Goal: Task Accomplishment & Management: Use online tool/utility

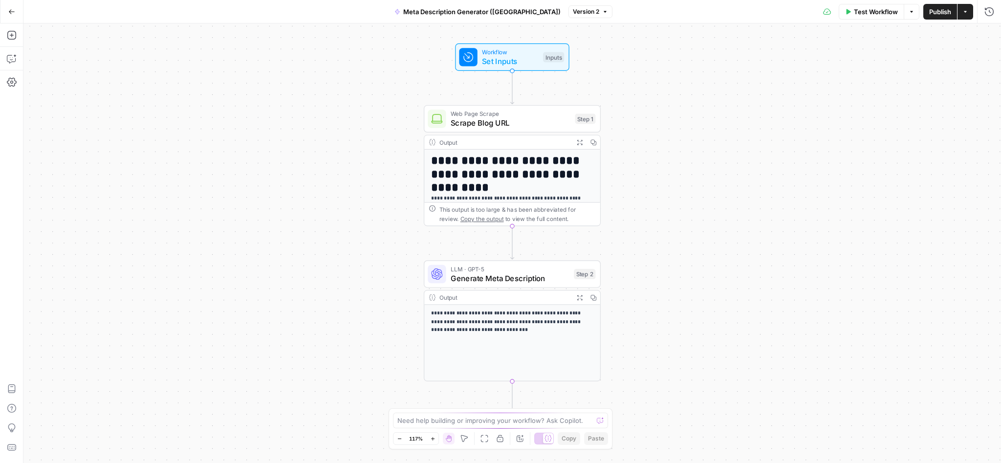
click at [14, 11] on icon "button" at bounding box center [12, 11] width 6 height 4
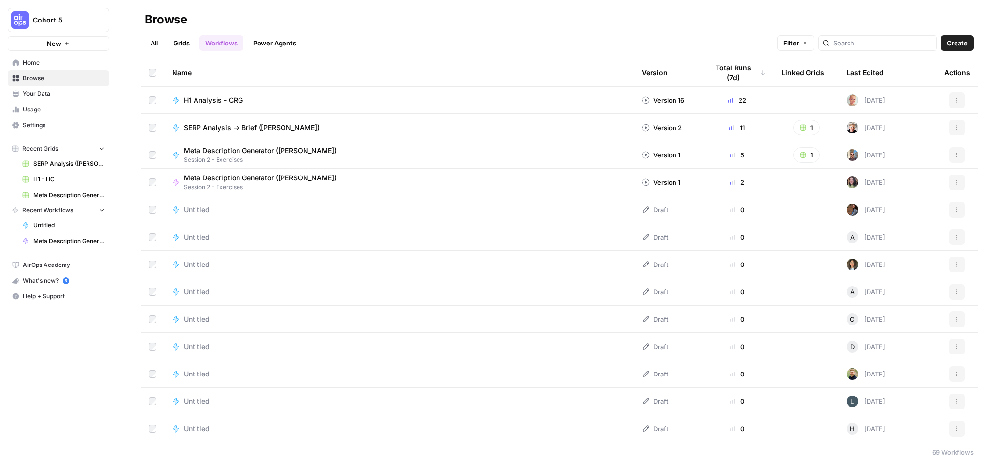
click at [960, 42] on span "Create" at bounding box center [957, 43] width 21 height 10
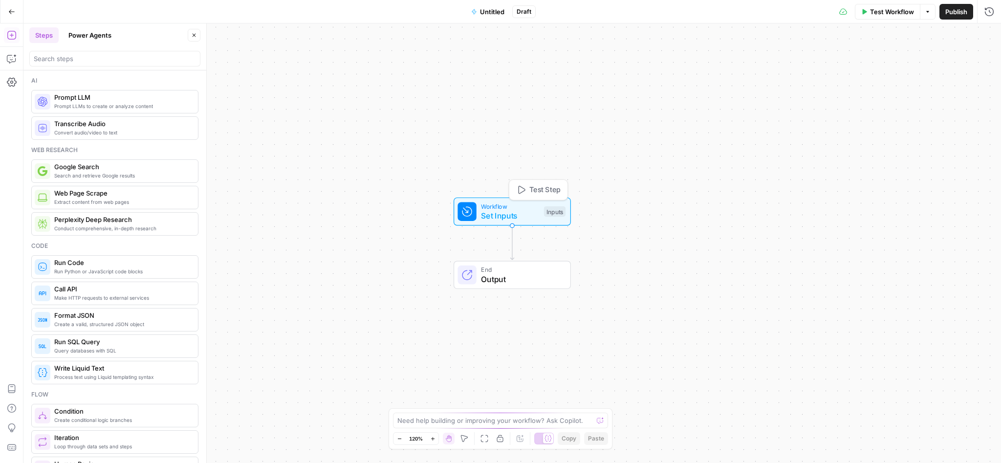
click at [503, 215] on span "Set Inputs" at bounding box center [510, 216] width 58 height 12
click at [890, 67] on span "Add Field" at bounding box center [891, 67] width 28 height 10
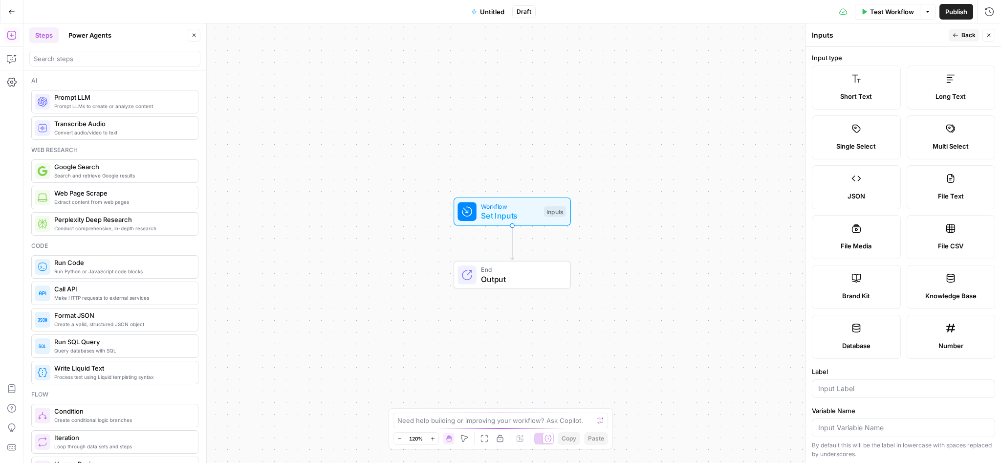
click at [841, 99] on span "Short Text" at bounding box center [856, 96] width 32 height 10
click at [843, 393] on div at bounding box center [903, 388] width 183 height 19
type input "URL"
click at [960, 35] on button "Back" at bounding box center [964, 35] width 31 height 13
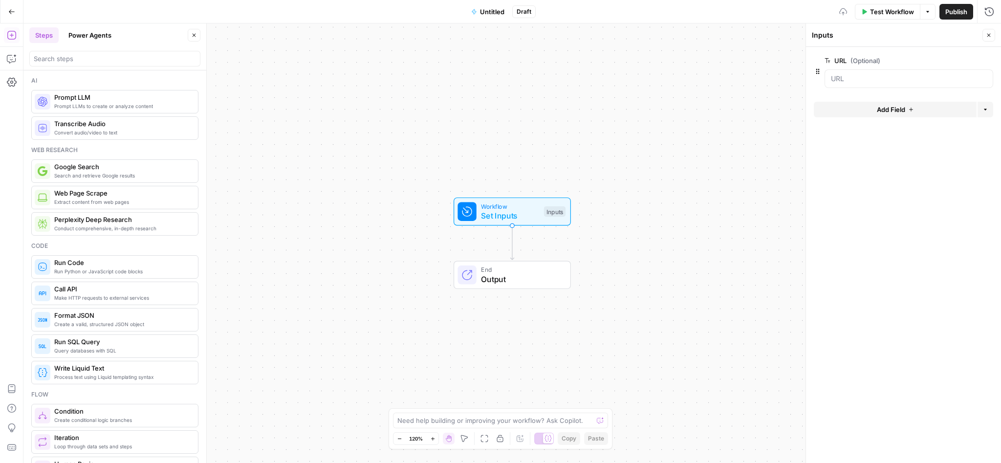
click at [906, 107] on button "Add Field" at bounding box center [895, 110] width 163 height 16
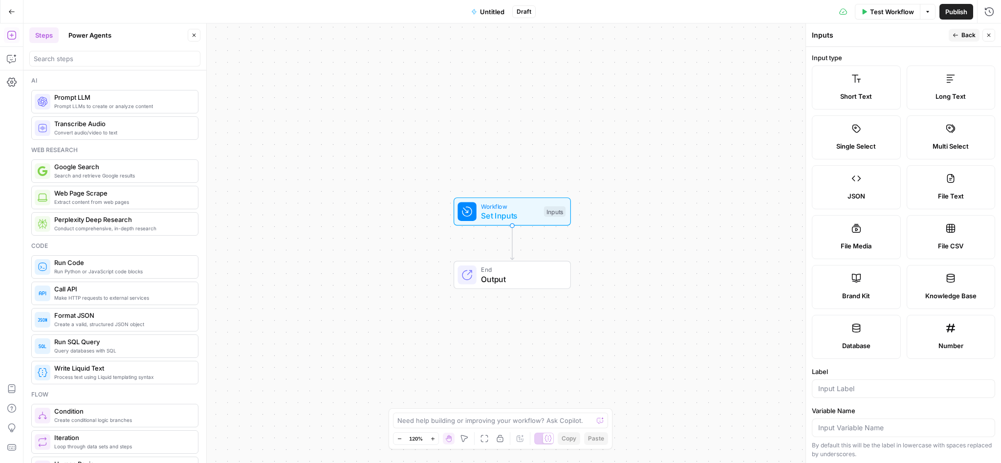
click at [856, 104] on label "Short Text" at bounding box center [856, 87] width 89 height 44
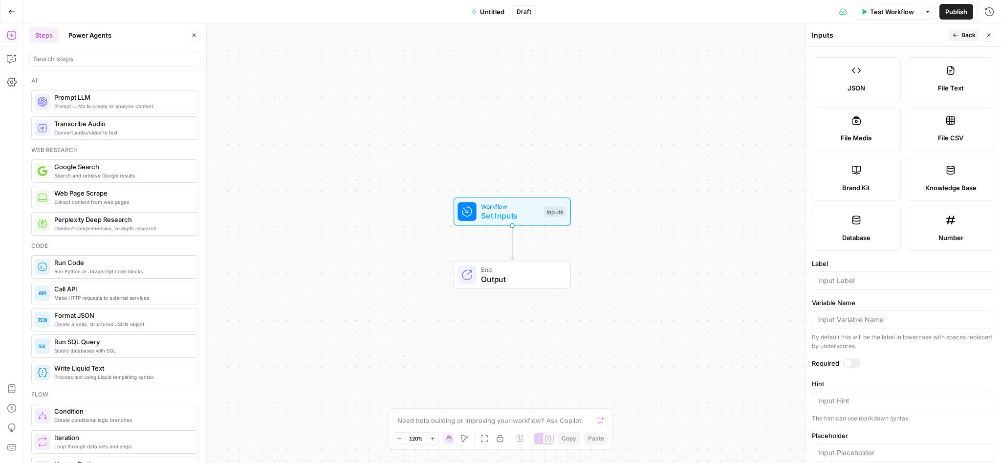
scroll to position [114, 0]
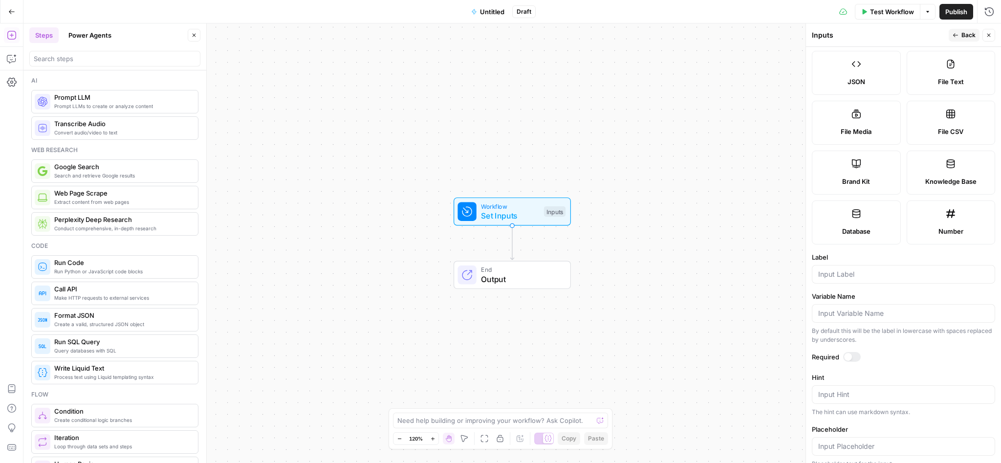
click at [873, 268] on div at bounding box center [903, 274] width 183 height 19
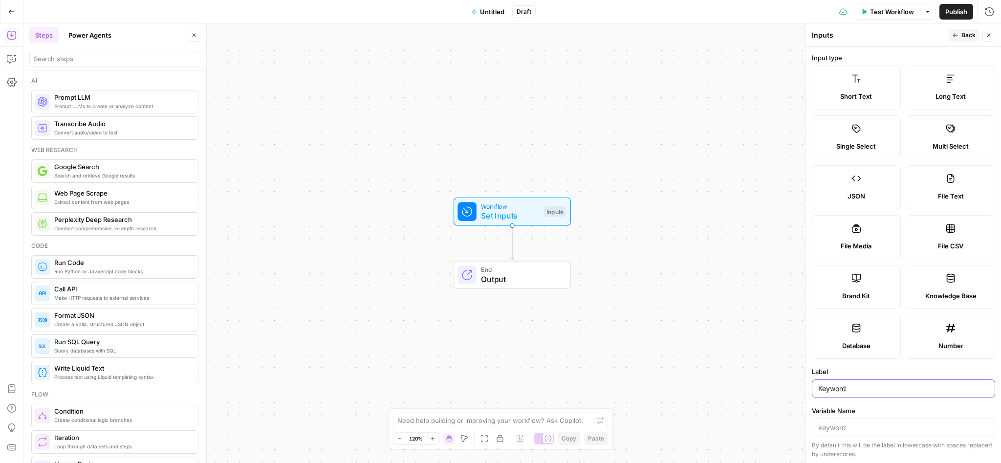
type input "Keyword"
click at [960, 38] on button "Back" at bounding box center [964, 35] width 31 height 13
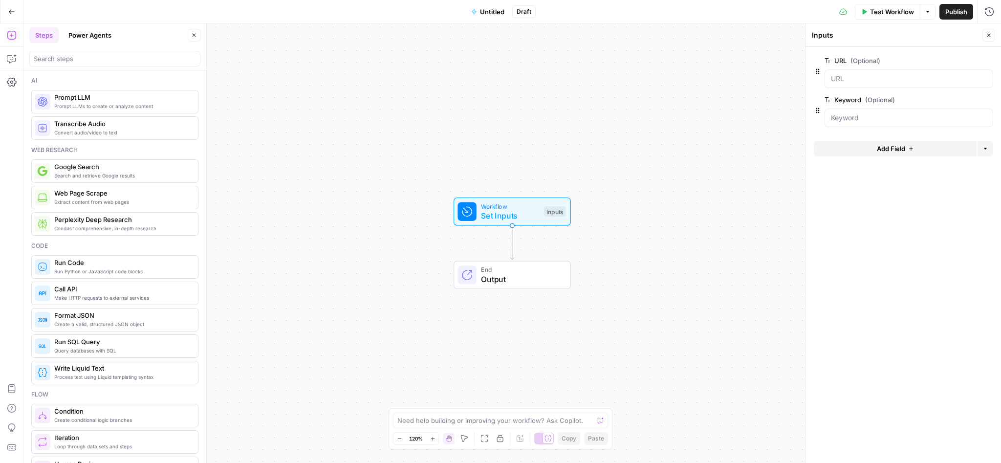
click at [922, 148] on button "Add Field" at bounding box center [895, 149] width 163 height 16
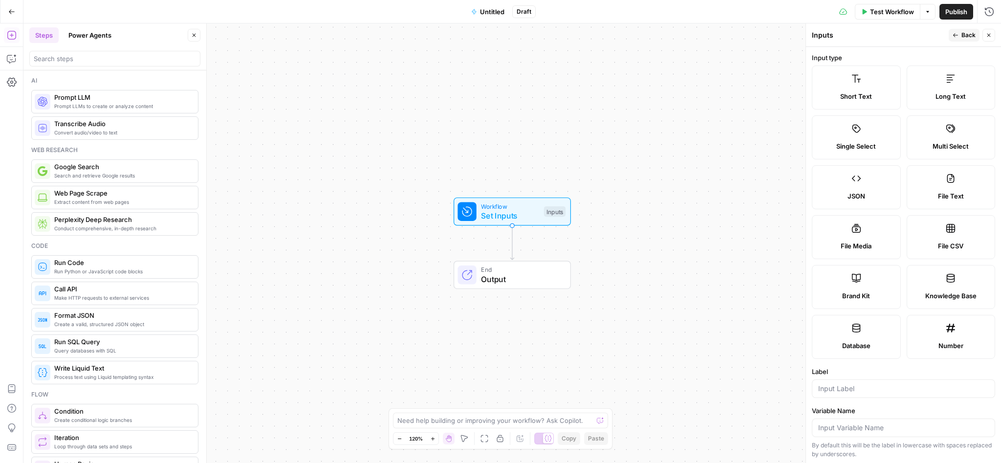
click at [880, 296] on div "Brand Kit" at bounding box center [856, 296] width 72 height 10
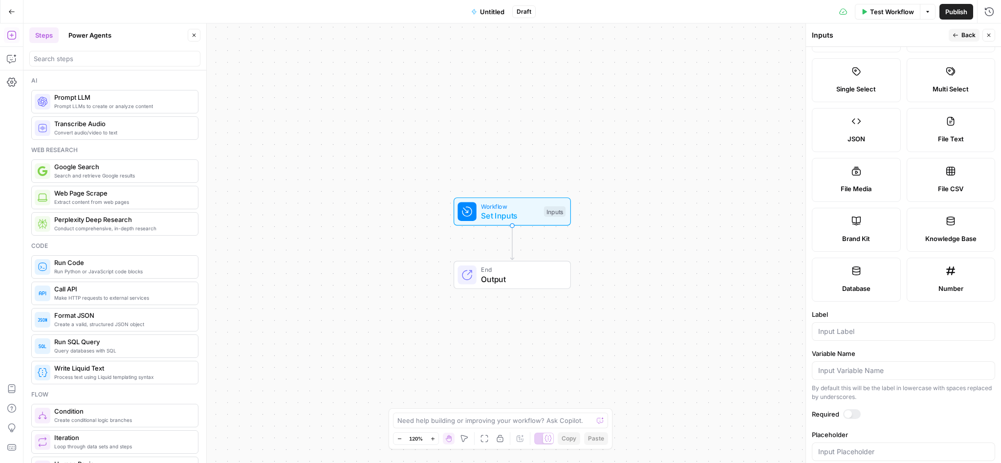
scroll to position [74, 0]
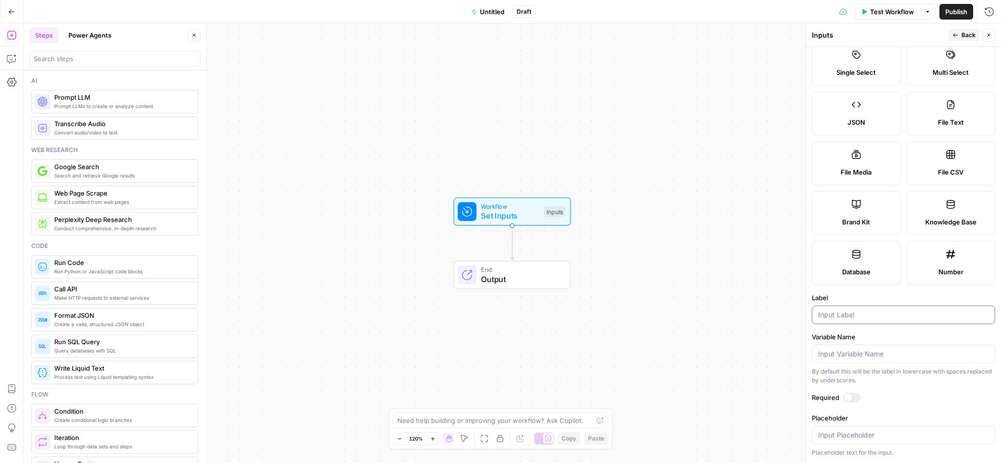
click at [868, 317] on input "Label" at bounding box center [903, 315] width 171 height 10
type input "Brand kit"
click at [962, 35] on span "Back" at bounding box center [968, 35] width 14 height 9
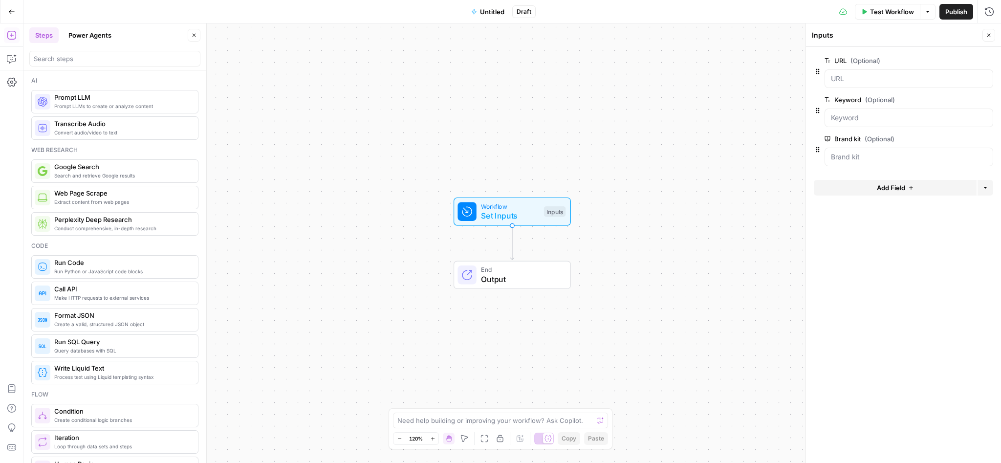
click at [499, 8] on span "Untitled" at bounding box center [492, 12] width 24 height 10
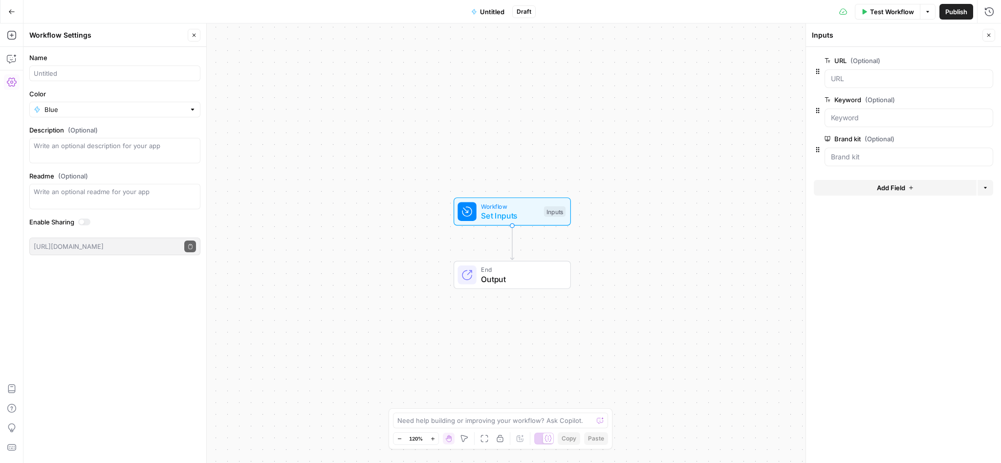
click at [70, 78] on div at bounding box center [114, 73] width 171 height 16
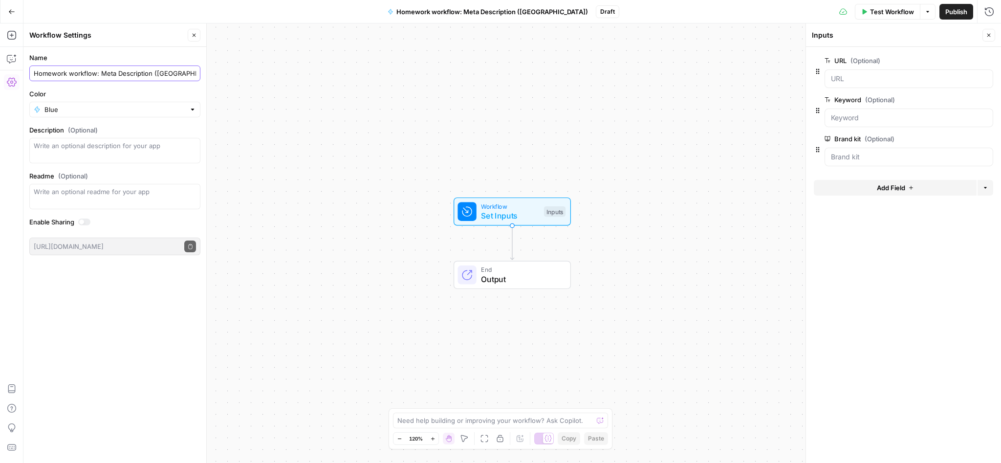
type input "Homework workflow: Meta Description ([GEOGRAPHIC_DATA])"
click at [195, 32] on button "Close" at bounding box center [194, 35] width 13 height 13
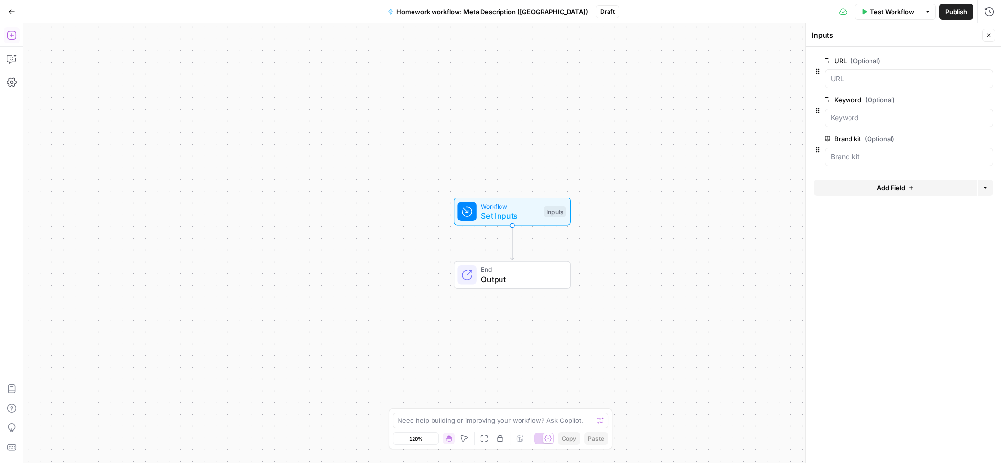
click at [10, 35] on icon "button" at bounding box center [11, 35] width 9 height 9
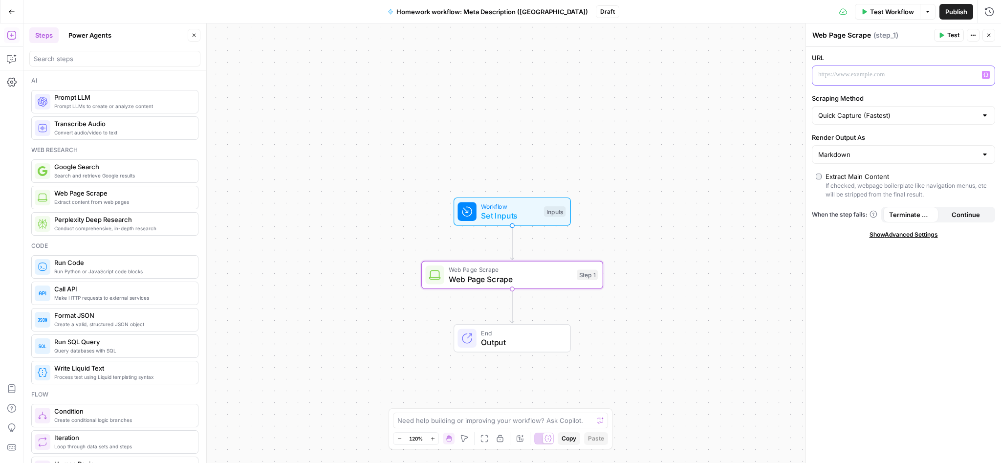
click at [868, 79] on p at bounding box center [895, 75] width 155 height 10
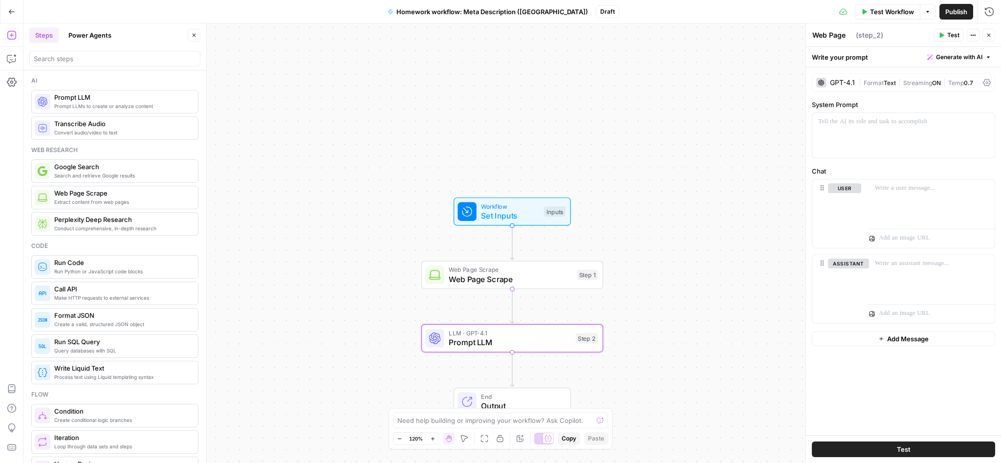
type textarea "Prompt LLM"
click at [865, 130] on div at bounding box center [903, 135] width 182 height 45
click at [897, 195] on div at bounding box center [932, 201] width 126 height 45
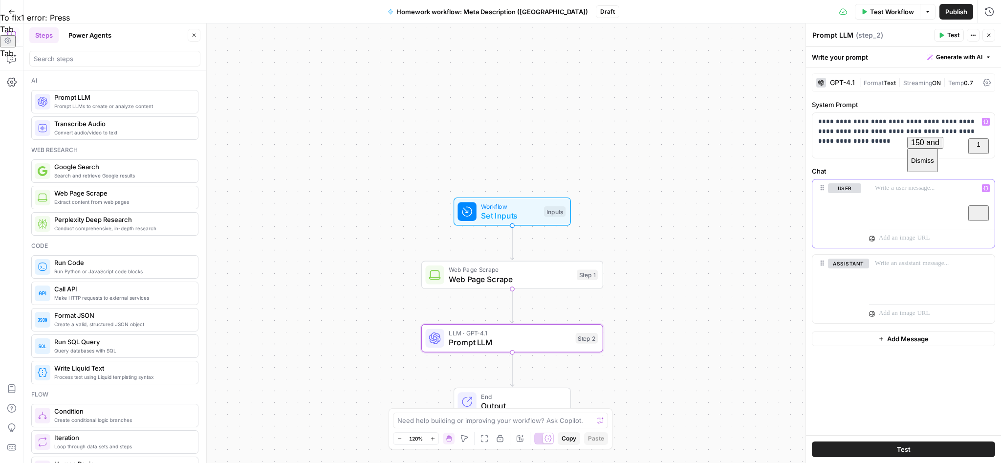
click at [938, 141] on div "150 and" at bounding box center [925, 142] width 28 height 9
click at [907, 194] on div "To enrich screen reader interactions, please activate Accessibility in Grammarl…" at bounding box center [932, 201] width 126 height 45
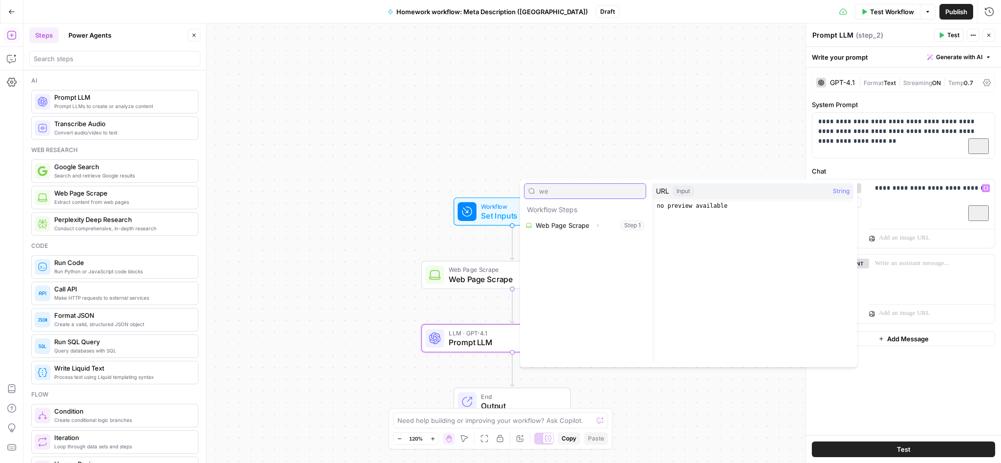
type input "we"
click at [918, 200] on div "**********" at bounding box center [932, 201] width 126 height 45
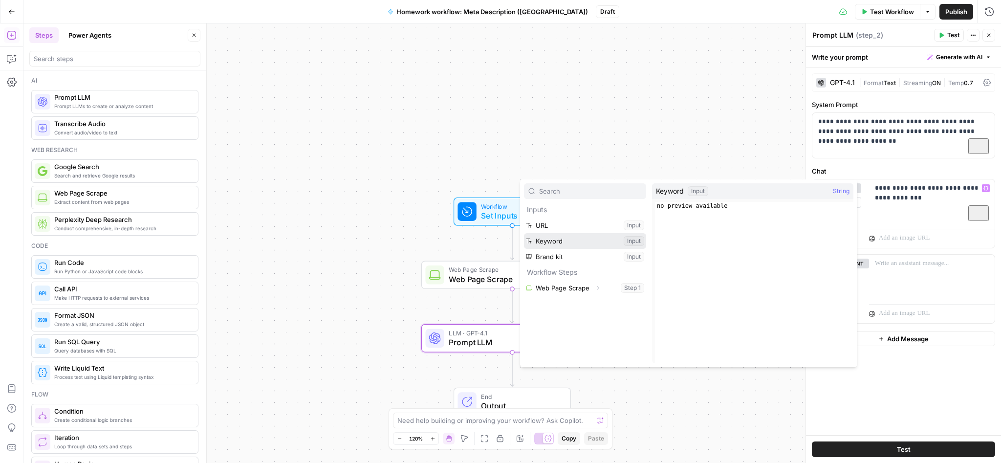
click at [609, 239] on button "Select variable Keyword" at bounding box center [585, 241] width 122 height 16
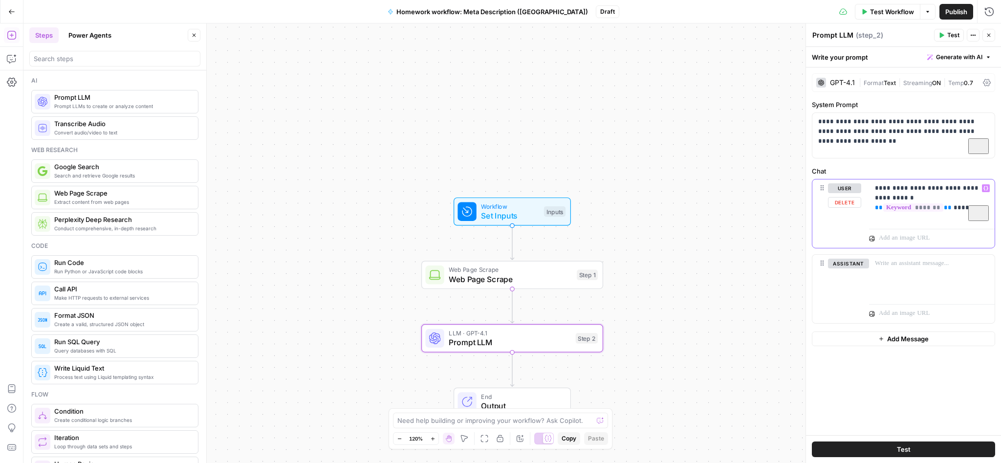
click at [874, 189] on div "**********" at bounding box center [932, 201] width 126 height 45
click at [874, 201] on div "**********" at bounding box center [932, 201] width 126 height 45
drag, startPoint x: 906, startPoint y: 218, endPoint x: 857, endPoint y: 223, distance: 49.6
click at [869, 223] on div "**********" at bounding box center [932, 202] width 126 height 47
drag, startPoint x: 903, startPoint y: 219, endPoint x: 869, endPoint y: 216, distance: 33.8
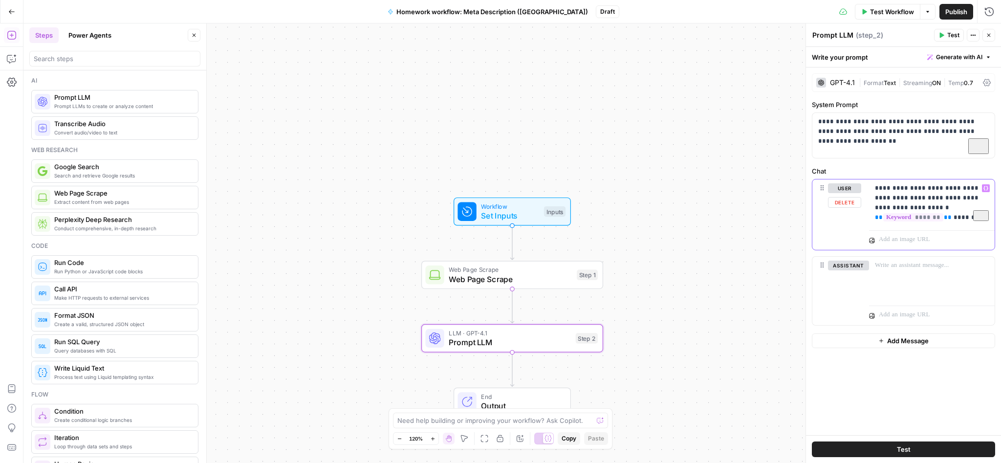
click at [869, 216] on div "**********" at bounding box center [932, 202] width 126 height 47
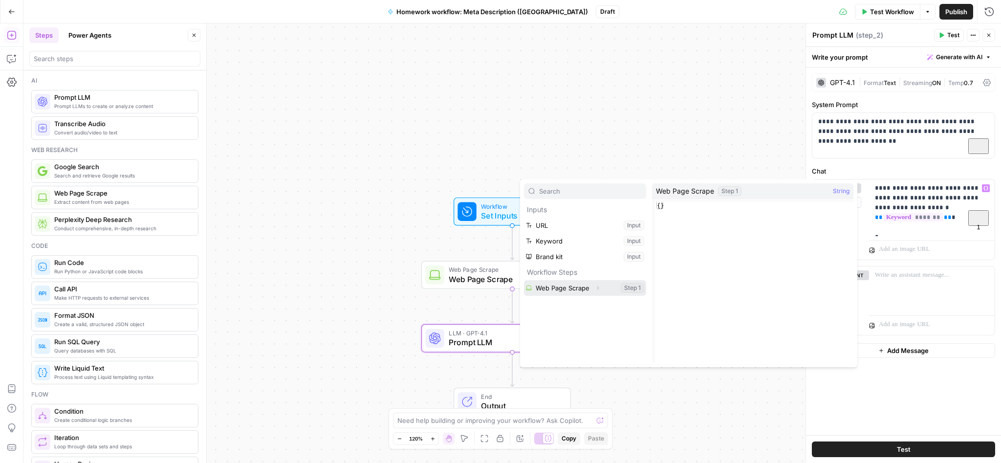
click at [599, 290] on icon "button" at bounding box center [598, 288] width 6 height 6
click at [598, 300] on button "Select variable Output" at bounding box center [590, 304] width 112 height 16
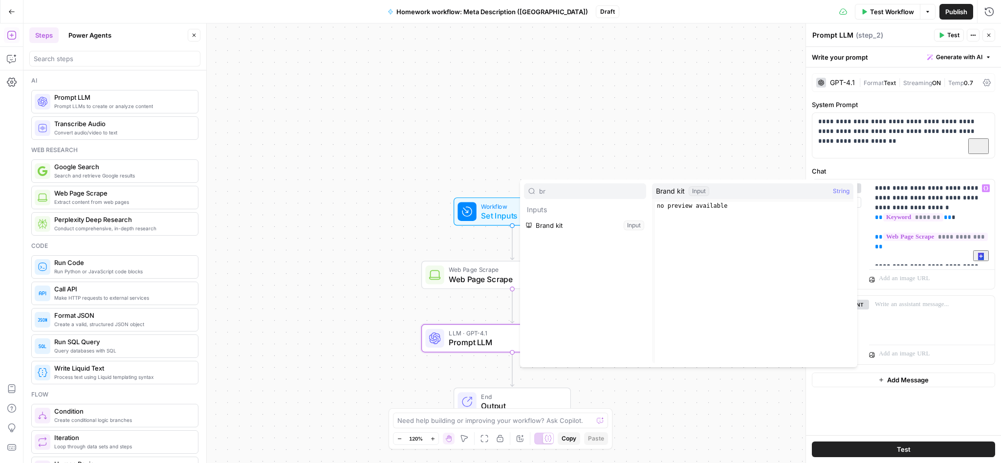
type input "br"
click at [594, 229] on button "Select variable Brand kit" at bounding box center [585, 225] width 122 height 16
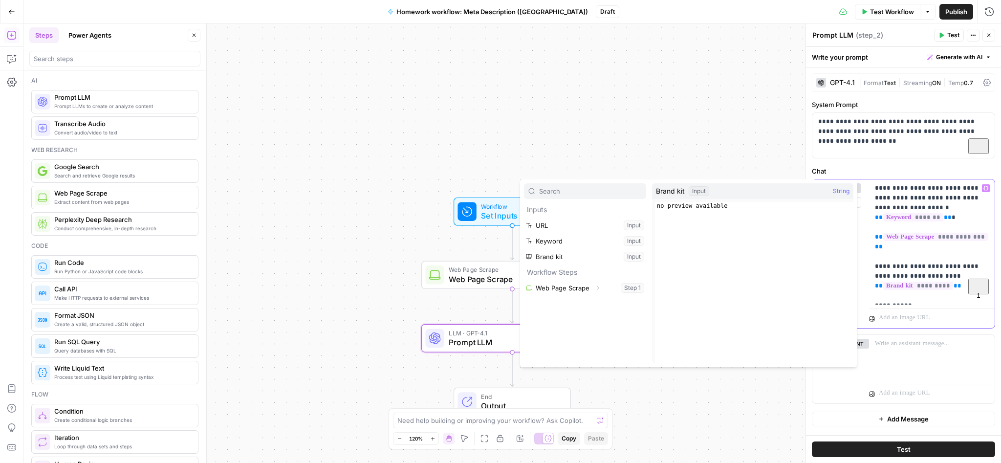
click at [926, 301] on div "**********" at bounding box center [932, 241] width 126 height 125
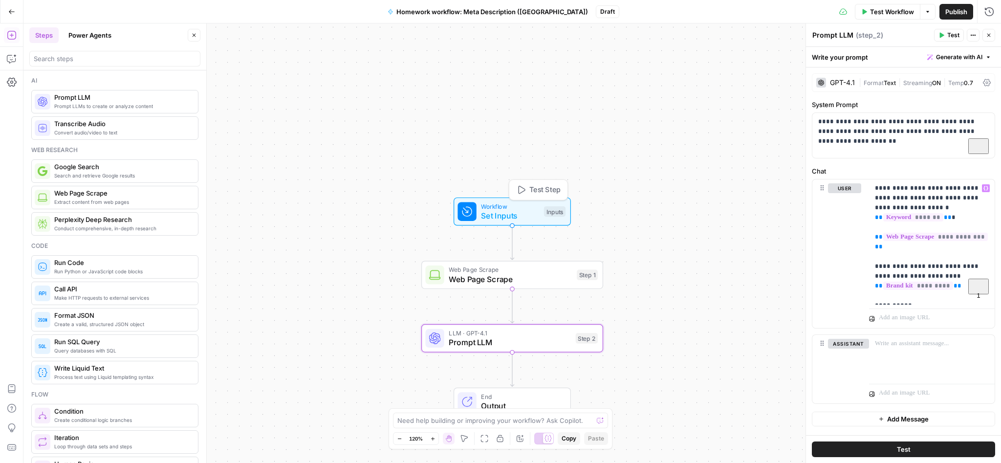
click at [511, 208] on span "Workflow" at bounding box center [510, 205] width 58 height 9
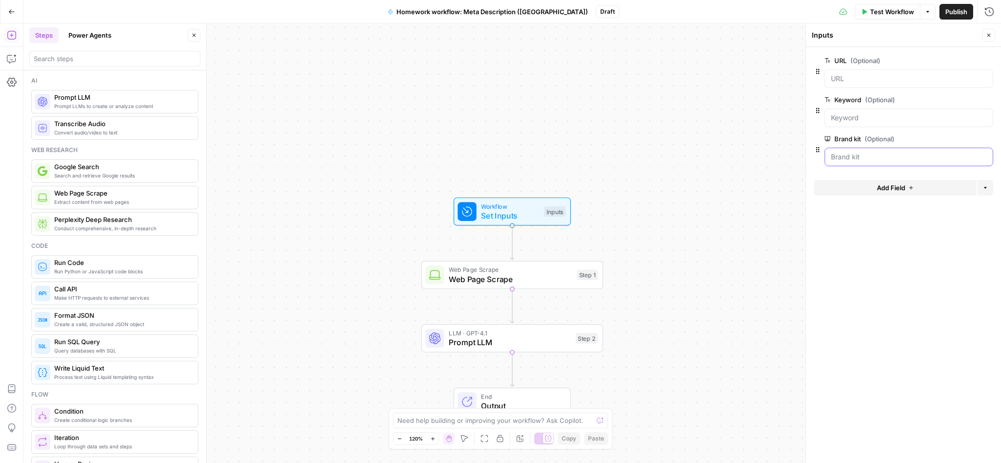
click at [858, 157] on kit "Brand kit (Optional)" at bounding box center [909, 157] width 156 height 10
click at [860, 140] on label "Brand kit (Optional)" at bounding box center [880, 139] width 113 height 10
click at [860, 152] on kit "Brand kit (Optional)" at bounding box center [909, 157] width 156 height 10
click at [962, 141] on span "edit field" at bounding box center [957, 139] width 22 height 8
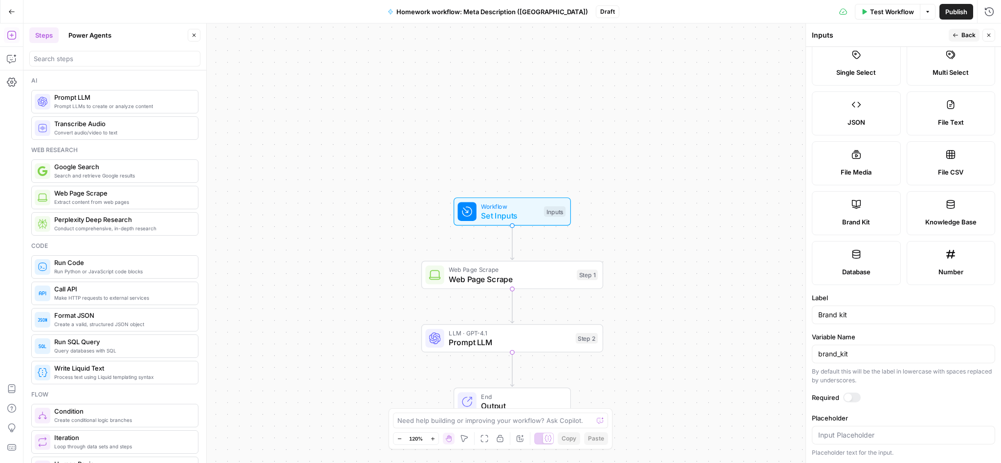
click at [976, 37] on button "Back" at bounding box center [964, 35] width 31 height 13
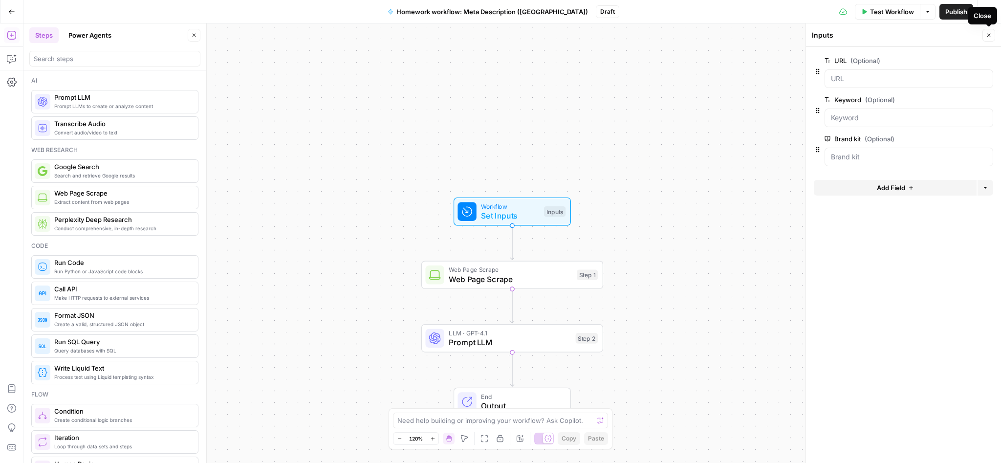
click at [985, 37] on button "Close" at bounding box center [988, 35] width 13 height 13
click at [516, 333] on span "LLM · GPT-4.1" at bounding box center [510, 332] width 122 height 9
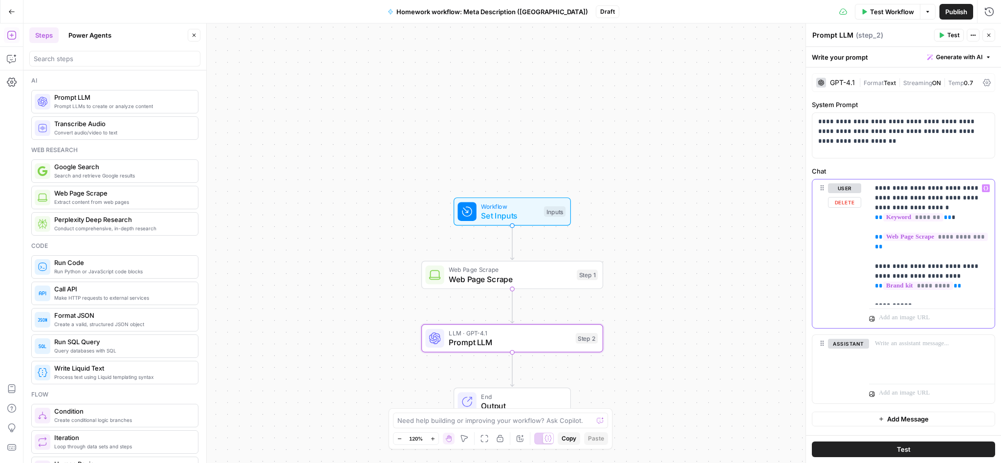
click at [899, 295] on p "**********" at bounding box center [932, 241] width 114 height 117
click at [986, 189] on icon "button" at bounding box center [985, 188] width 5 height 5
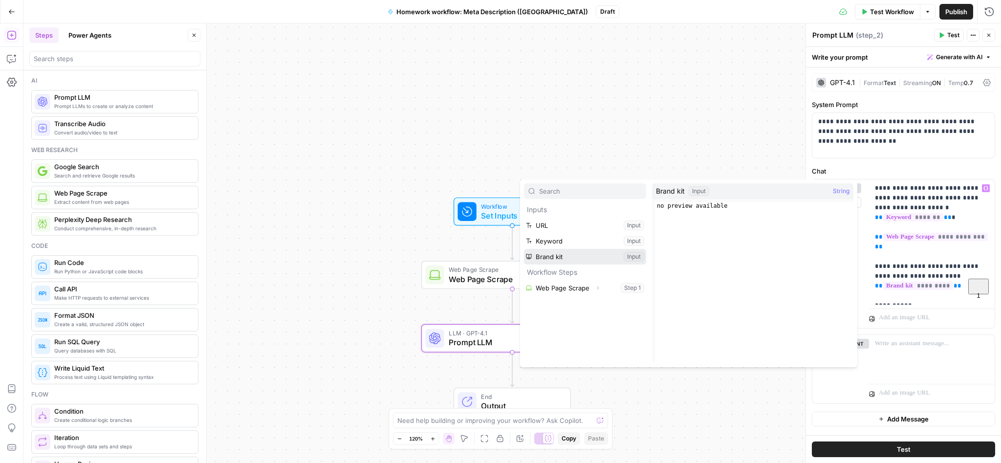
click at [551, 258] on button "Select variable Brand kit" at bounding box center [585, 257] width 122 height 16
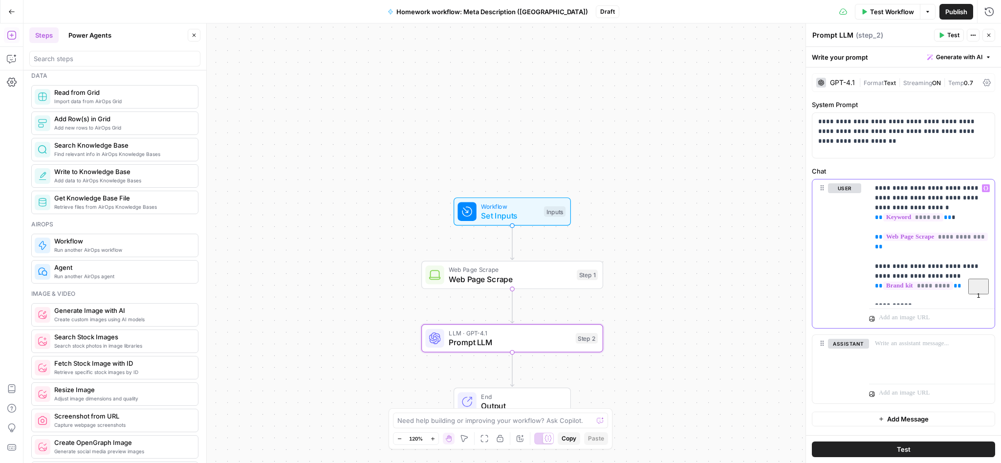
scroll to position [667, 0]
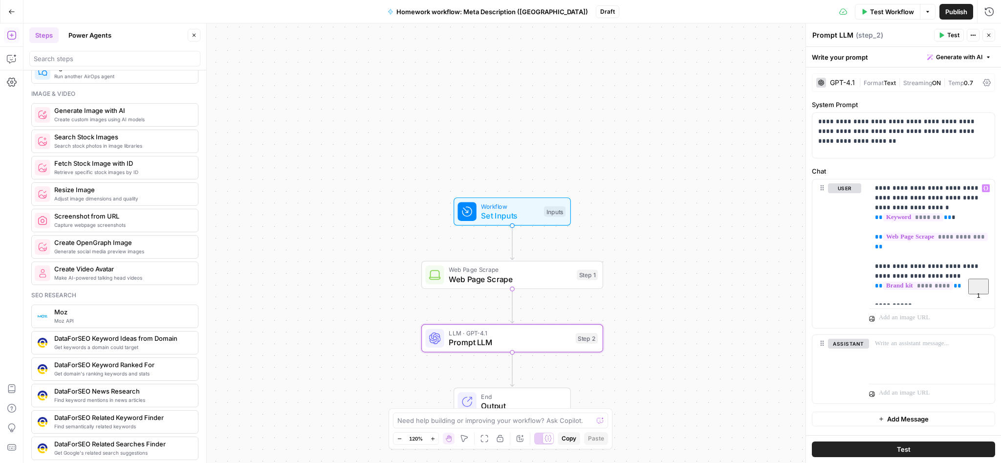
click at [507, 214] on span "Set Inputs" at bounding box center [510, 216] width 58 height 12
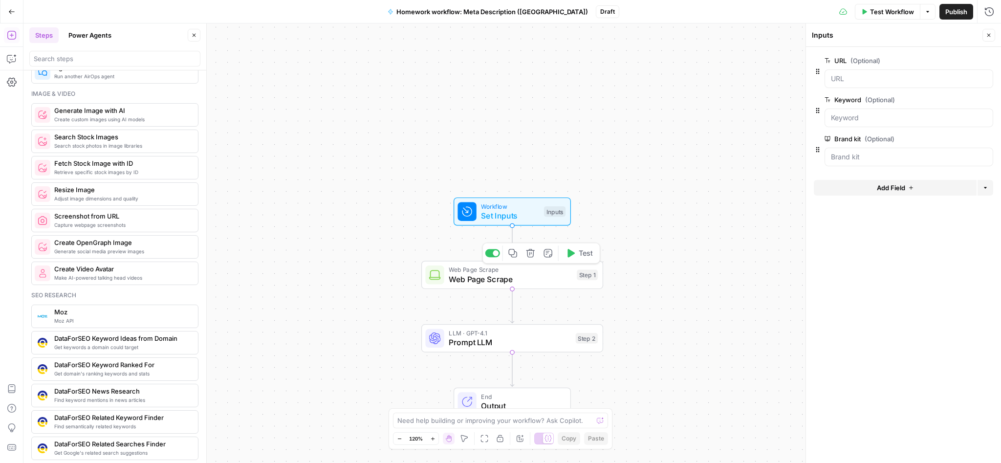
click at [468, 284] on span "Web Page Scrape" at bounding box center [510, 279] width 123 height 12
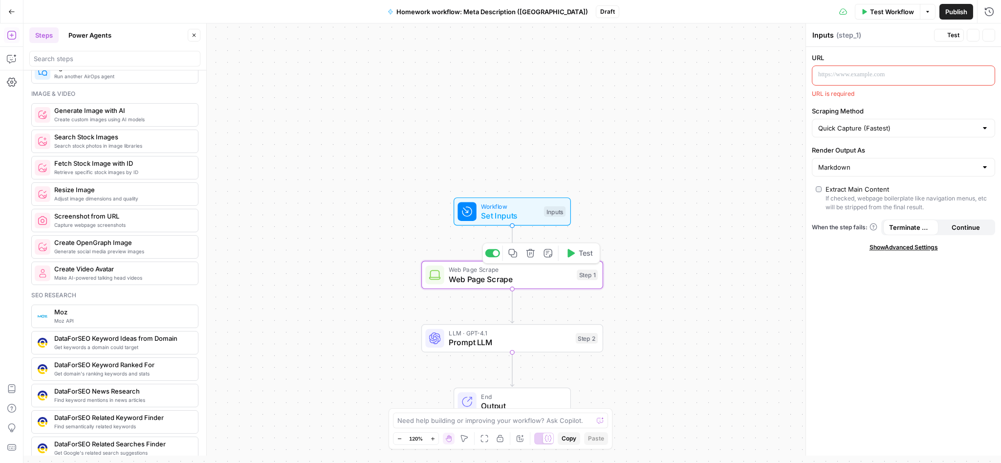
type textarea "Web Page Scrape"
click at [465, 347] on span "Prompt LLM" at bounding box center [510, 342] width 122 height 12
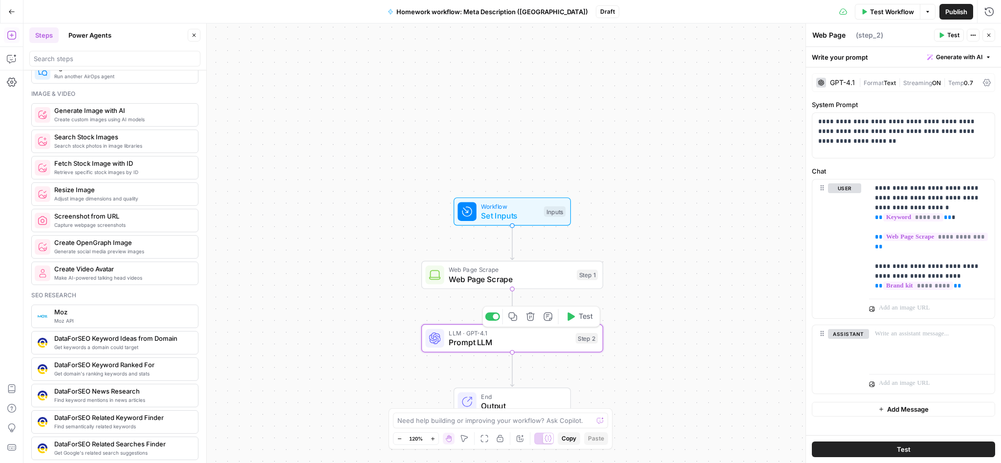
type textarea "Prompt LLM"
click at [475, 286] on div "Web Page Scrape Web Page Scrape Step 1 Copy step Delete step Add Note Test" at bounding box center [512, 275] width 182 height 28
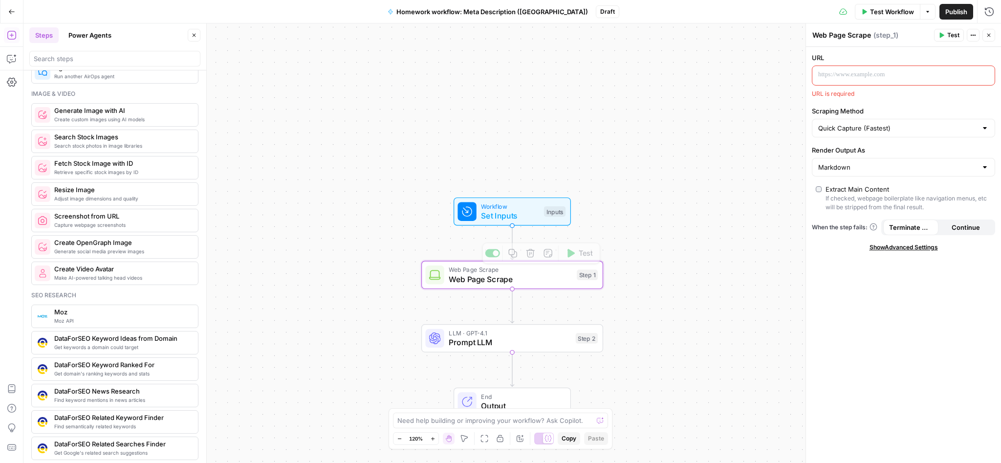
click at [882, 78] on p at bounding box center [895, 75] width 155 height 10
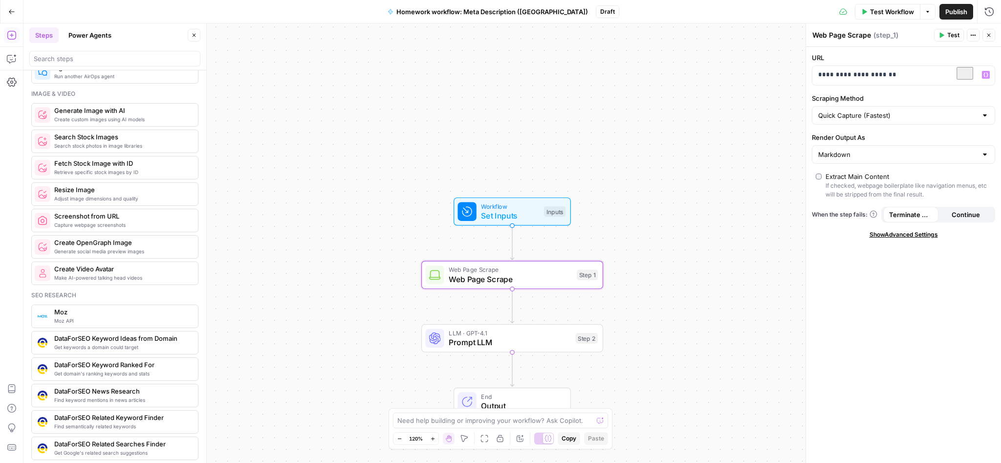
click at [960, 315] on div "**********" at bounding box center [903, 255] width 195 height 416
click at [947, 35] on button "Test" at bounding box center [949, 35] width 30 height 13
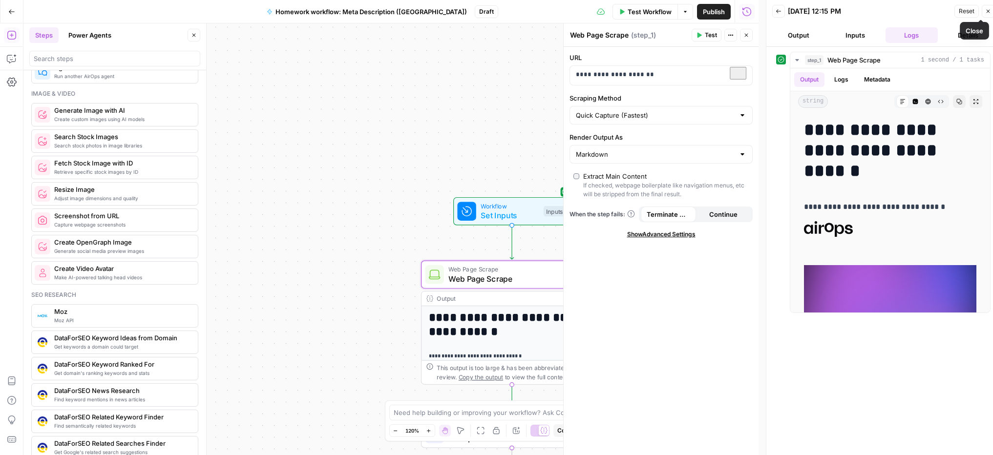
click at [991, 14] on button "Close" at bounding box center [988, 11] width 13 height 13
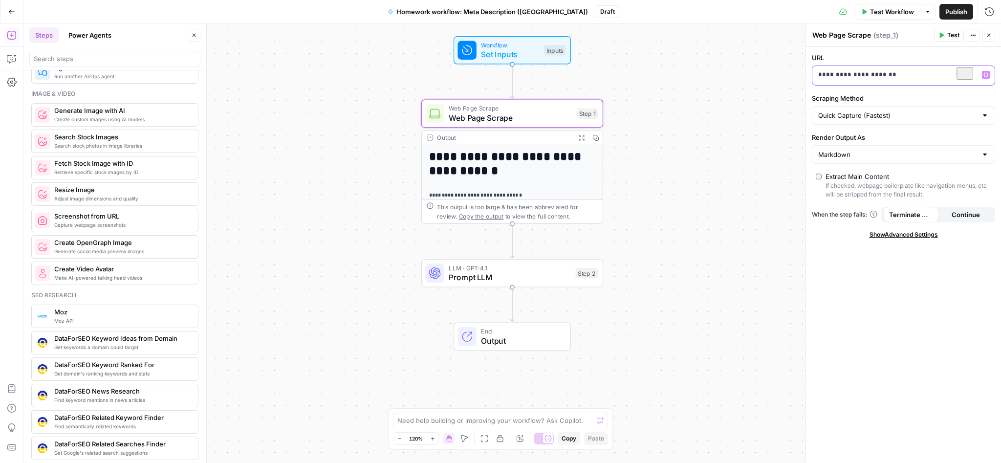
click at [915, 75] on p "**********" at bounding box center [895, 75] width 155 height 10
drag, startPoint x: 915, startPoint y: 75, endPoint x: 795, endPoint y: 66, distance: 120.5
click at [812, 66] on div "**********" at bounding box center [895, 75] width 167 height 19
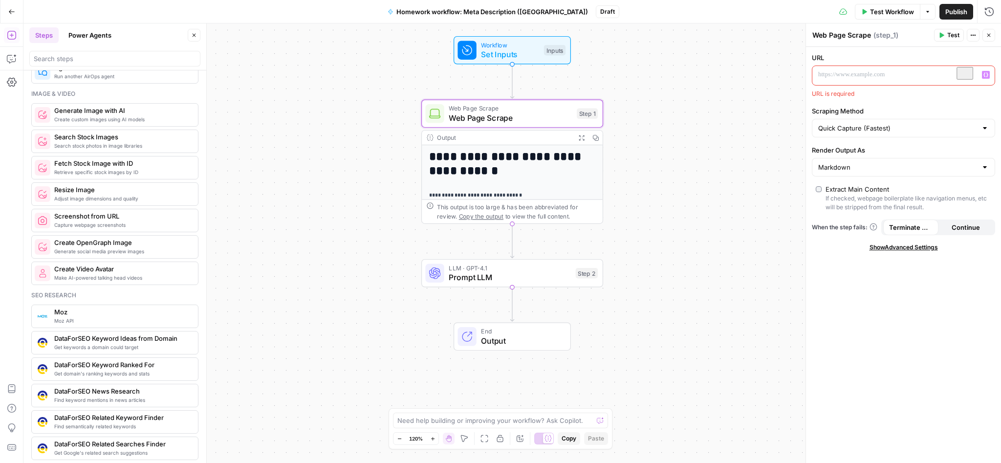
click at [986, 72] on icon "button" at bounding box center [985, 74] width 5 height 5
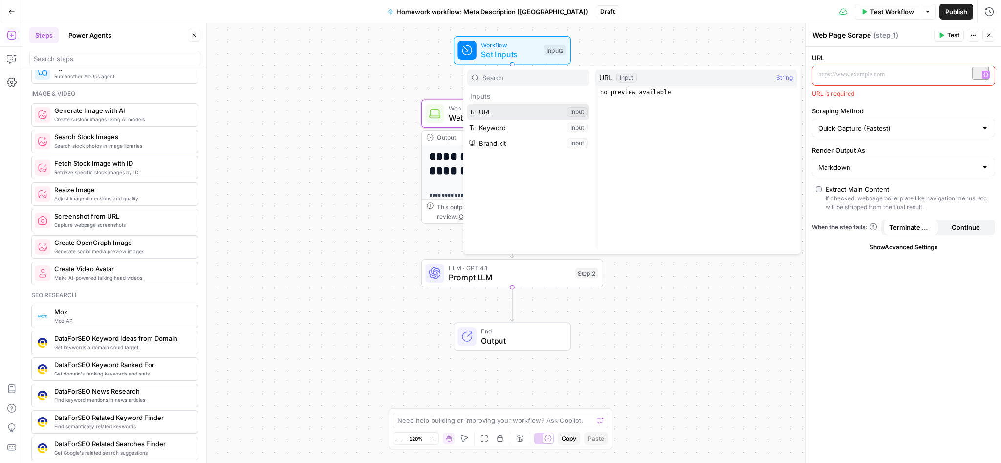
click at [549, 112] on button "Select variable URL" at bounding box center [528, 112] width 122 height 16
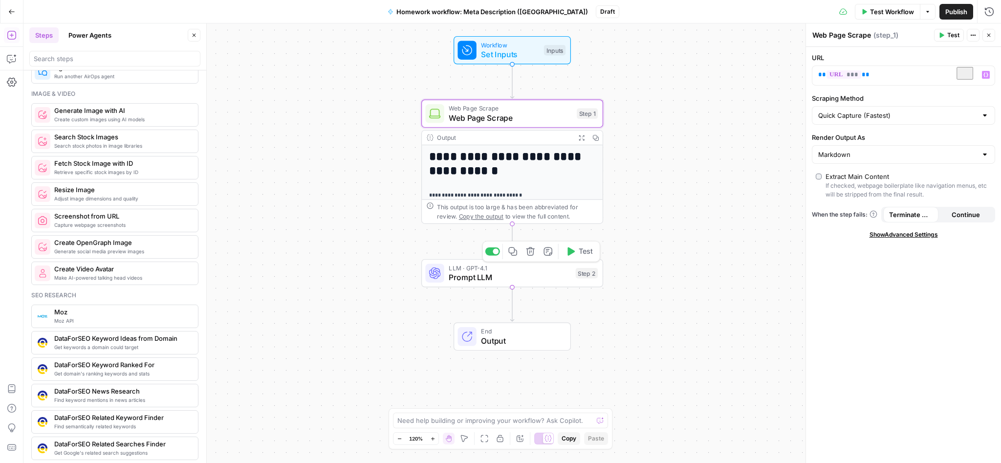
click at [533, 253] on icon "button" at bounding box center [530, 251] width 8 height 8
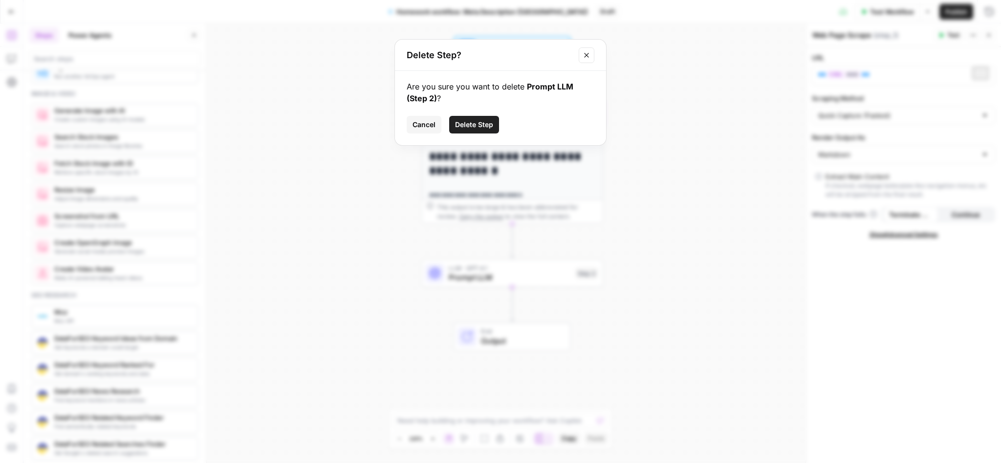
click at [483, 125] on span "Delete Step" at bounding box center [474, 125] width 38 height 10
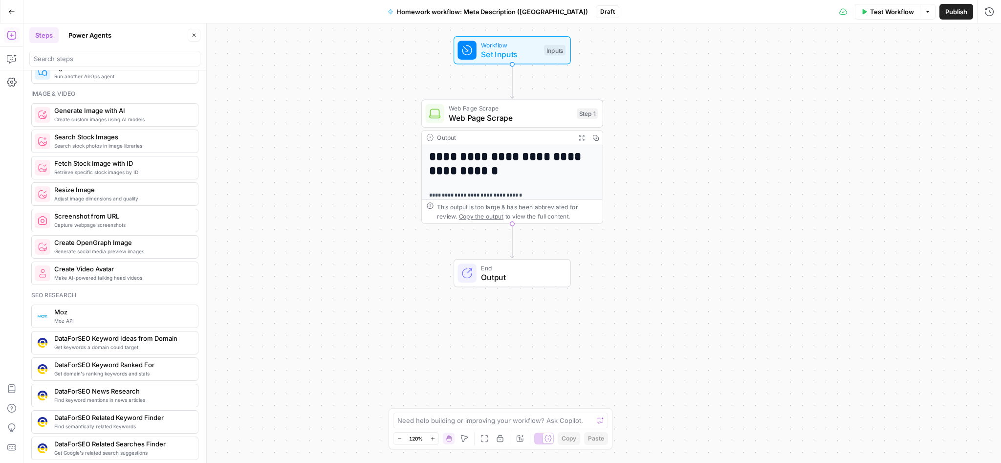
scroll to position [667, 0]
click at [540, 114] on span "Web Page Scrape" at bounding box center [510, 118] width 123 height 12
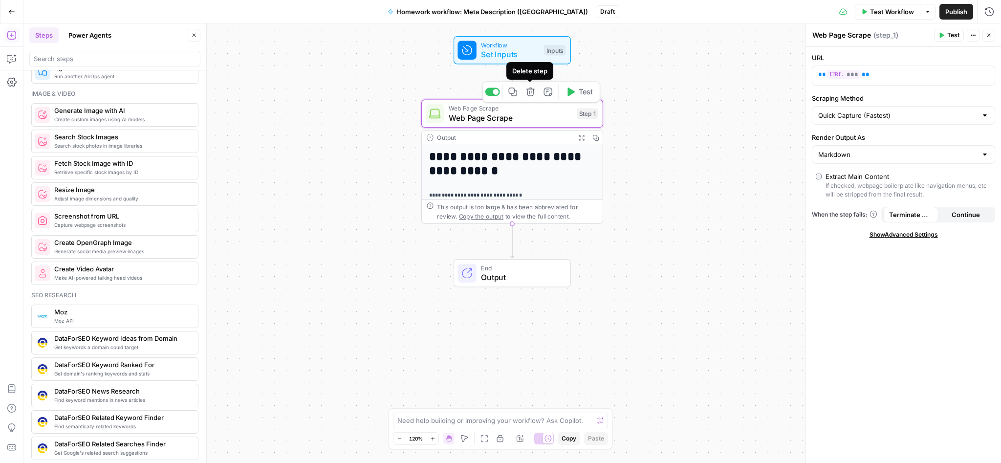
click at [531, 93] on icon "button" at bounding box center [530, 91] width 8 height 8
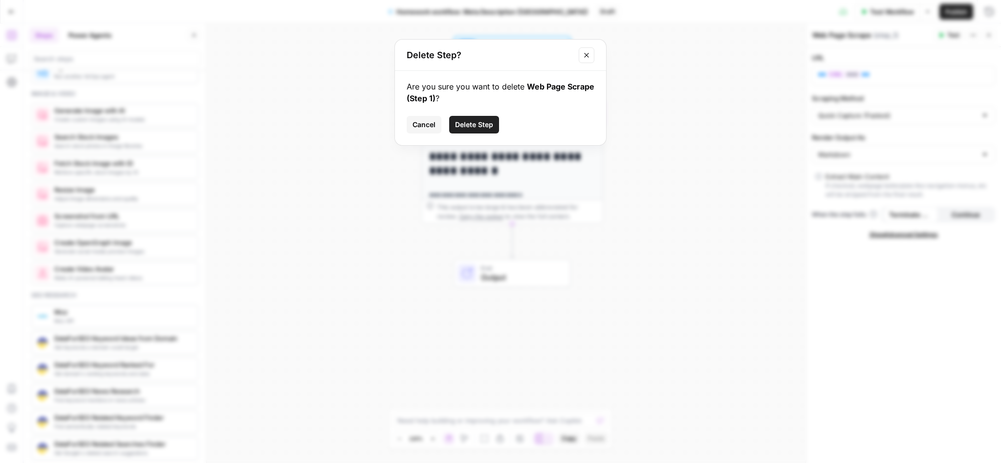
click at [480, 132] on button "Delete Step" at bounding box center [474, 125] width 50 height 18
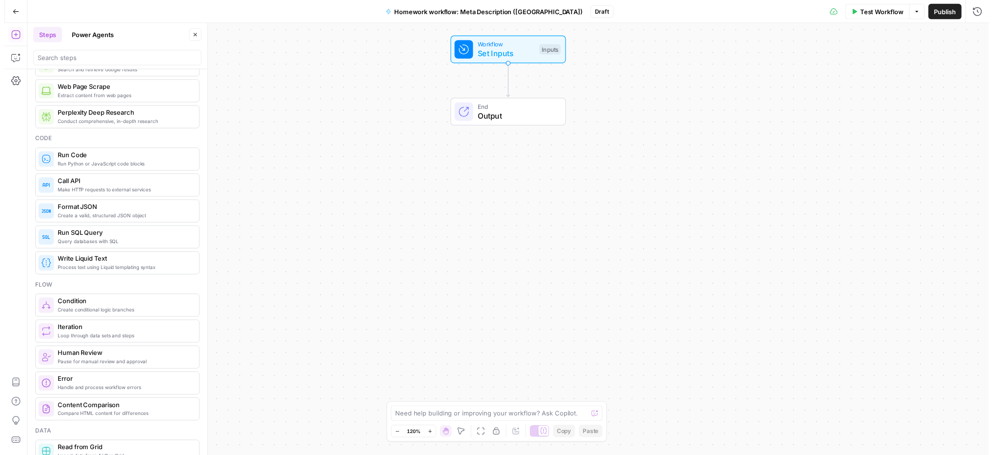
scroll to position [0, 0]
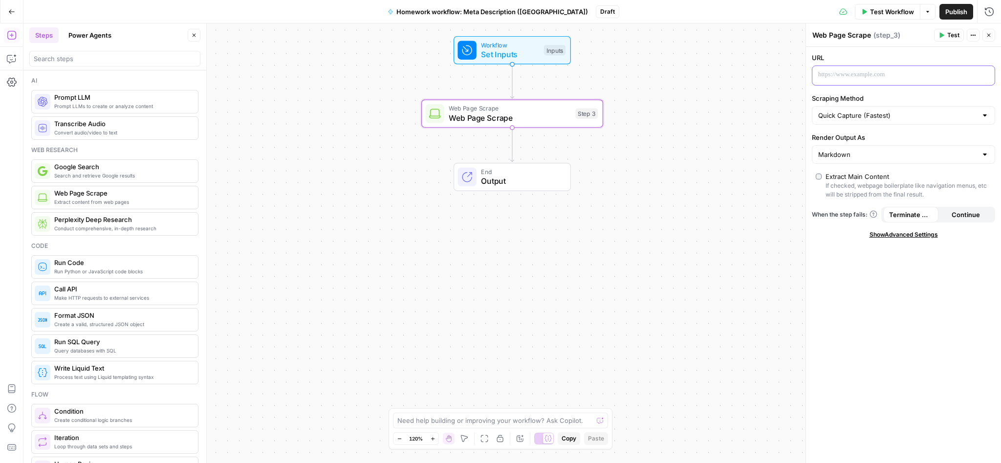
click at [877, 67] on div at bounding box center [895, 75] width 167 height 19
click at [846, 77] on p "To enrich screen reader interactions, please activate Accessibility in Grammarl…" at bounding box center [895, 75] width 155 height 10
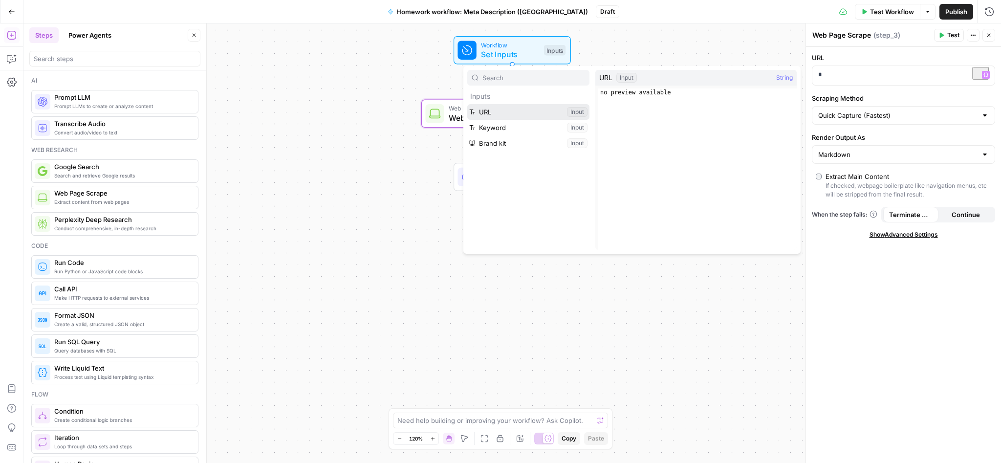
click at [562, 111] on button "Select variable URL" at bounding box center [528, 112] width 122 height 16
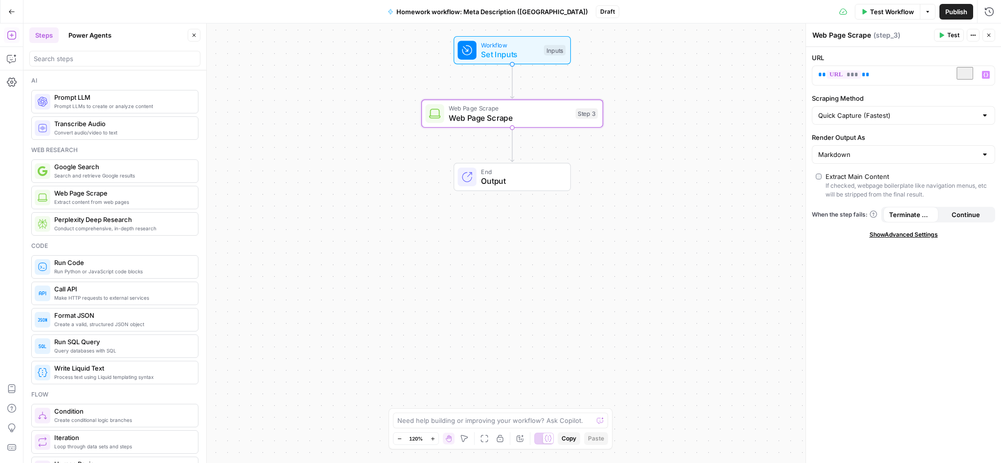
click at [870, 17] on button "Test Workflow" at bounding box center [887, 12] width 65 height 16
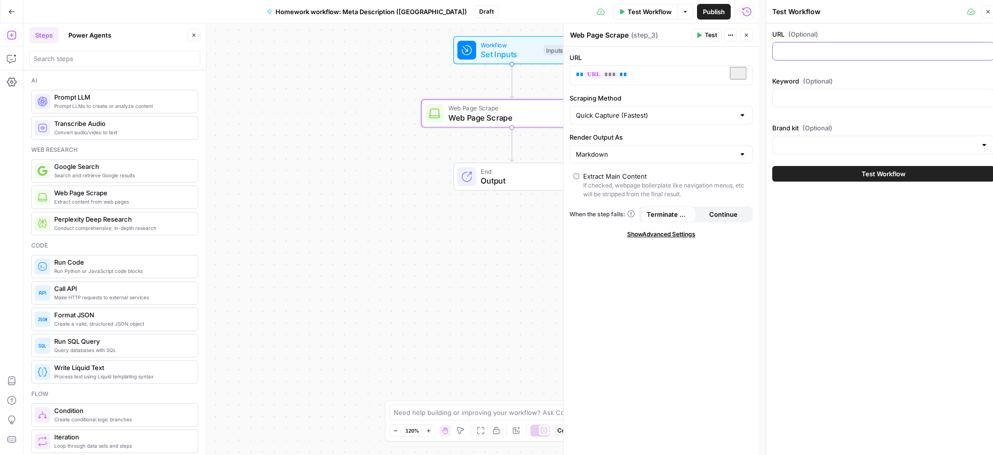
click at [822, 54] on input "URL (Optional)" at bounding box center [884, 51] width 210 height 10
click at [820, 91] on div at bounding box center [884, 98] width 222 height 19
click at [803, 52] on input "URL (Optional)" at bounding box center [884, 51] width 210 height 10
click at [894, 138] on div at bounding box center [884, 145] width 222 height 19
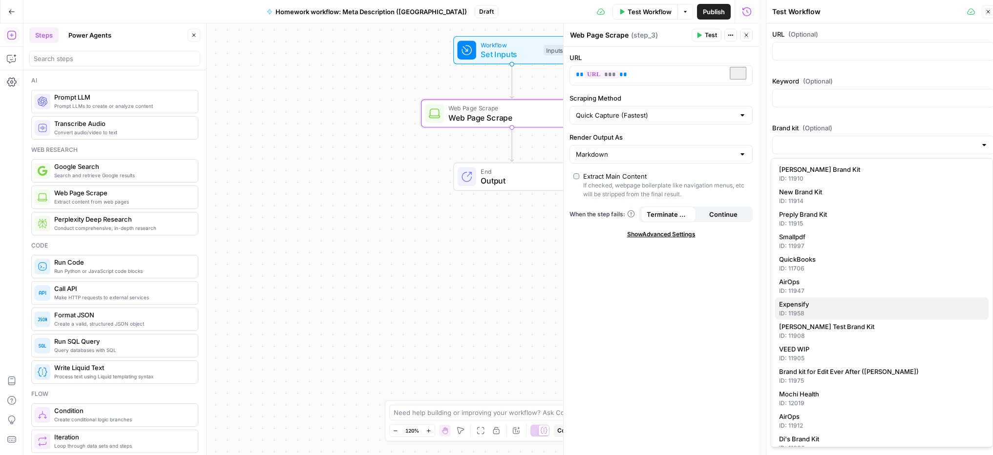
scroll to position [35, 0]
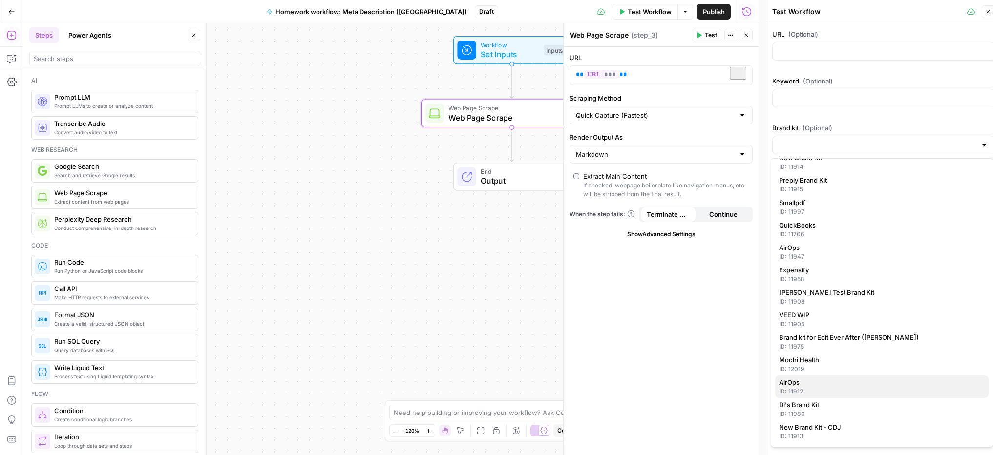
click at [810, 388] on div "ID: 11912" at bounding box center [882, 392] width 206 height 9
type input "AirOps"
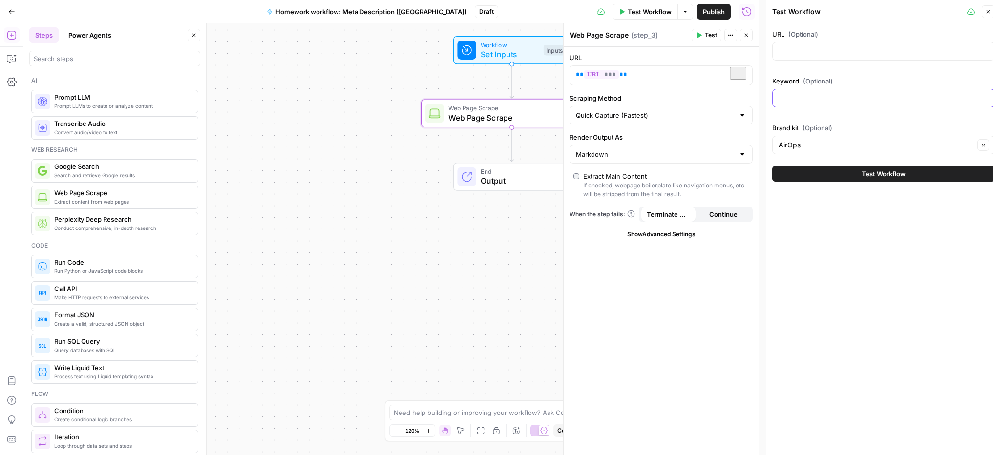
click at [813, 103] on input "Keyword (Optional)" at bounding box center [884, 98] width 210 height 10
click at [806, 48] on input "URL (Optional)" at bounding box center [884, 51] width 210 height 10
paste input "https://www.seewhatimean.com/"
type input "https://www.seewhatimean.com/"
click at [799, 101] on input "Keyword (Optional)" at bounding box center [884, 98] width 210 height 10
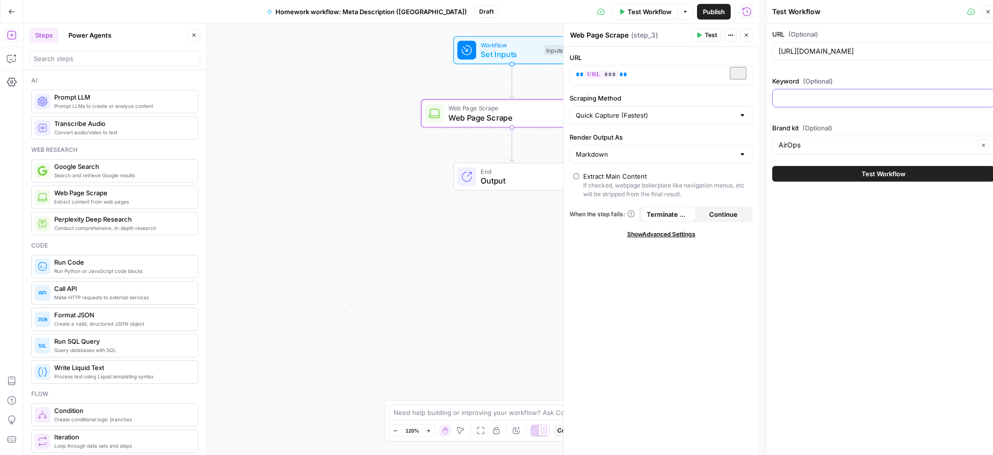
type input "n"
drag, startPoint x: 894, startPoint y: 44, endPoint x: 890, endPoint y: 31, distance: 14.4
click at [890, 46] on input "https://www.seewhatimean.com/" at bounding box center [884, 51] width 210 height 10
paste input "https://www.seewhatimean.com/swimnotes/2025/7/21/the-three-minute-insight-how-m…"
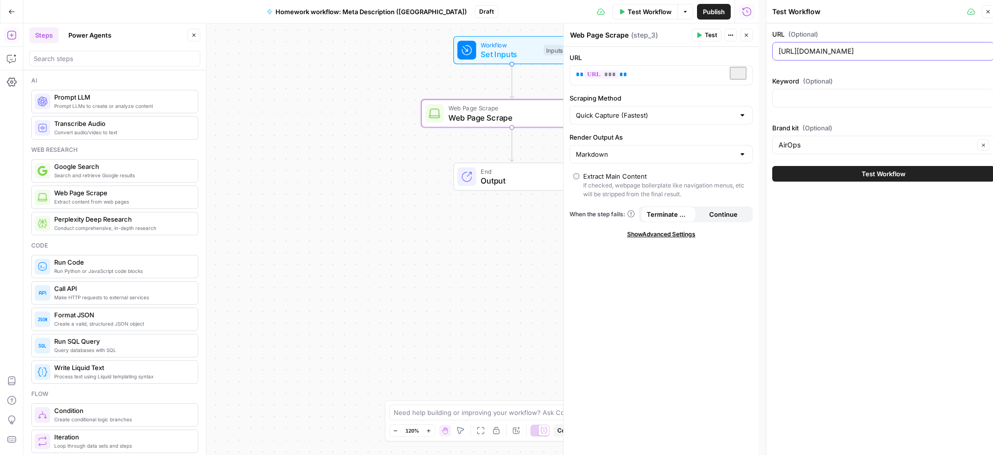
type input "https://www.seewhatimean.com/swimnotes/2025/7/21/the-three-minute-insight-how-m…"
click at [798, 100] on input "Keyword (Optional)" at bounding box center [884, 98] width 210 height 10
click at [805, 141] on input "Brand kit (Optional)" at bounding box center [877, 145] width 196 height 10
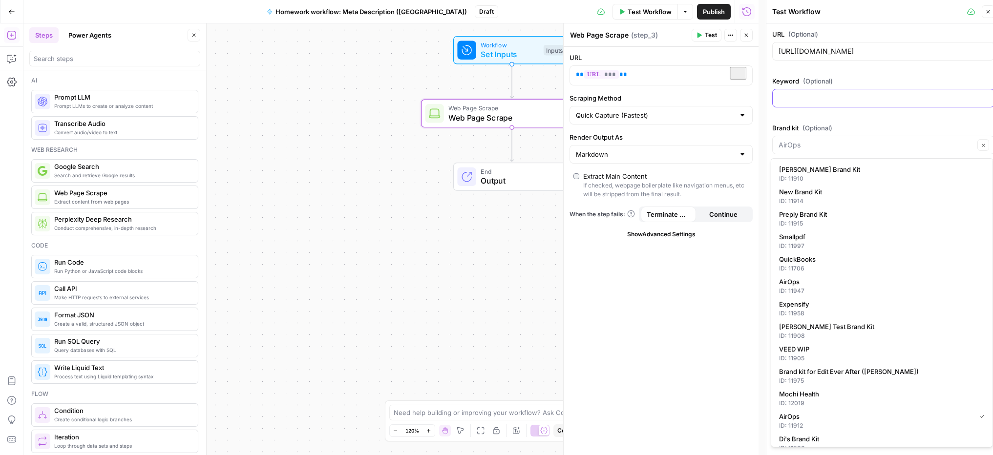
type input "AirOps"
click at [805, 102] on input "Keyword (Optional)" at bounding box center [884, 98] width 210 height 10
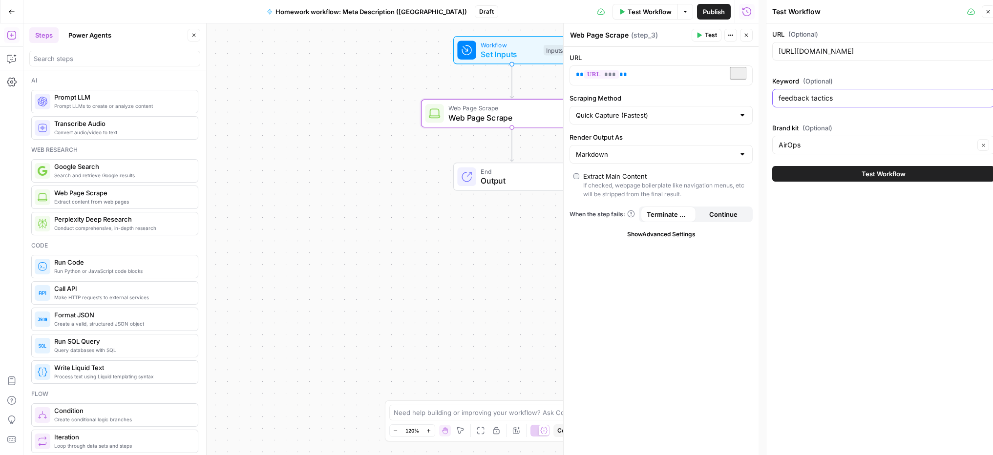
drag, startPoint x: 846, startPoint y: 101, endPoint x: 812, endPoint y: 101, distance: 34.7
click at [812, 101] on input "feedback tactics" at bounding box center [884, 98] width 210 height 10
type input "feedback tactics"
click at [814, 121] on div "URL (Optional) https://www.seewhatimean.com/swimnotes/2025/7/21/the-three-minut…" at bounding box center [884, 91] width 222 height 125
click at [820, 146] on input "Brand kit (Optional)" at bounding box center [877, 145] width 196 height 10
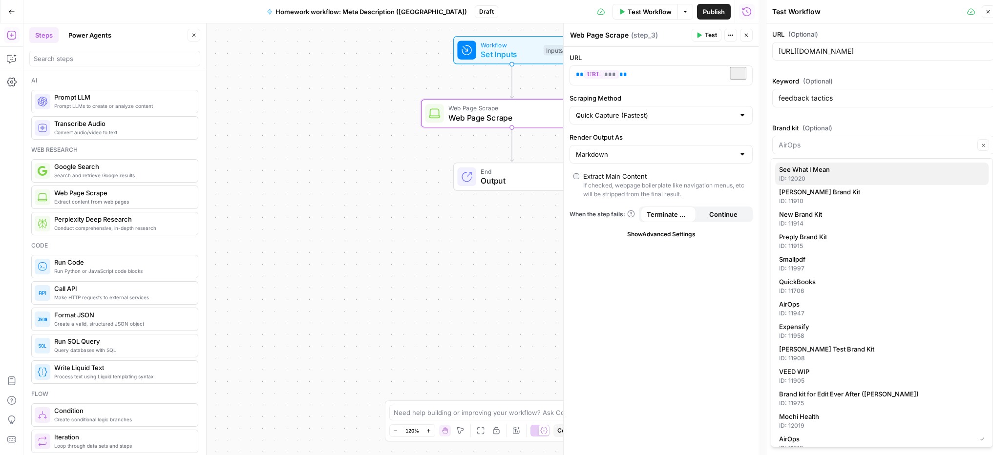
click at [809, 174] on span "See What I Mean" at bounding box center [880, 170] width 202 height 10
type input "See What I Mean"
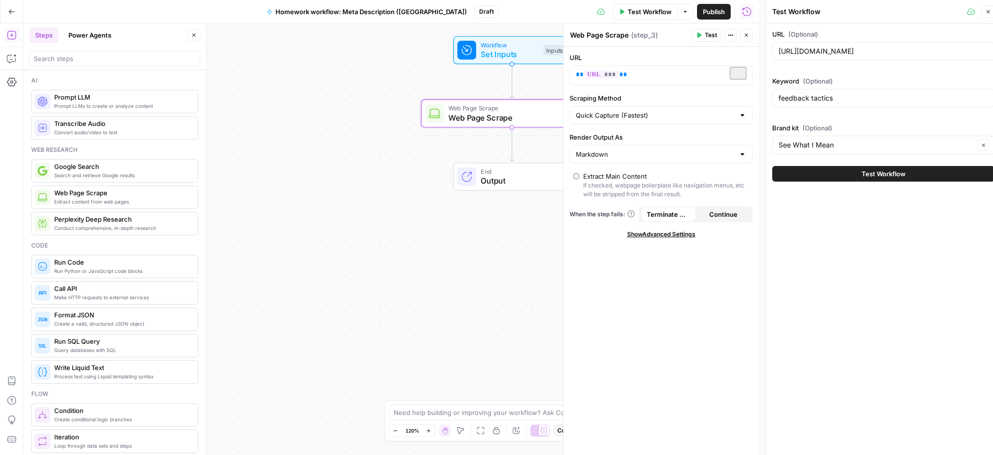
click at [815, 172] on button "Test Workflow" at bounding box center [884, 174] width 222 height 16
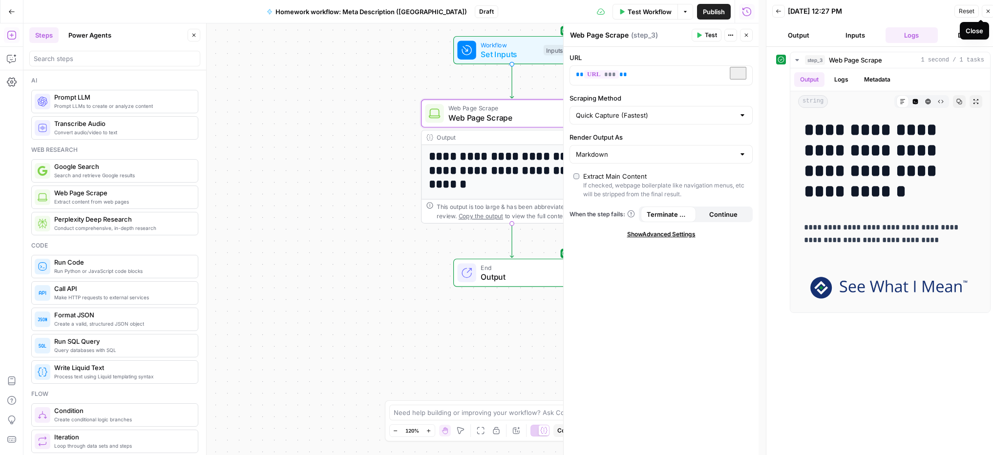
click at [986, 15] on button "Close" at bounding box center [988, 11] width 13 height 13
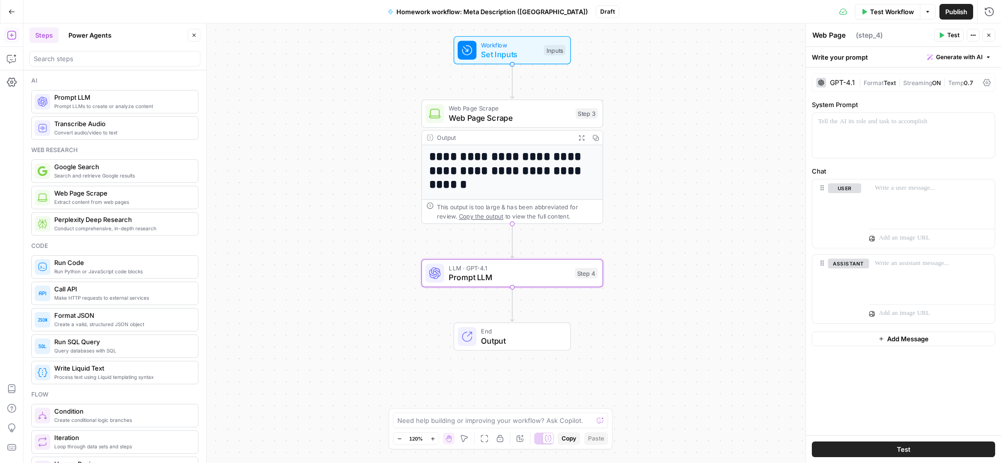
type textarea "Prompt LLM"
click at [863, 128] on div at bounding box center [903, 135] width 182 height 45
click at [923, 191] on p at bounding box center [932, 188] width 114 height 10
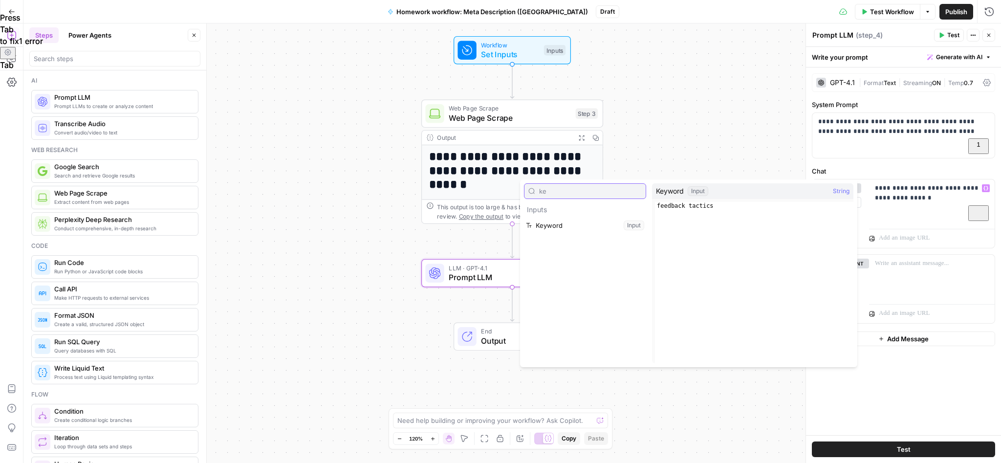
type input "ke"
click at [620, 226] on button "Select variable Keyword" at bounding box center [585, 225] width 122 height 16
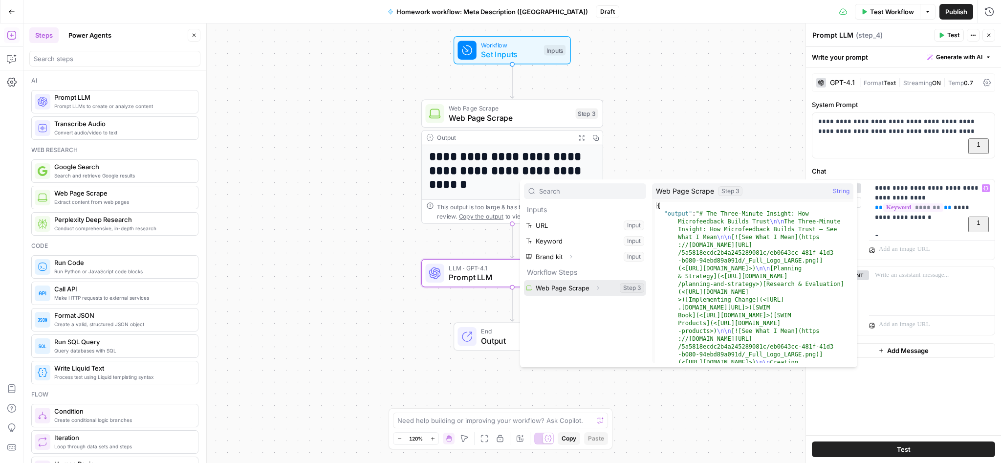
click at [554, 286] on button "Select variable Web Page Scrape" at bounding box center [585, 288] width 122 height 16
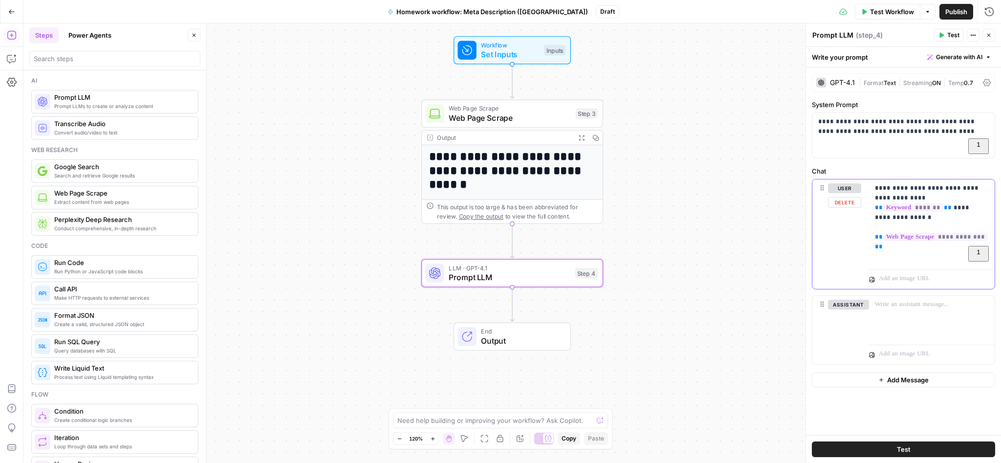
click at [887, 252] on p "**********" at bounding box center [932, 222] width 114 height 78
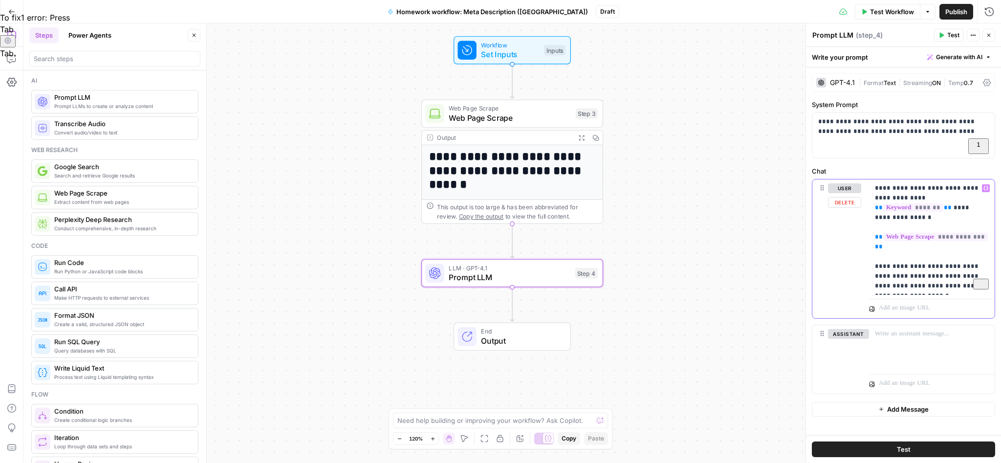
drag, startPoint x: 944, startPoint y: 287, endPoint x: 920, endPoint y: 267, distance: 31.2
click at [921, 267] on p "**********" at bounding box center [932, 237] width 114 height 108
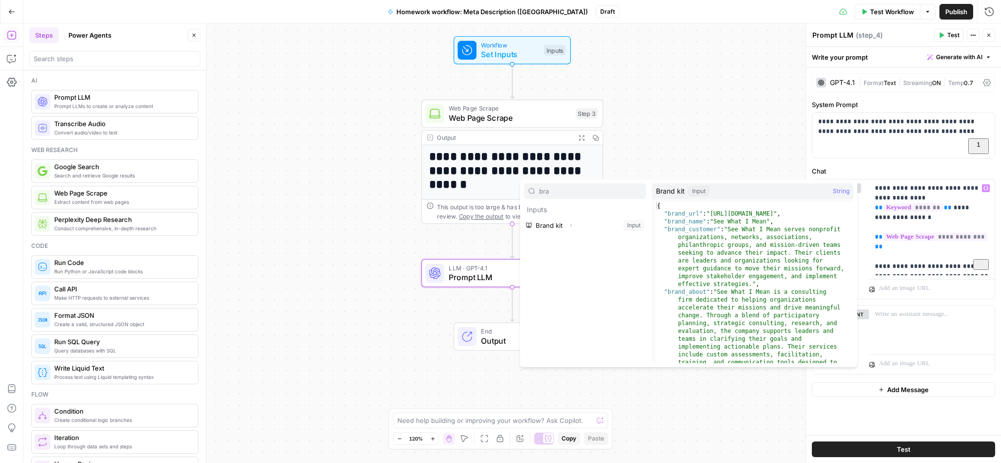
type input "bra"
click at [959, 272] on div "**********" at bounding box center [932, 227] width 126 height 96
click at [571, 258] on icon "button" at bounding box center [571, 256] width 2 height 3
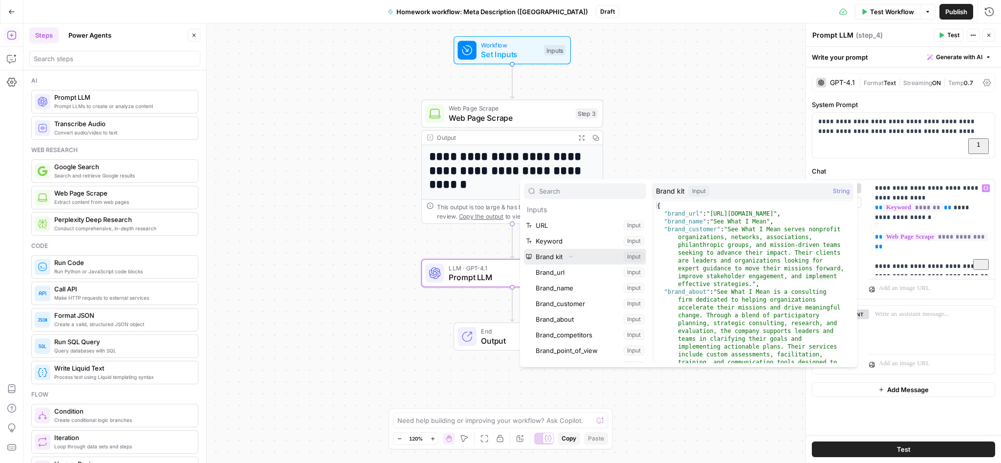
click at [552, 256] on button "Select variable Brand kit" at bounding box center [585, 257] width 122 height 16
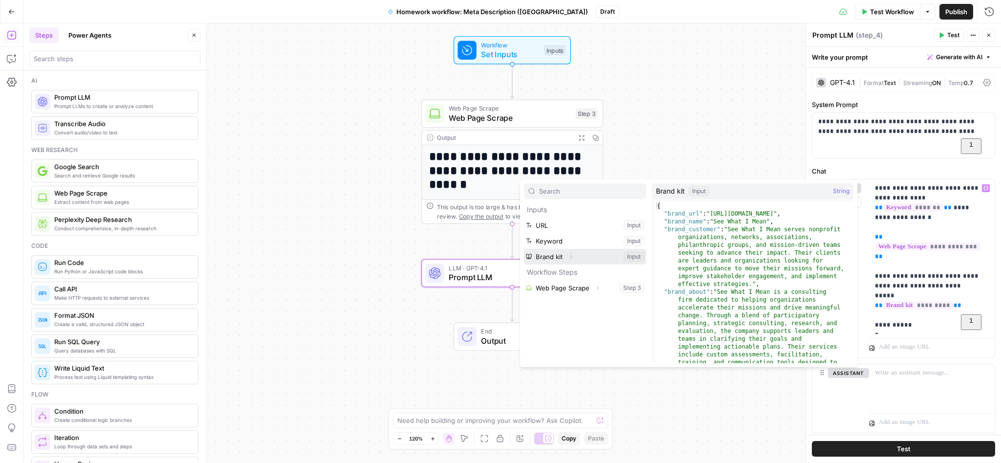
click at [583, 256] on button "Select variable Brand kit" at bounding box center [585, 257] width 122 height 16
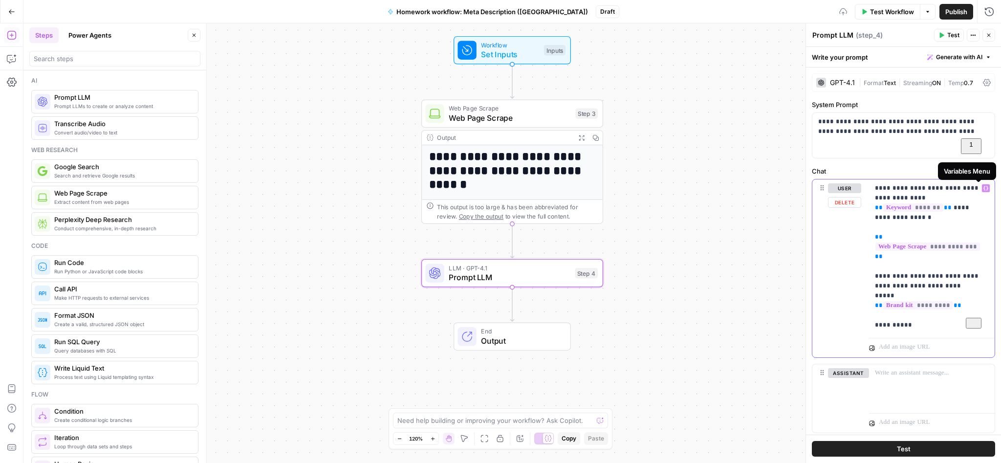
click at [983, 189] on icon "button" at bounding box center [985, 188] width 5 height 4
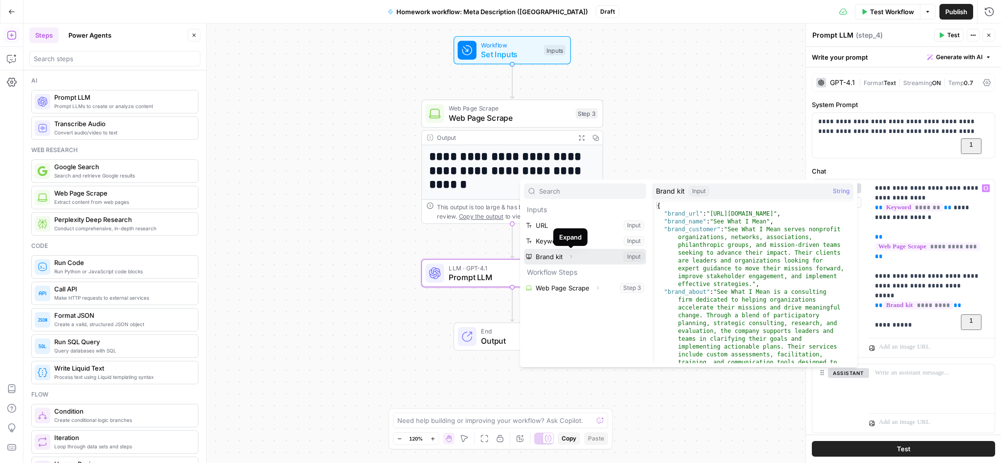
click at [569, 258] on icon "button" at bounding box center [571, 257] width 6 height 6
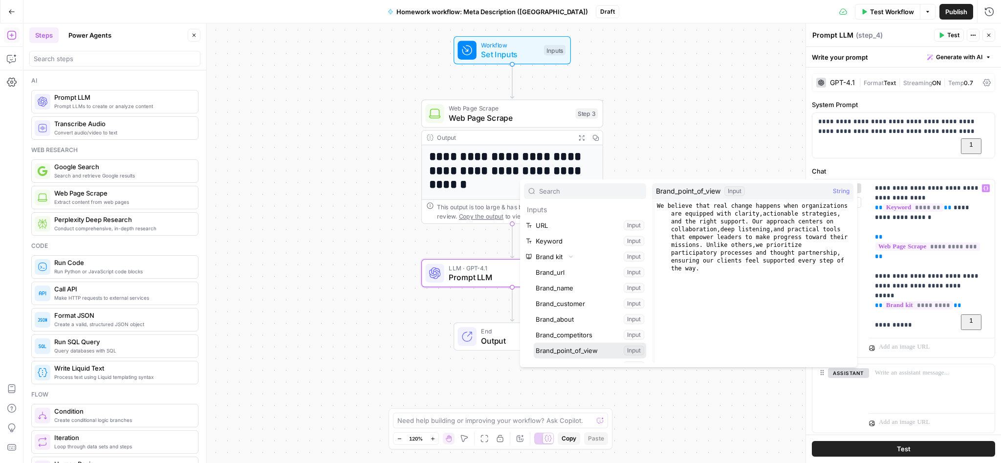
click at [574, 351] on button "Select variable Brand_point_of_view" at bounding box center [590, 351] width 112 height 16
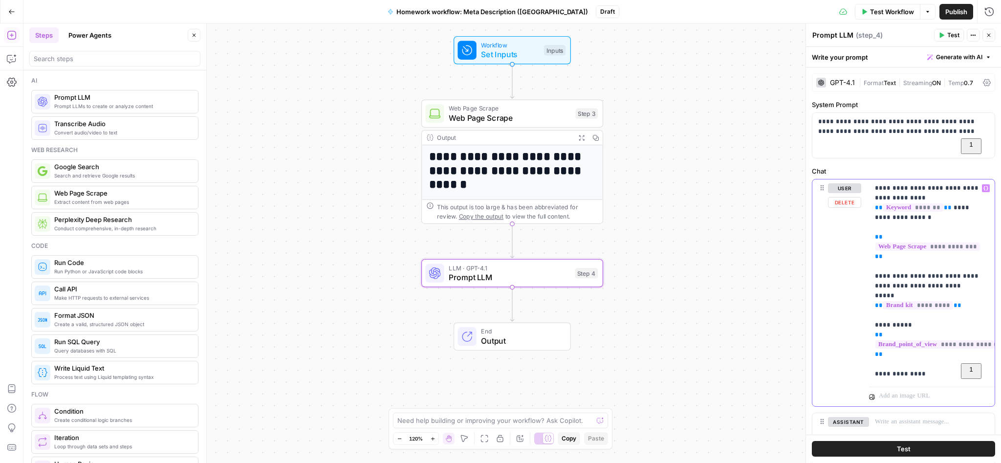
click at [983, 187] on icon "button" at bounding box center [985, 188] width 5 height 5
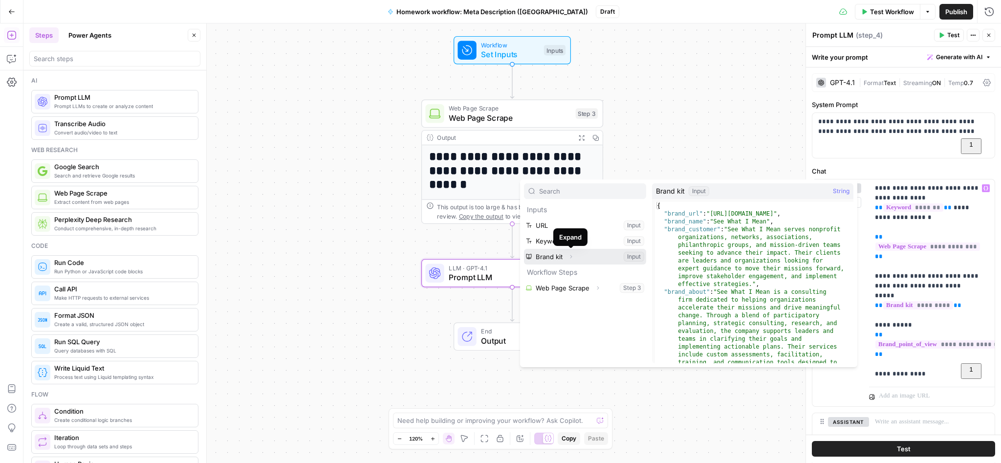
click at [571, 255] on icon "button" at bounding box center [571, 257] width 6 height 6
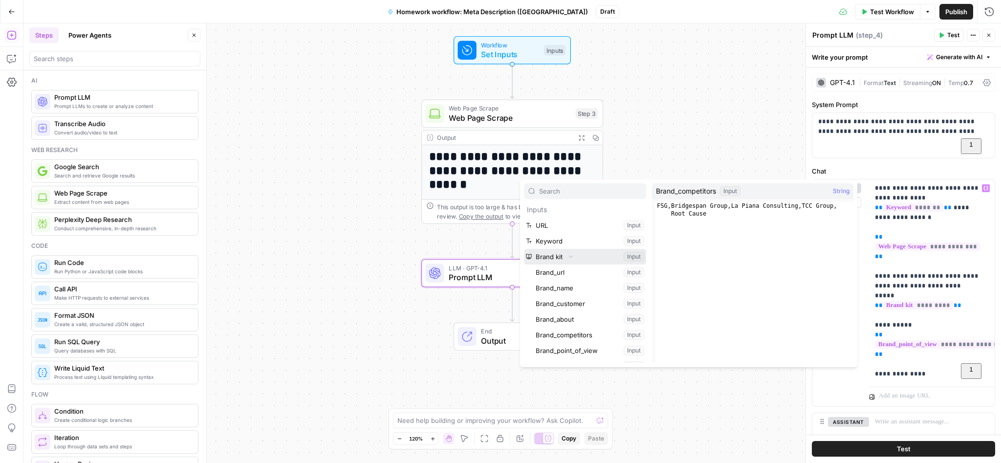
scroll to position [60, 0]
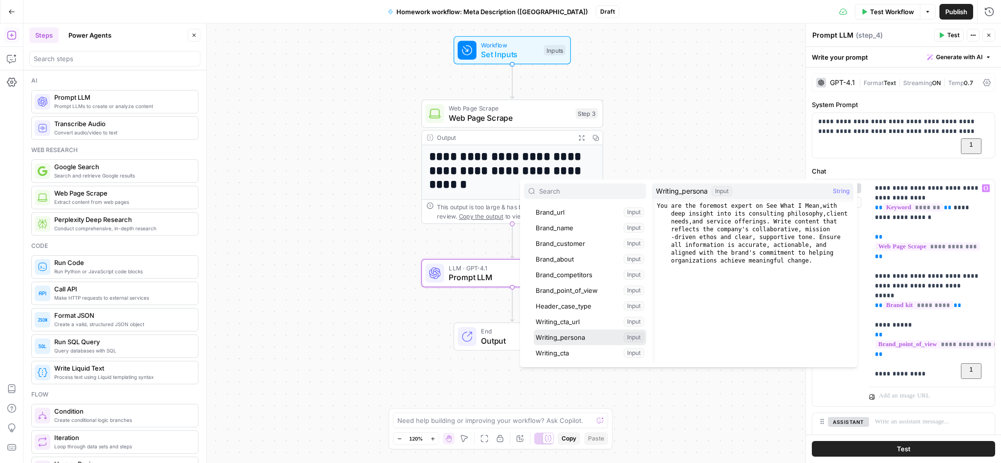
click at [570, 333] on button "Select variable Writing_persona" at bounding box center [590, 337] width 112 height 16
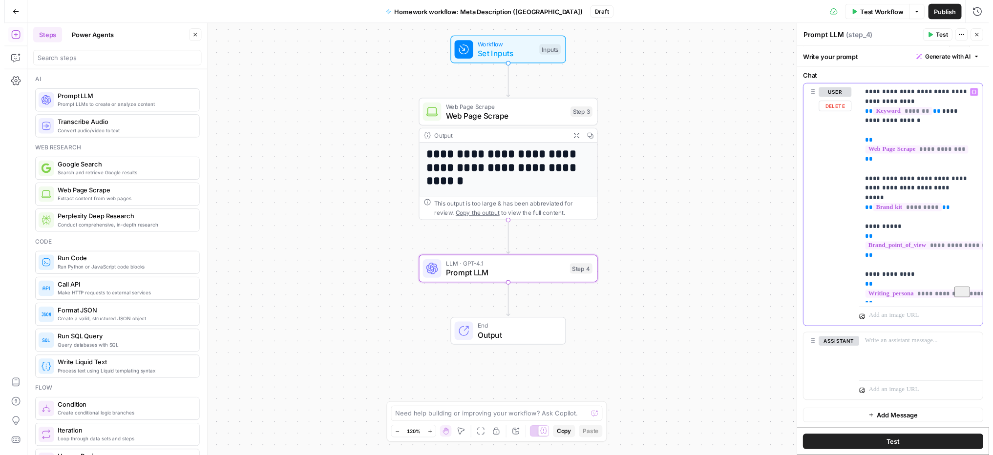
scroll to position [0, 0]
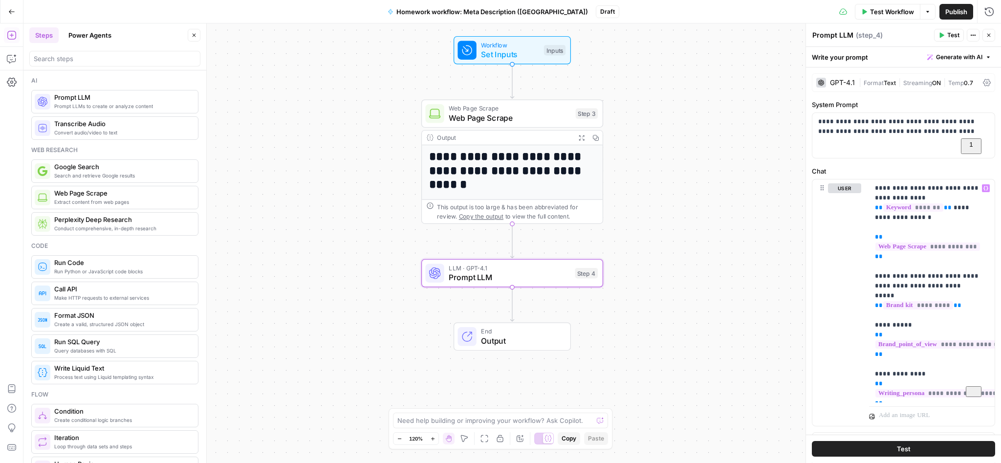
click at [907, 442] on button "Test" at bounding box center [903, 449] width 183 height 16
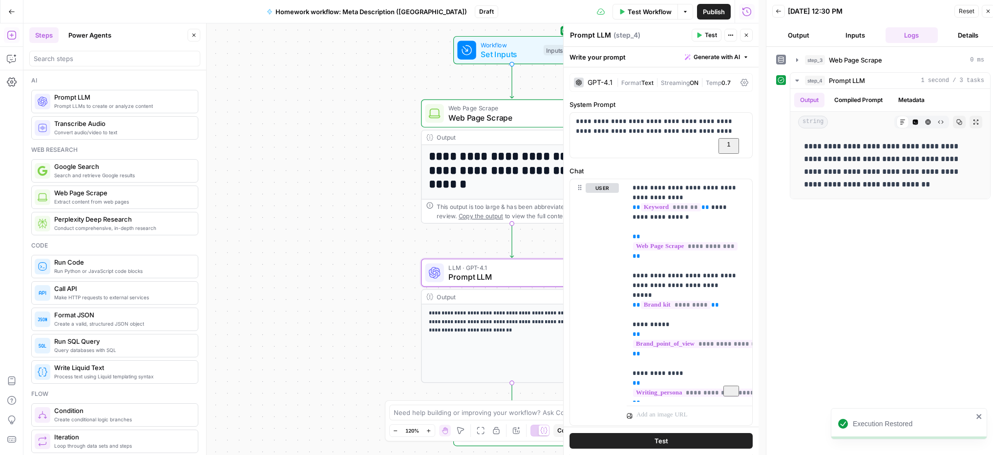
click at [975, 418] on div "Execution Restored" at bounding box center [906, 424] width 141 height 16
click at [992, 14] on icon "button" at bounding box center [989, 11] width 6 height 6
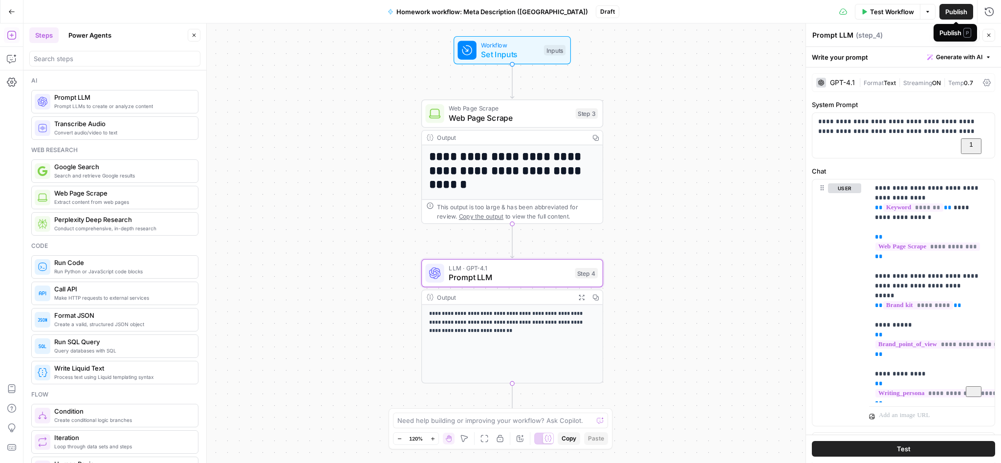
click at [952, 7] on span "Publish" at bounding box center [956, 12] width 22 height 10
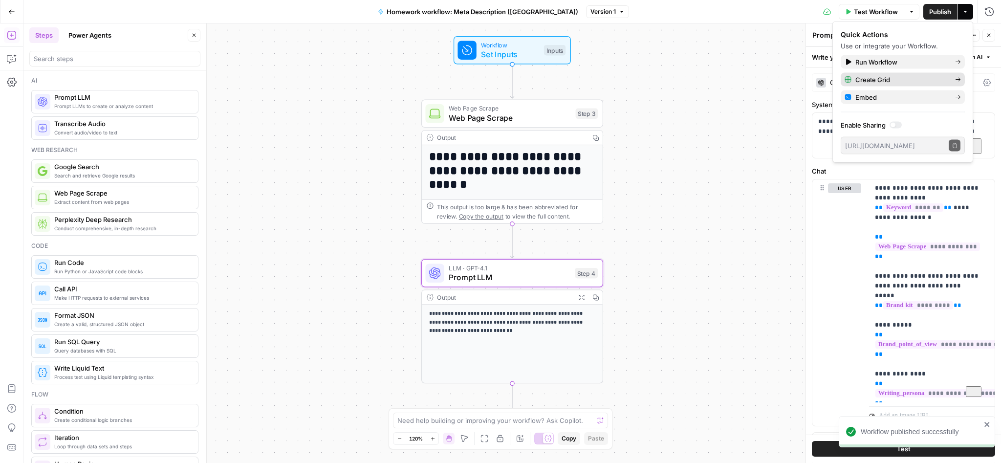
click at [881, 79] on span "Create Grid" at bounding box center [901, 80] width 92 height 10
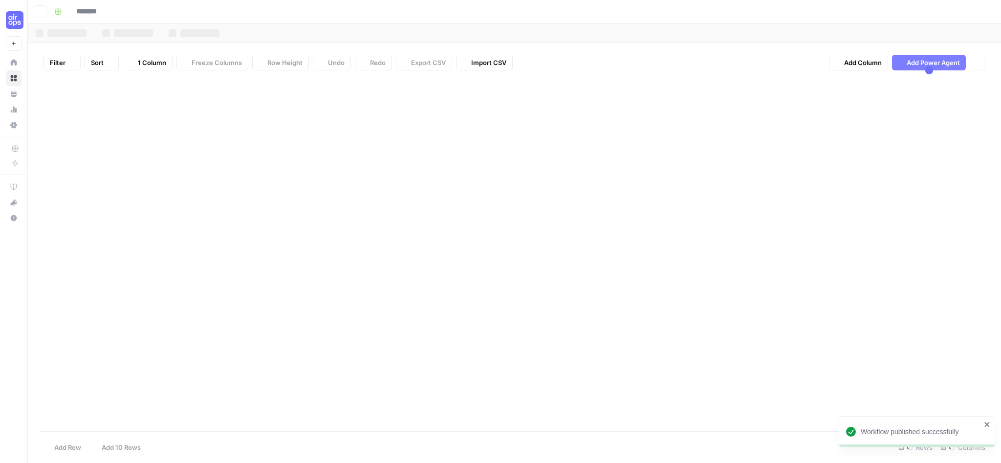
type input "**********"
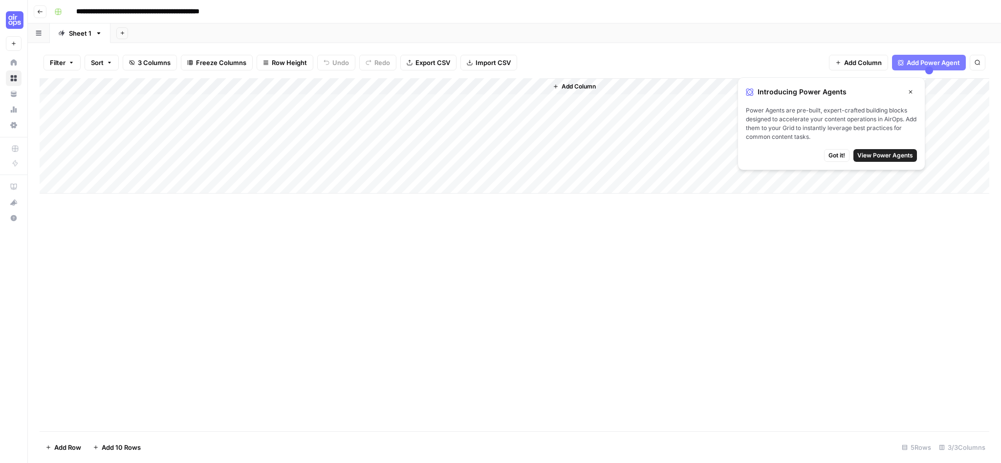
click at [133, 86] on div "Add Column" at bounding box center [515, 135] width 950 height 115
click at [133, 86] on div at bounding box center [144, 86] width 141 height 20
click at [486, 61] on span "Import CSV" at bounding box center [492, 63] width 35 height 10
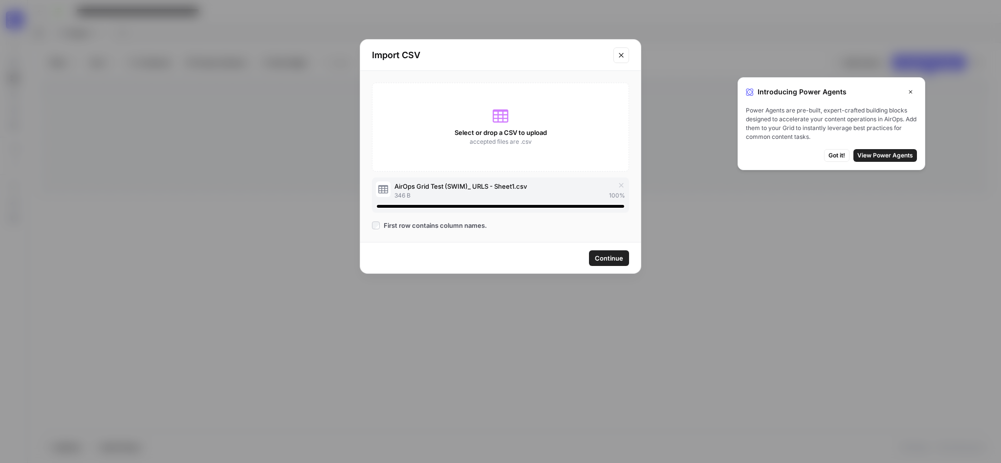
click at [619, 260] on span "Continue" at bounding box center [609, 258] width 28 height 10
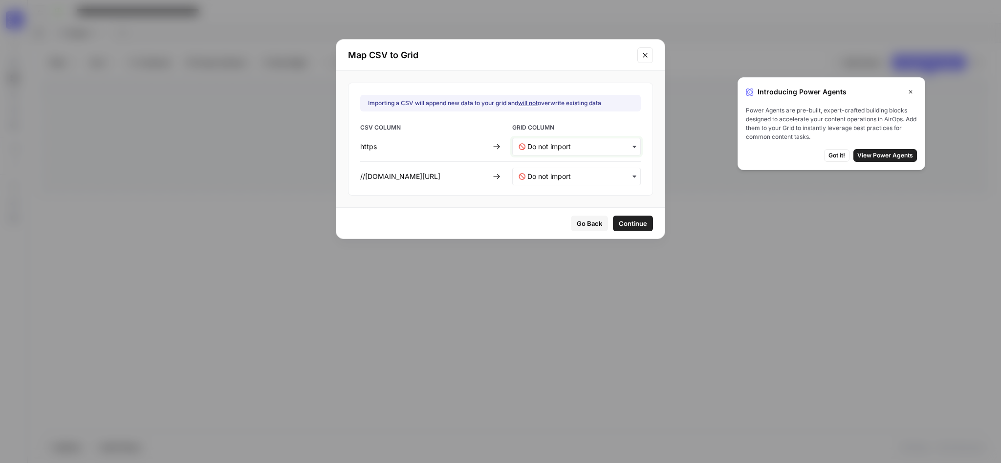
click at [551, 149] on input "text" at bounding box center [580, 147] width 107 height 10
click at [633, 69] on div "Map CSV to Grid" at bounding box center [500, 55] width 328 height 31
click at [595, 218] on button "Go Back" at bounding box center [589, 224] width 37 height 16
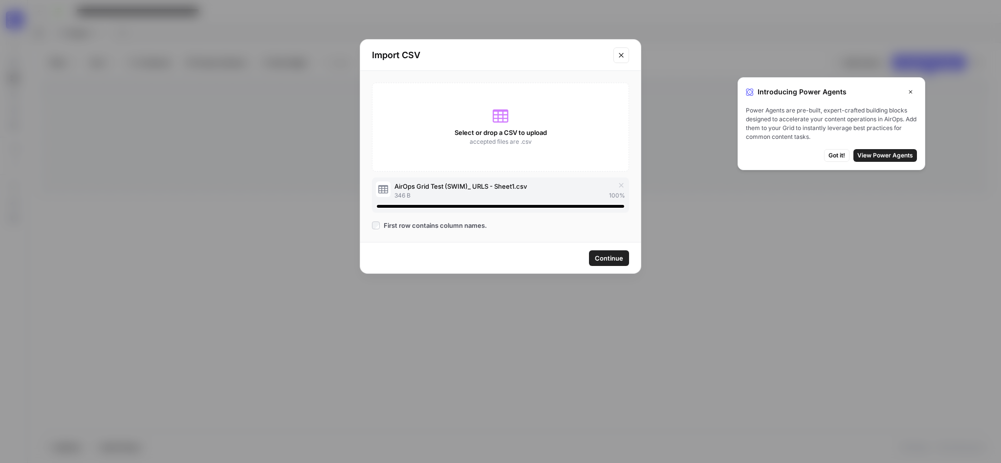
click at [472, 227] on span "First row contains column names." at bounding box center [435, 225] width 103 height 10
click at [595, 252] on button "Continue" at bounding box center [609, 258] width 40 height 16
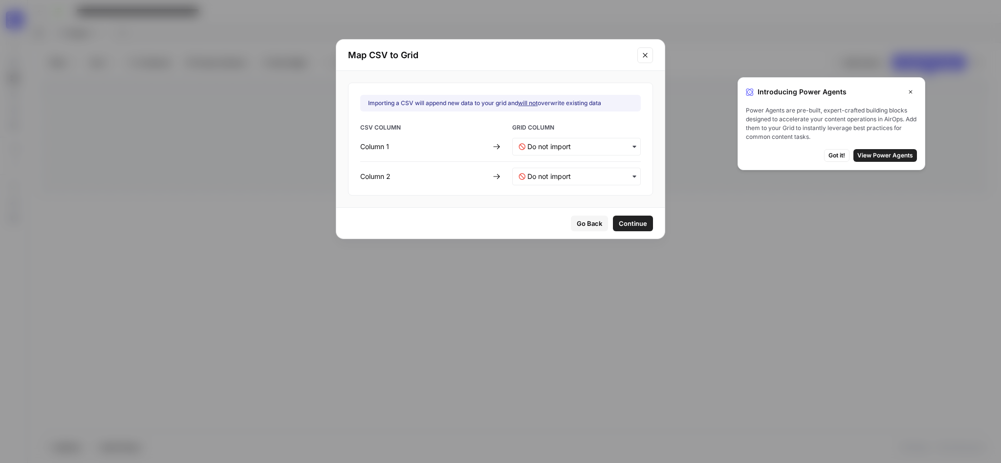
click at [577, 225] on span "Go Back" at bounding box center [589, 223] width 25 height 10
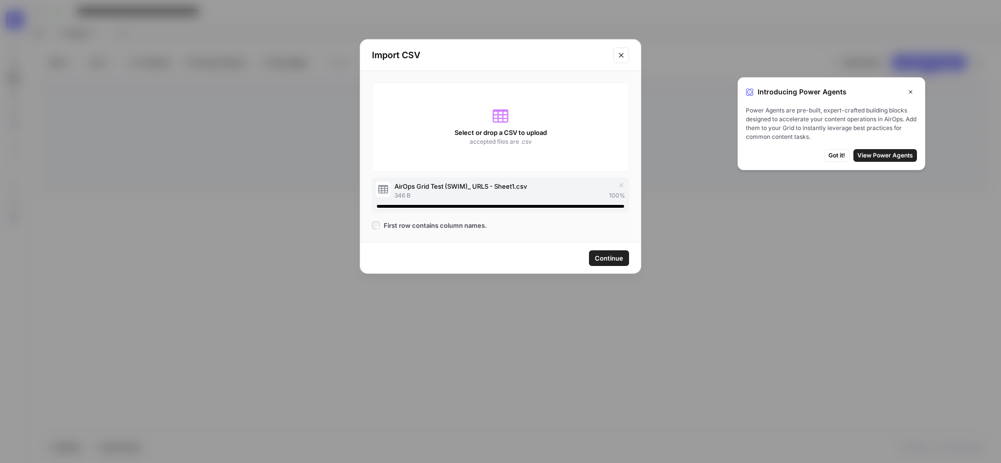
click at [628, 52] on button "Close modal" at bounding box center [621, 55] width 16 height 16
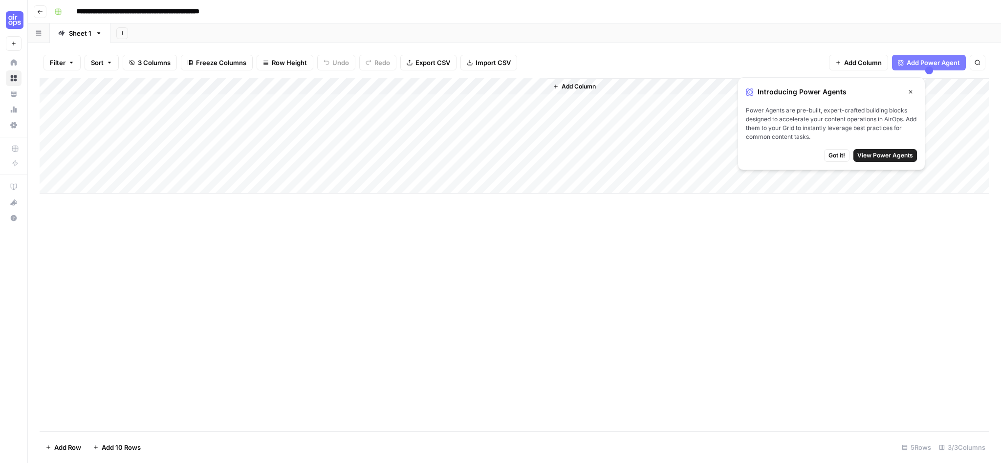
click at [149, 81] on div "Add Column" at bounding box center [515, 135] width 950 height 115
click at [482, 63] on span "Import CSV" at bounding box center [492, 63] width 35 height 10
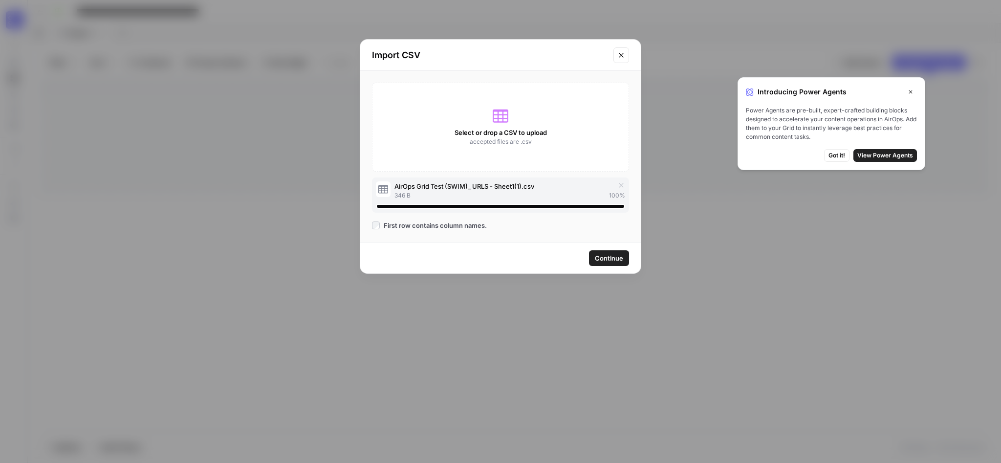
click at [602, 255] on span "Continue" at bounding box center [609, 258] width 28 height 10
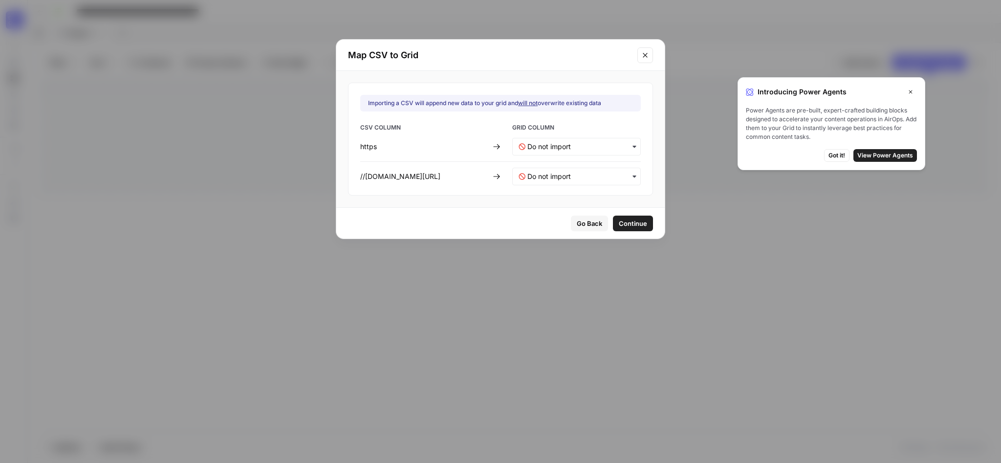
click at [593, 228] on span "Go Back" at bounding box center [589, 223] width 25 height 10
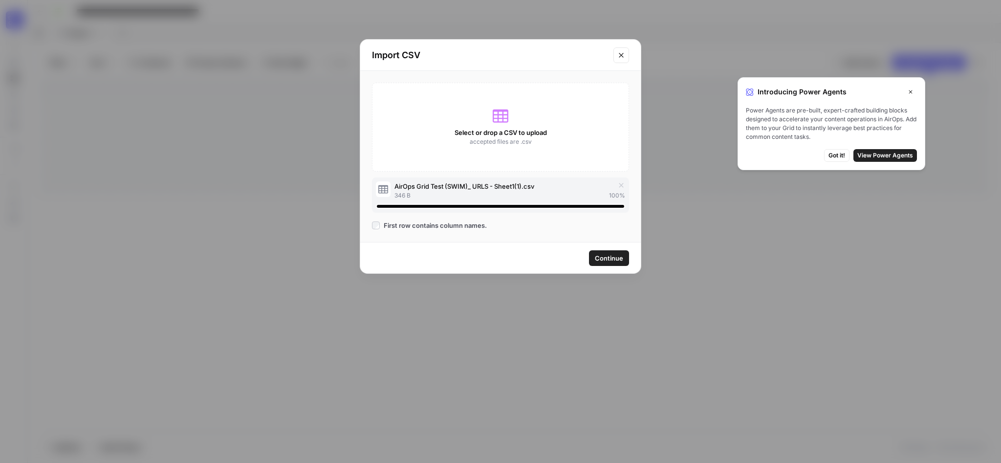
click at [372, 226] on div "Select or drop a CSV to upload accepted files are .csv AirOps Grid Test (SWIM)_…" at bounding box center [500, 156] width 281 height 171
click at [605, 258] on span "Continue" at bounding box center [609, 258] width 28 height 10
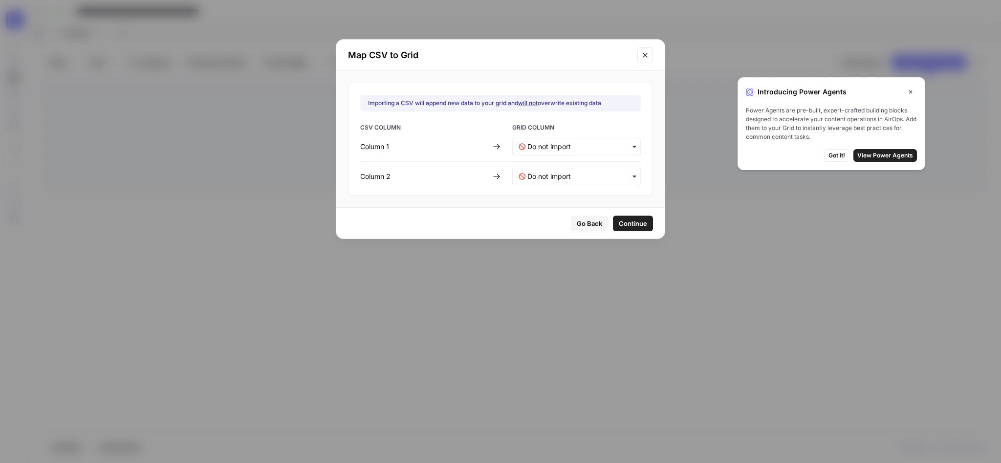
click at [549, 151] on div "button" at bounding box center [576, 147] width 129 height 18
click at [527, 174] on div "URL" at bounding box center [571, 173] width 117 height 18
click at [625, 224] on span "Continue" at bounding box center [633, 223] width 28 height 10
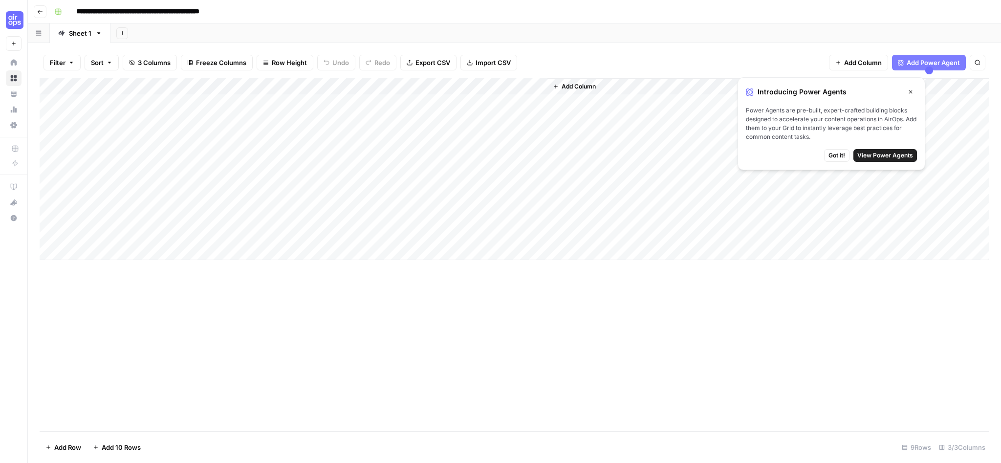
click at [140, 126] on div "Add Column" at bounding box center [515, 169] width 950 height 182
click at [142, 178] on div "Add Column" at bounding box center [515, 169] width 950 height 182
click at [135, 195] on div "Add Column" at bounding box center [515, 169] width 950 height 182
click at [139, 213] on div "Add Column" at bounding box center [515, 169] width 950 height 182
click at [135, 230] on div "Add Column" at bounding box center [515, 169] width 950 height 182
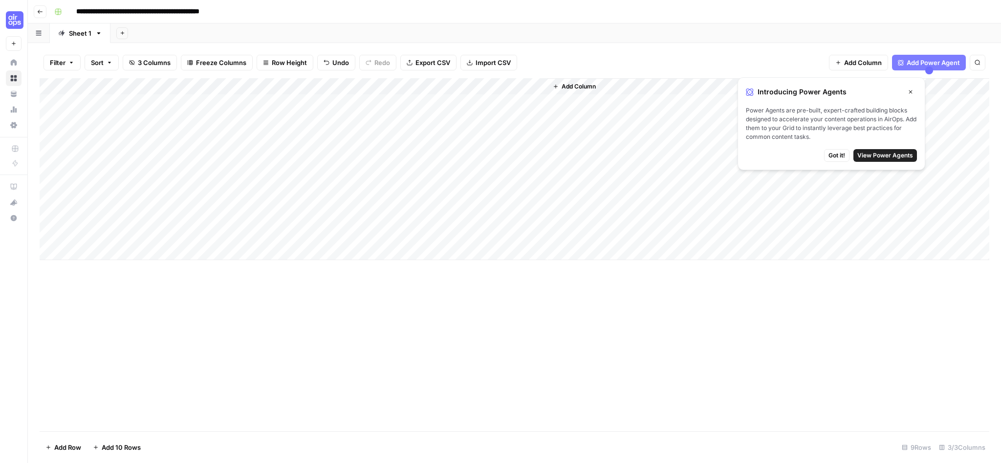
click at [148, 96] on div "Add Column" at bounding box center [515, 169] width 950 height 182
click at [144, 157] on div "Add Column" at bounding box center [515, 169] width 950 height 182
click at [476, 62] on span "Import CSV" at bounding box center [492, 63] width 35 height 10
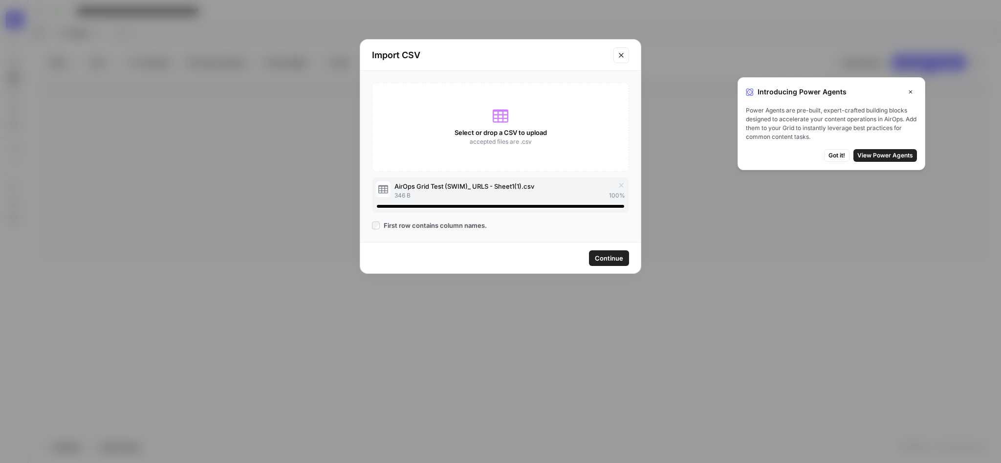
click at [608, 259] on span "Continue" at bounding box center [609, 258] width 28 height 10
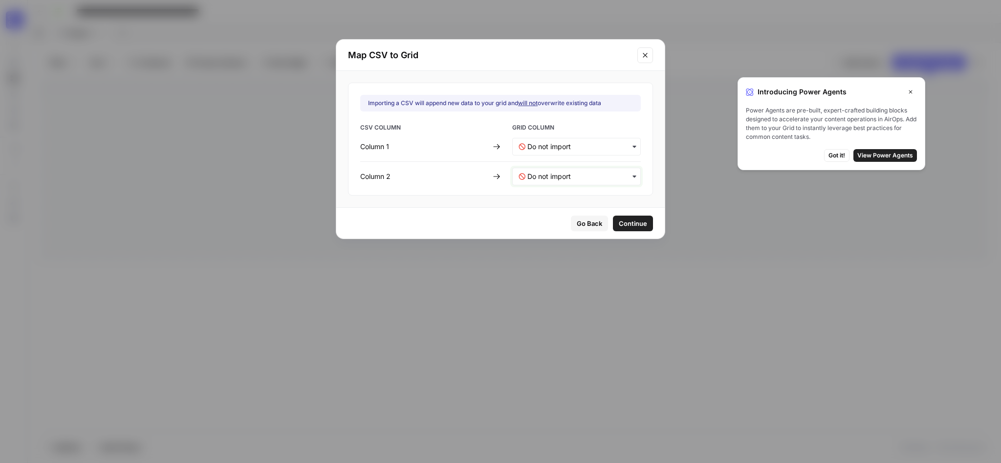
click at [582, 180] on 2-mapping "text" at bounding box center [580, 177] width 107 height 10
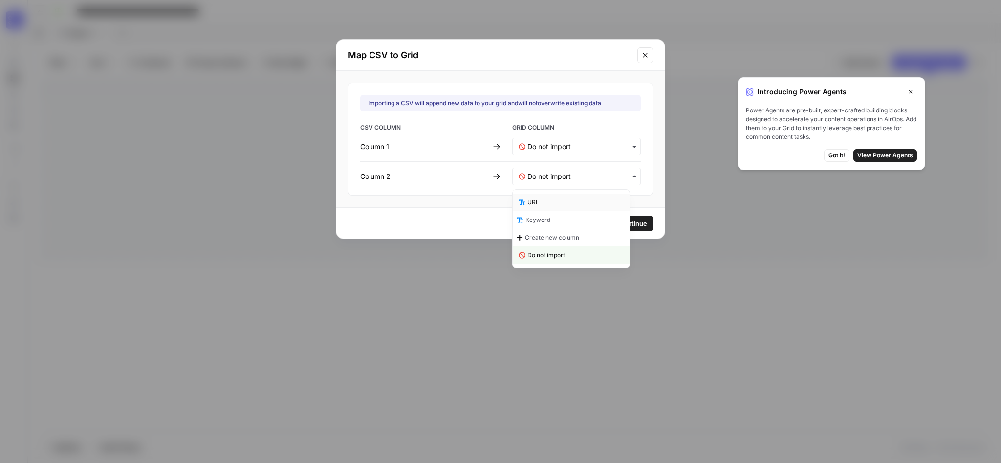
click at [562, 204] on div "URL" at bounding box center [571, 203] width 117 height 18
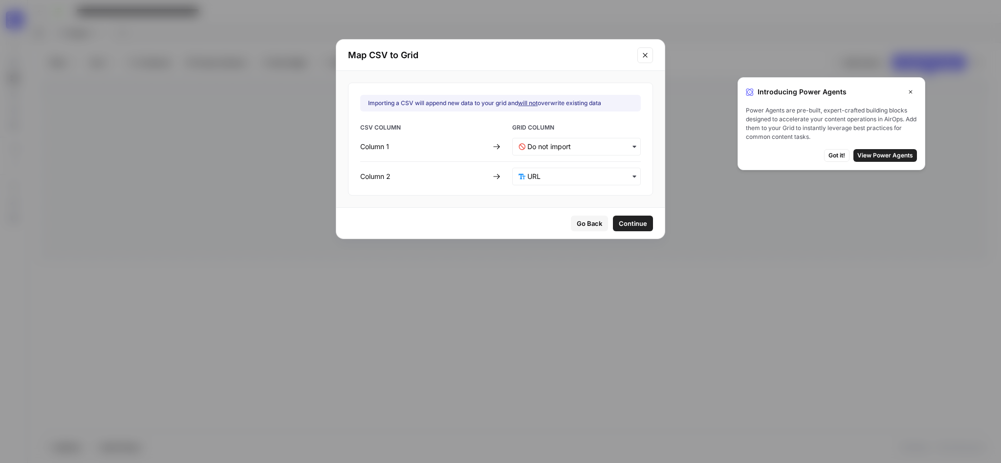
click at [630, 225] on span "Continue" at bounding box center [633, 223] width 28 height 10
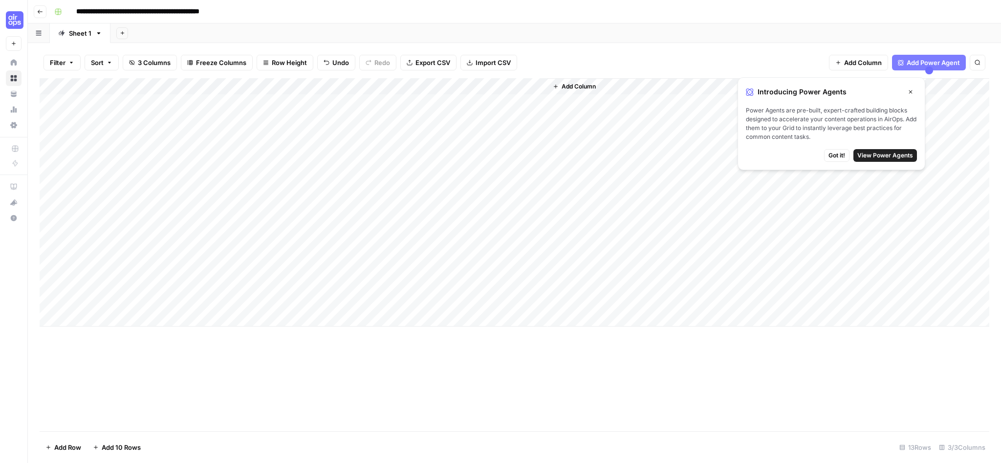
click at [173, 180] on div "Add Column" at bounding box center [515, 202] width 950 height 248
click at [186, 106] on div "Add Column" at bounding box center [515, 202] width 950 height 248
click at [46, 199] on div "Add Column" at bounding box center [515, 202] width 950 height 248
click at [50, 302] on div "Add Column" at bounding box center [515, 202] width 950 height 248
click at [85, 447] on span "Delete 7 Rows" at bounding box center [66, 447] width 43 height 10
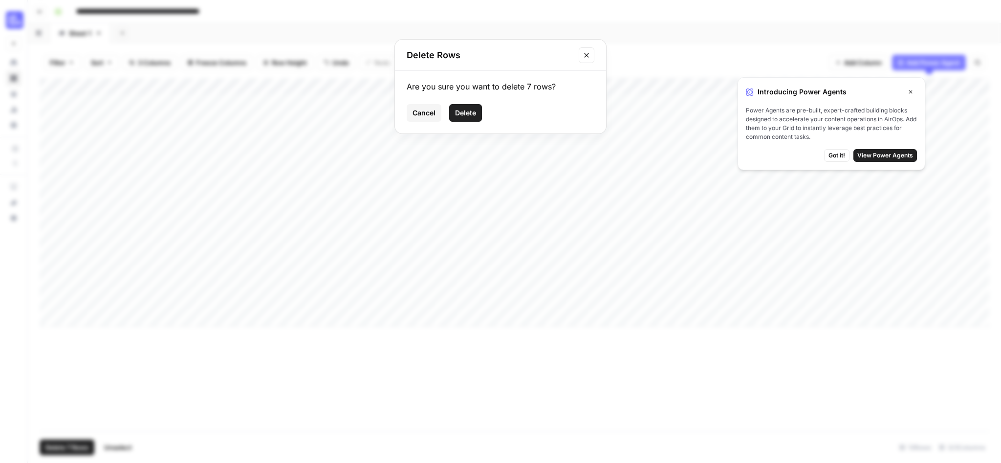
click at [474, 110] on span "Delete" at bounding box center [465, 113] width 21 height 10
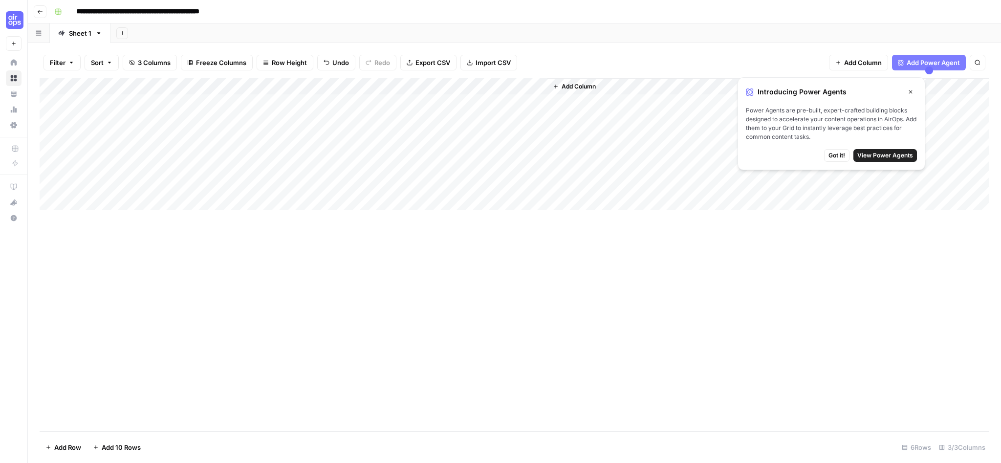
click at [93, 99] on div "Add Column" at bounding box center [515, 144] width 950 height 132
click at [109, 180] on div "Add Column" at bounding box center [515, 144] width 950 height 132
click at [504, 63] on span "Import CSV" at bounding box center [492, 63] width 35 height 10
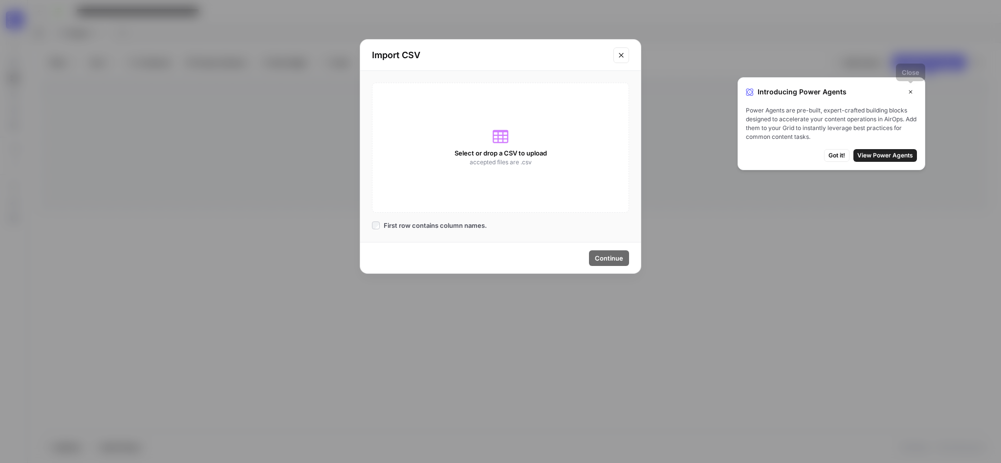
click at [911, 88] on button "Close" at bounding box center [910, 92] width 13 height 13
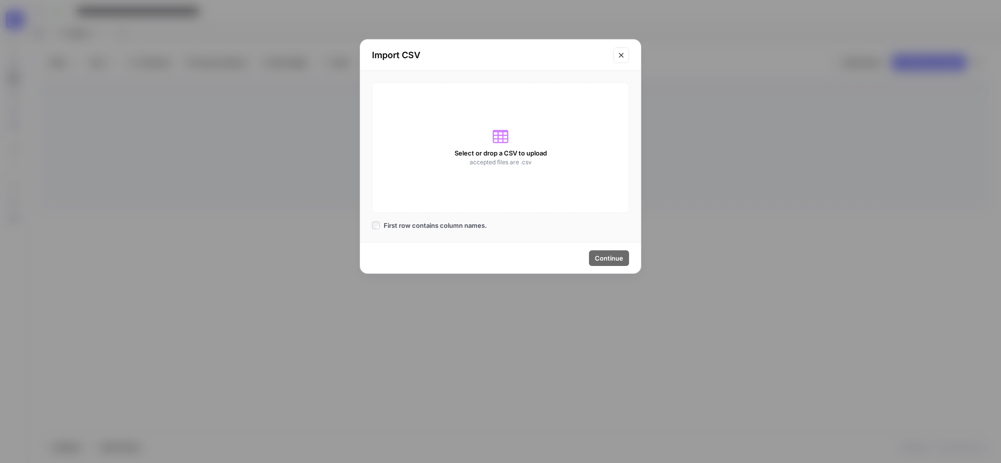
click at [388, 230] on span "First row contains column names." at bounding box center [435, 225] width 103 height 10
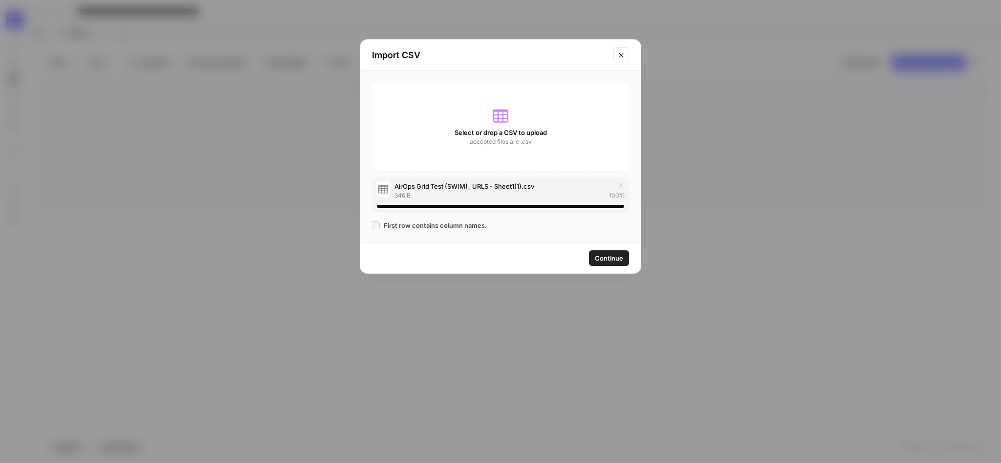
click at [611, 258] on span "Continue" at bounding box center [609, 258] width 28 height 10
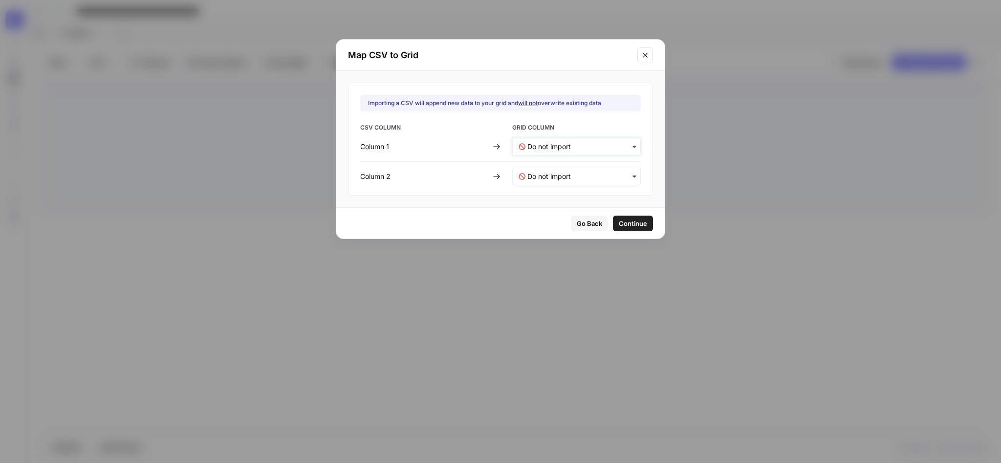
click at [559, 145] on 1-mapping "text" at bounding box center [580, 147] width 107 height 10
click at [553, 173] on div "URL" at bounding box center [571, 173] width 117 height 18
click at [553, 173] on 2-mapping "text" at bounding box center [580, 177] width 107 height 10
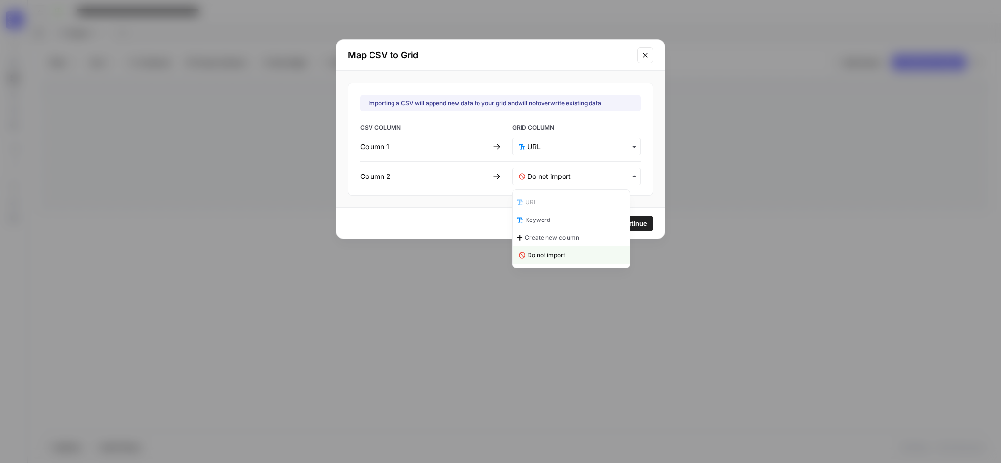
click at [556, 195] on div "URL" at bounding box center [571, 203] width 117 height 18
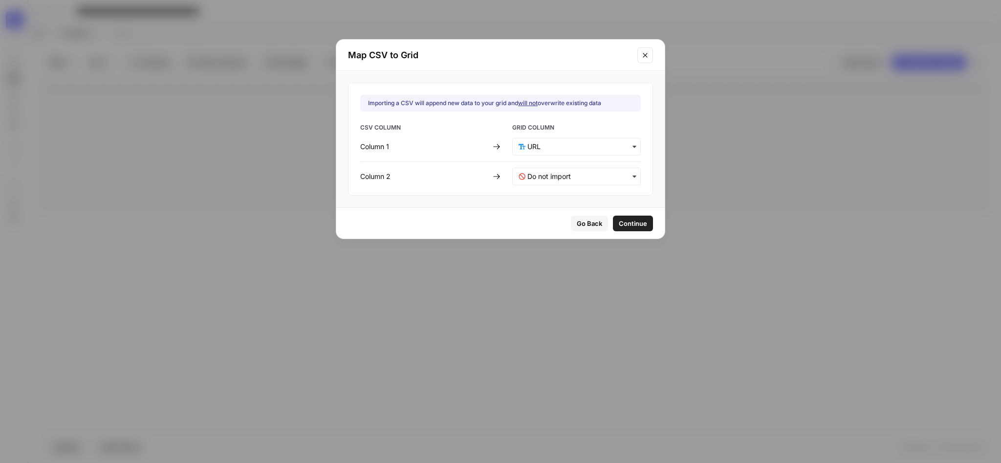
click at [621, 122] on div "Importing a CSV will append new data to your grid and will not overwrite existi…" at bounding box center [500, 139] width 305 height 113
click at [619, 219] on span "Continue" at bounding box center [633, 223] width 28 height 10
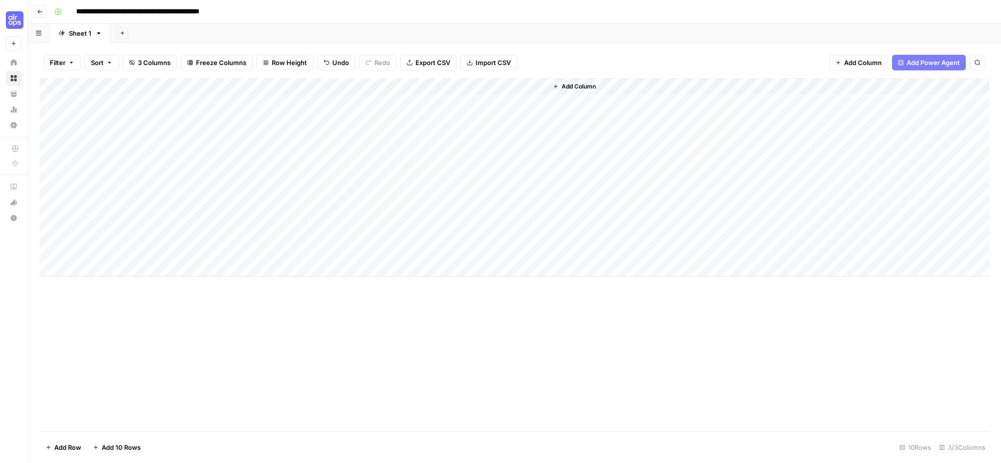
click at [88, 195] on div "Add Column" at bounding box center [515, 177] width 950 height 198
click at [88, 198] on div "Add Column" at bounding box center [515, 177] width 950 height 198
click at [88, 198] on body "**********" at bounding box center [500, 231] width 1001 height 463
click at [106, 137] on div "Add Column" at bounding box center [515, 177] width 950 height 198
click at [111, 205] on div "Add Column" at bounding box center [515, 177] width 950 height 198
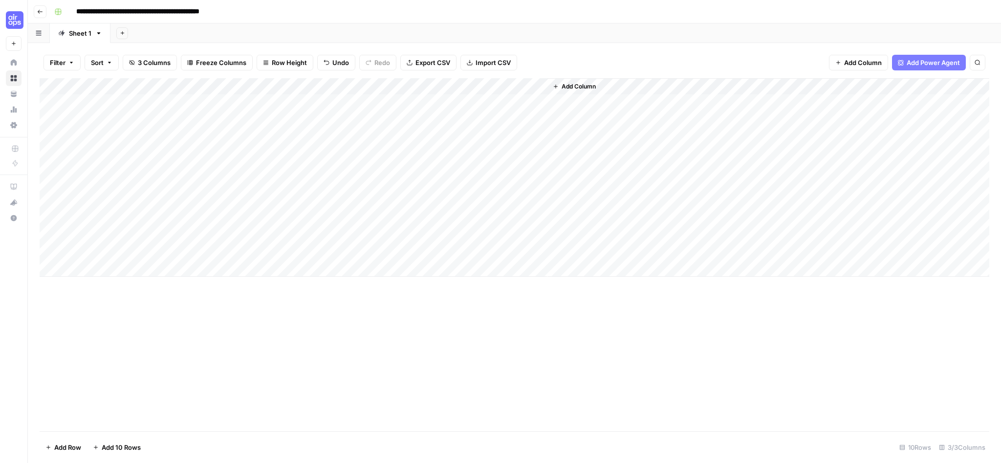
click at [159, 246] on div "Add Column" at bounding box center [515, 177] width 950 height 198
click at [66, 244] on div "Add Column" at bounding box center [515, 177] width 950 height 198
click at [56, 202] on div "Add Column" at bounding box center [515, 177] width 950 height 198
click at [51, 202] on div "Add Column" at bounding box center [515, 177] width 950 height 198
click at [50, 223] on div "Add Column" at bounding box center [515, 177] width 950 height 198
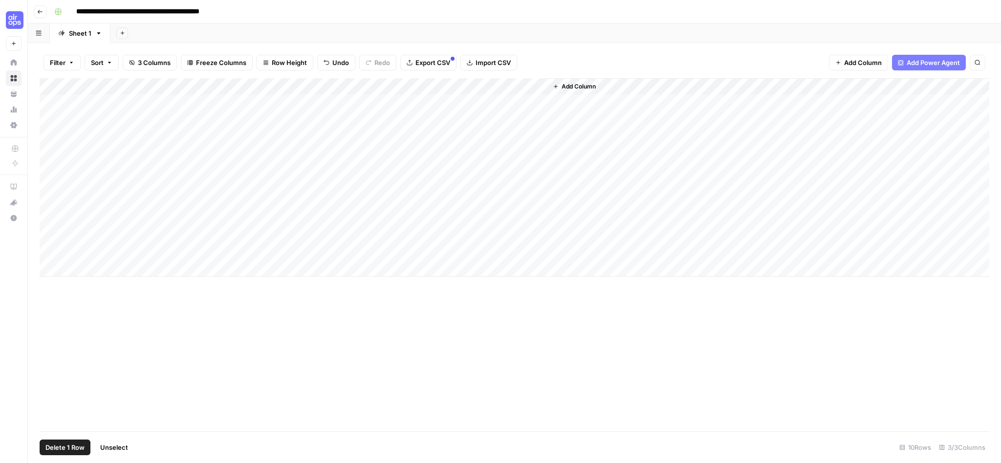
click at [51, 216] on div "Add Column" at bounding box center [515, 177] width 950 height 198
click at [49, 235] on div "Add Column" at bounding box center [515, 177] width 950 height 198
click at [51, 244] on div "Add Column" at bounding box center [515, 177] width 950 height 198
click at [64, 249] on div "Add Column" at bounding box center [515, 177] width 950 height 198
click at [49, 251] on div "Add Column" at bounding box center [515, 177] width 950 height 198
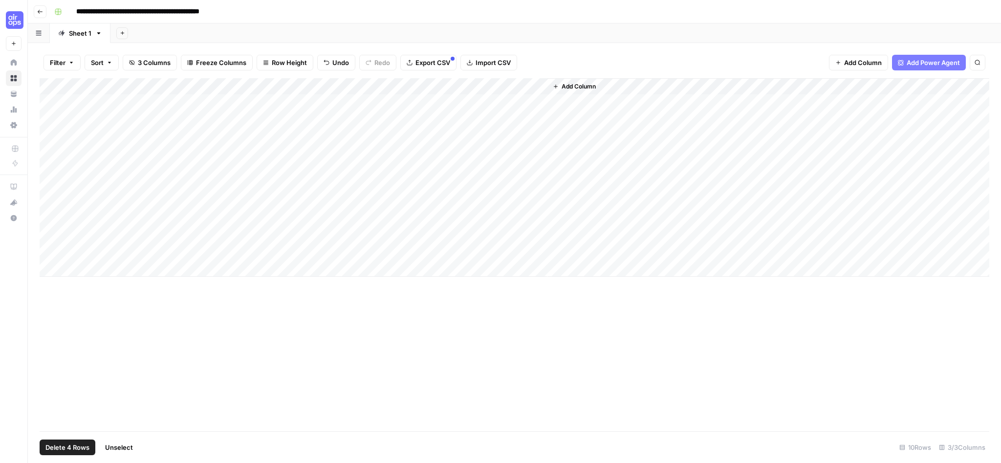
click at [81, 447] on span "Delete 4 Rows" at bounding box center [67, 447] width 44 height 10
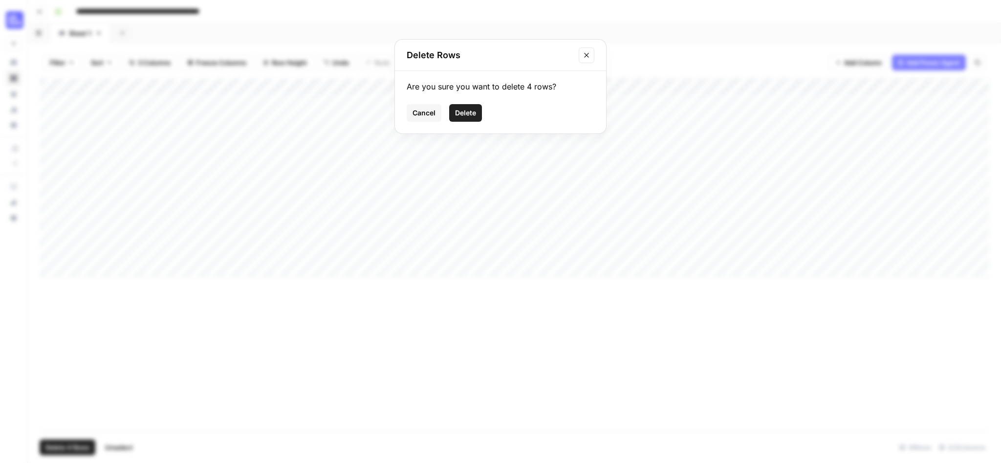
click at [472, 115] on span "Delete" at bounding box center [465, 113] width 21 height 10
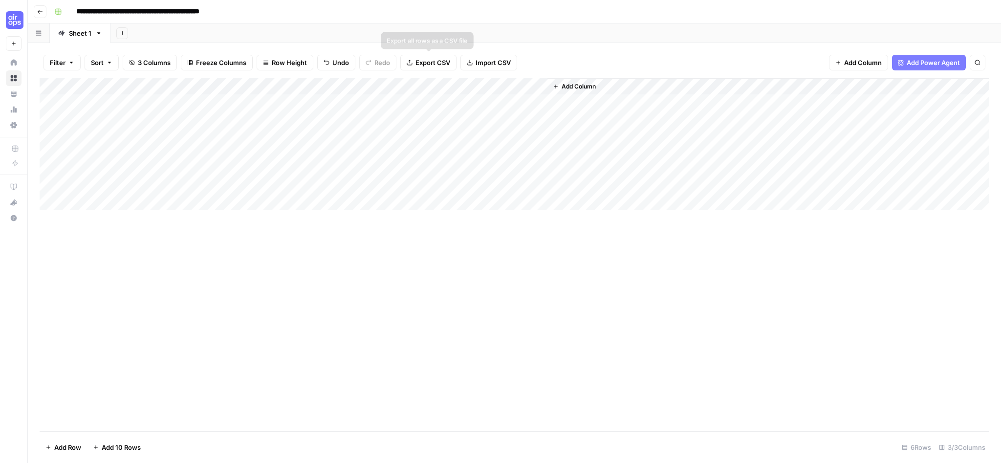
click at [484, 64] on span "Import CSV" at bounding box center [492, 63] width 35 height 10
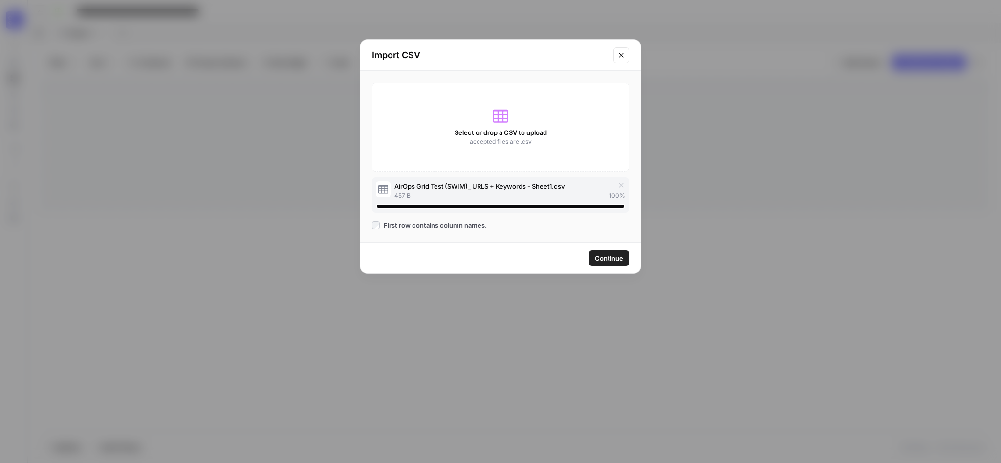
click at [597, 255] on span "Continue" at bounding box center [609, 258] width 28 height 10
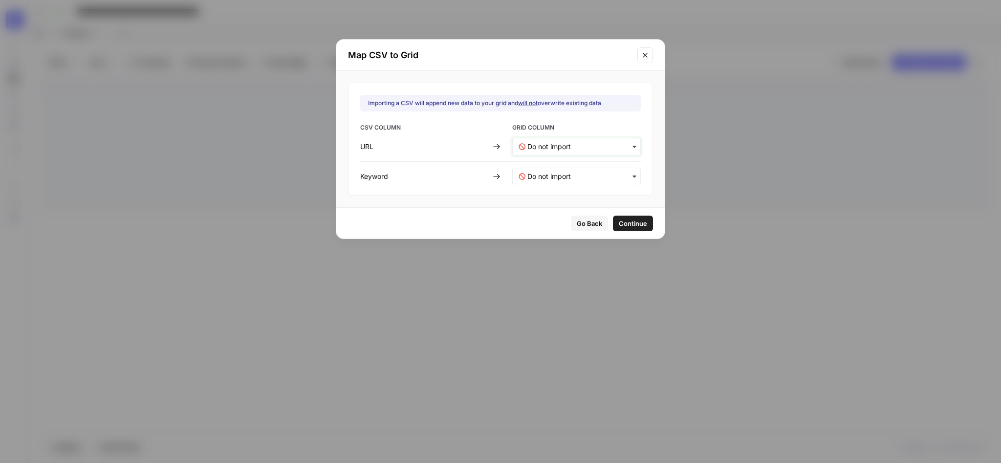
click at [540, 146] on input "text" at bounding box center [580, 147] width 107 height 10
click at [539, 172] on div "URL" at bounding box center [571, 173] width 117 height 18
click at [539, 183] on div "button" at bounding box center [576, 177] width 129 height 18
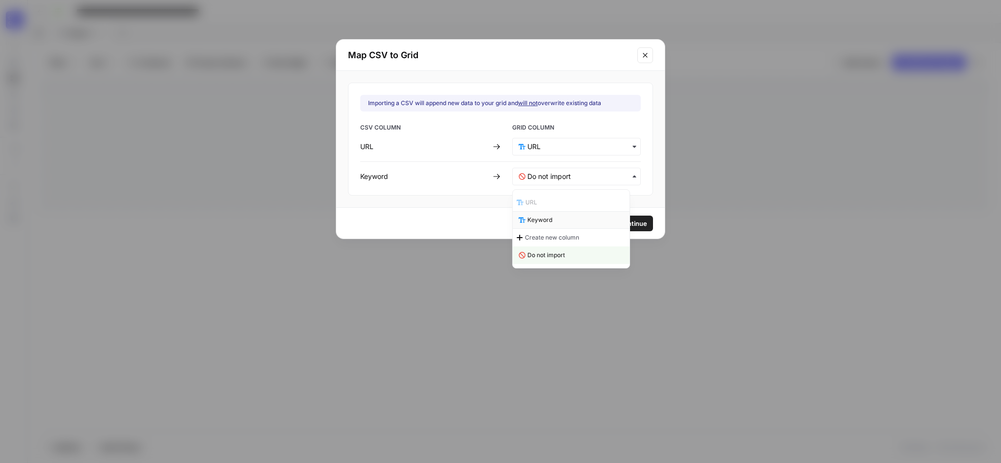
click at [551, 221] on span "Keyword" at bounding box center [539, 220] width 25 height 9
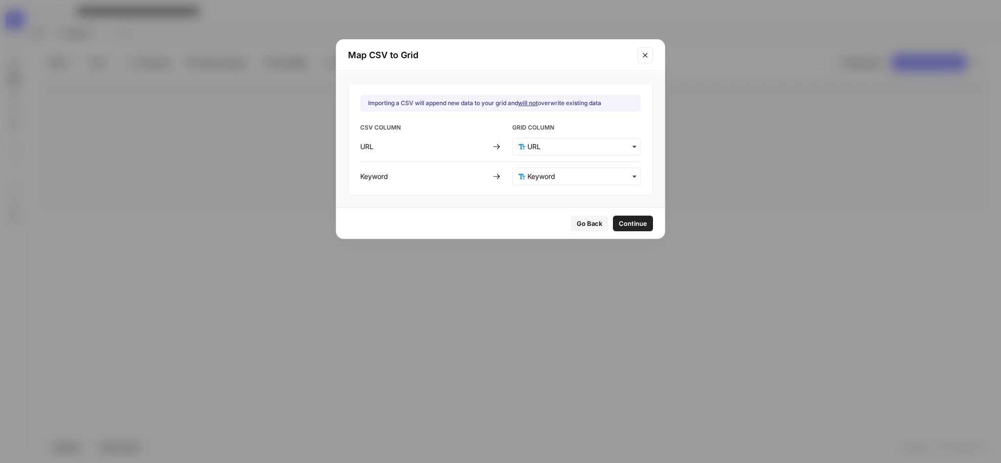
click at [619, 224] on span "Continue" at bounding box center [633, 223] width 28 height 10
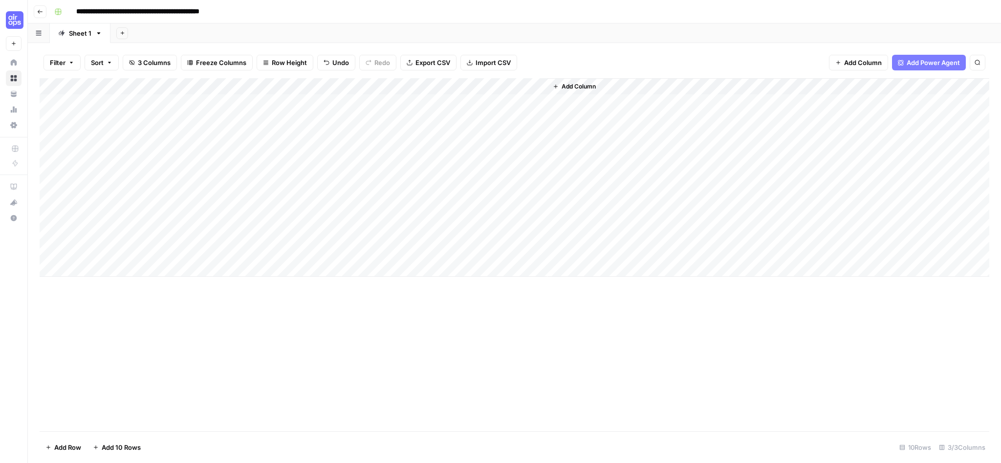
click at [61, 181] on div "Add Column" at bounding box center [515, 177] width 950 height 198
click at [52, 185] on div "Add Column" at bounding box center [515, 177] width 950 height 198
click at [51, 99] on div "Add Column" at bounding box center [515, 177] width 950 height 198
click at [61, 441] on button "Delete 6 Rows" at bounding box center [67, 447] width 55 height 16
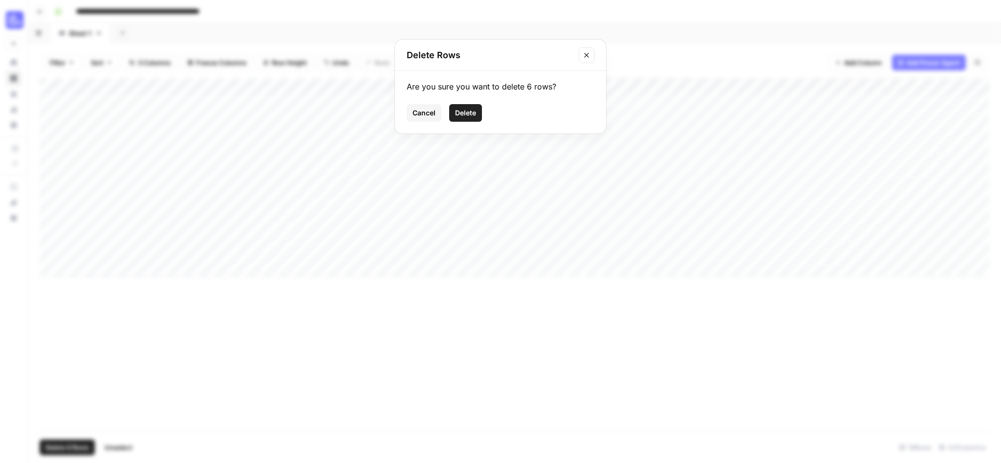
click at [479, 111] on button "Delete" at bounding box center [465, 113] width 33 height 18
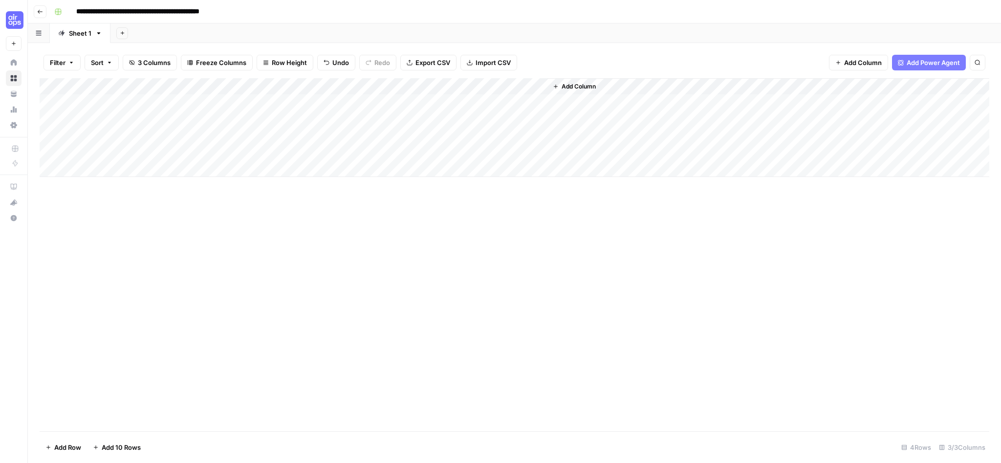
click at [450, 98] on div "Add Column" at bounding box center [515, 127] width 950 height 99
click at [527, 100] on div "Add Column" at bounding box center [515, 127] width 950 height 99
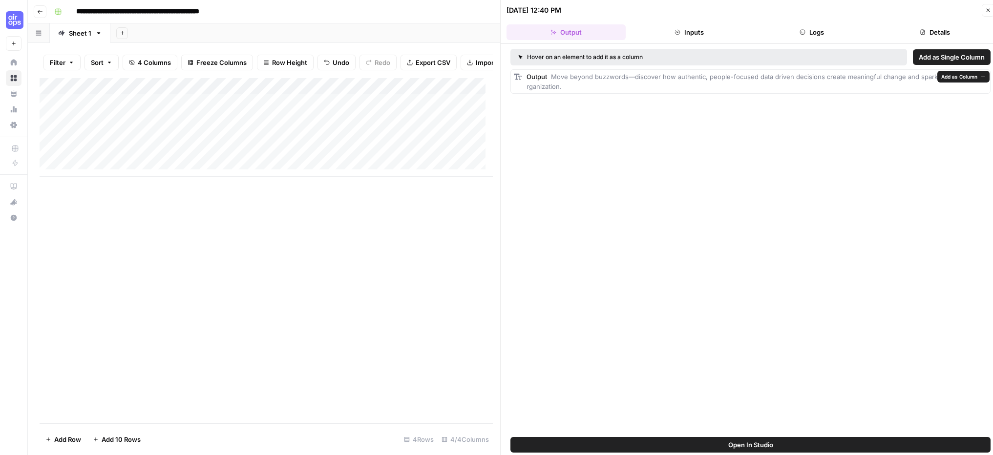
click at [690, 20] on header "08/22/25 at 12:40 PM Close Output Inputs Logs Details" at bounding box center [751, 22] width 500 height 44
click at [686, 35] on button "Inputs" at bounding box center [689, 32] width 119 height 16
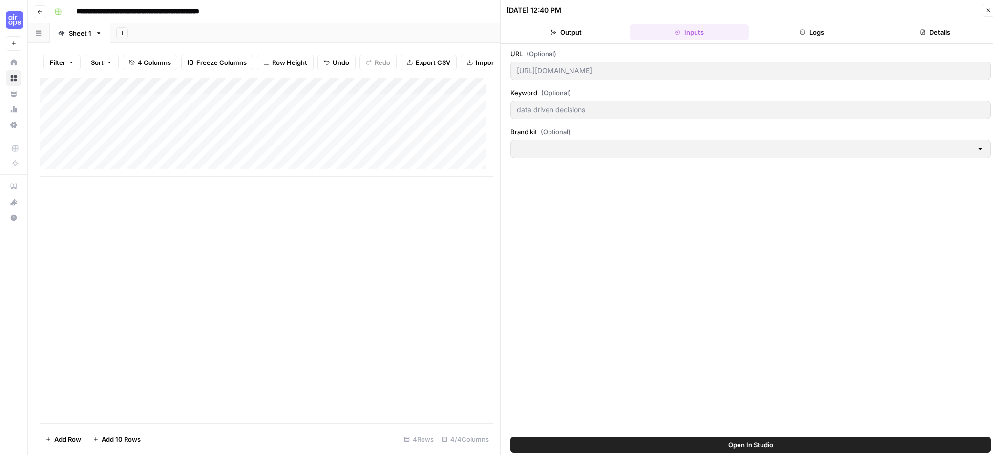
click at [993, 10] on button "Close" at bounding box center [988, 10] width 13 height 13
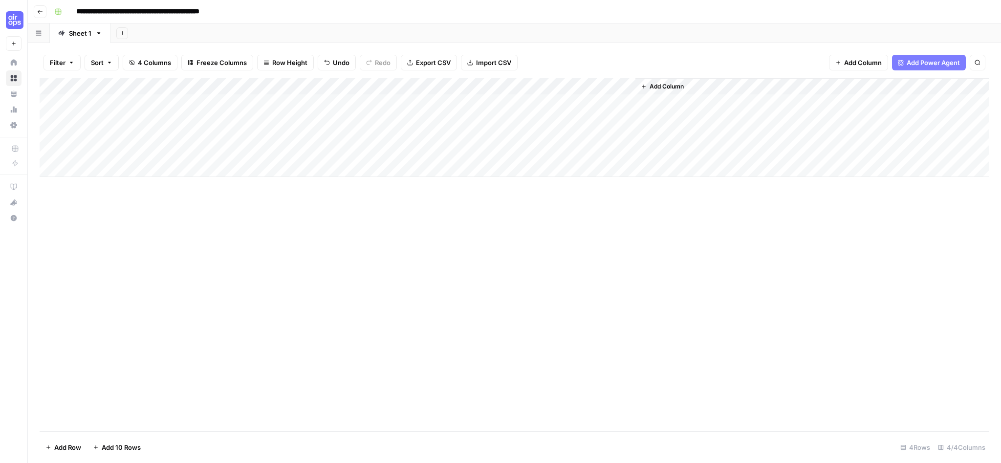
click at [569, 98] on div "Add Column" at bounding box center [515, 127] width 950 height 99
click at [573, 83] on div "Add Column" at bounding box center [515, 127] width 950 height 99
click at [585, 77] on div at bounding box center [591, 86] width 88 height 20
click at [697, 106] on div "Add Column" at bounding box center [812, 127] width 354 height 99
click at [495, 194] on div "Add Column" at bounding box center [515, 254] width 950 height 353
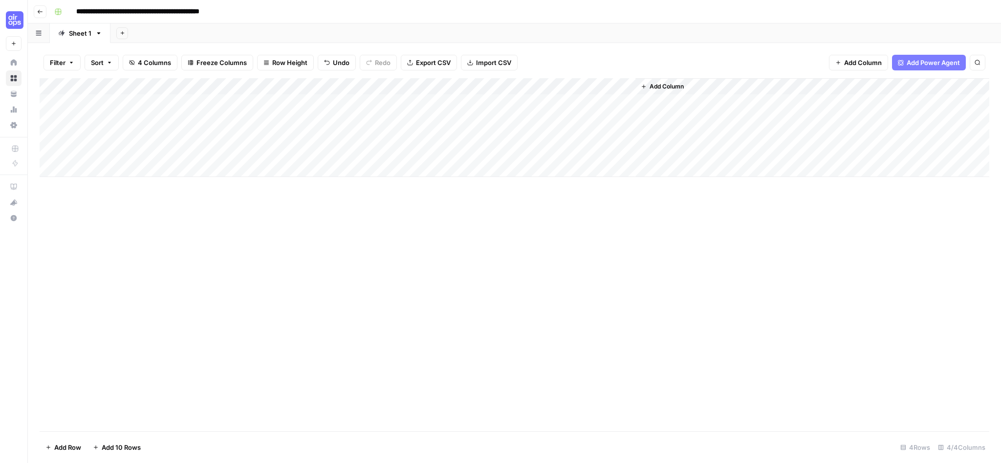
click at [316, 85] on div "Add Column" at bounding box center [515, 127] width 950 height 99
click at [317, 82] on div at bounding box center [285, 86] width 141 height 20
click at [348, 84] on div at bounding box center [285, 86] width 141 height 20
click at [391, 226] on div "Add Column" at bounding box center [515, 254] width 950 height 353
click at [348, 85] on div "Add Column" at bounding box center [515, 127] width 950 height 99
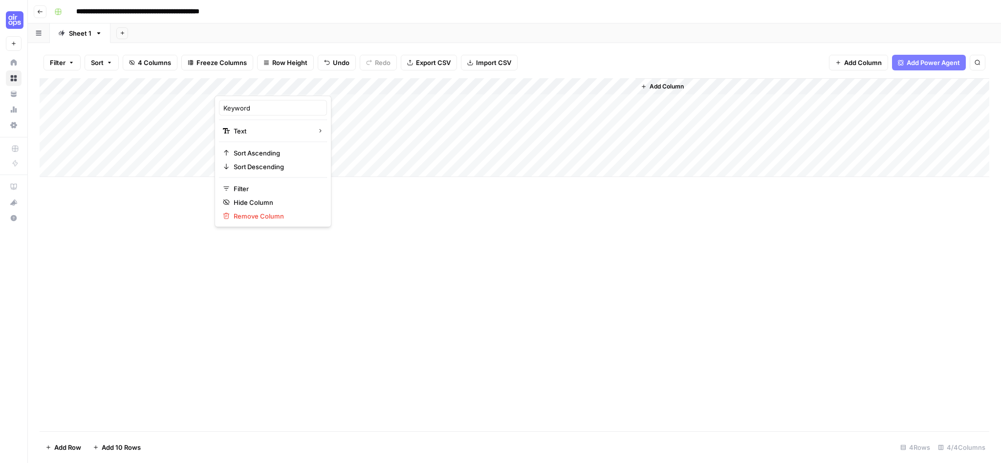
click at [348, 85] on div at bounding box center [285, 86] width 141 height 20
click at [385, 205] on div "Add Column" at bounding box center [515, 254] width 950 height 353
click at [835, 63] on icon "button" at bounding box center [838, 63] width 6 height 6
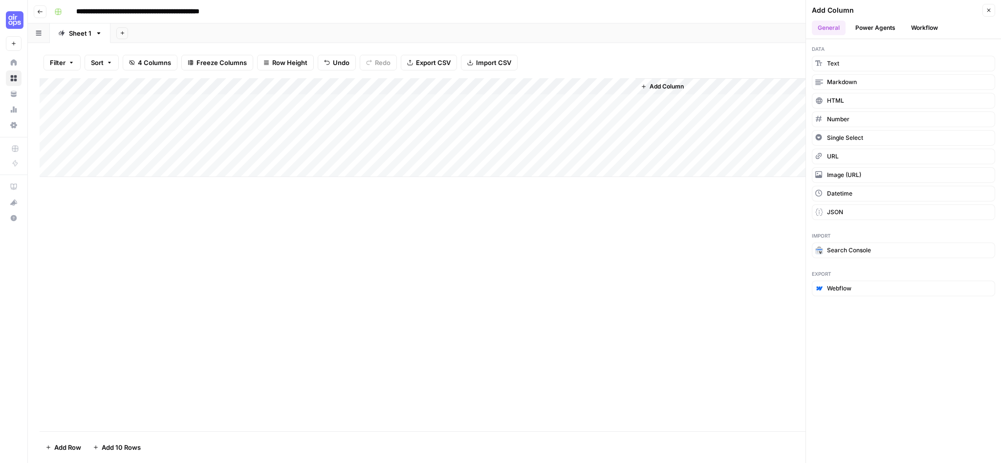
click at [865, 32] on button "Power Agents" at bounding box center [875, 28] width 52 height 15
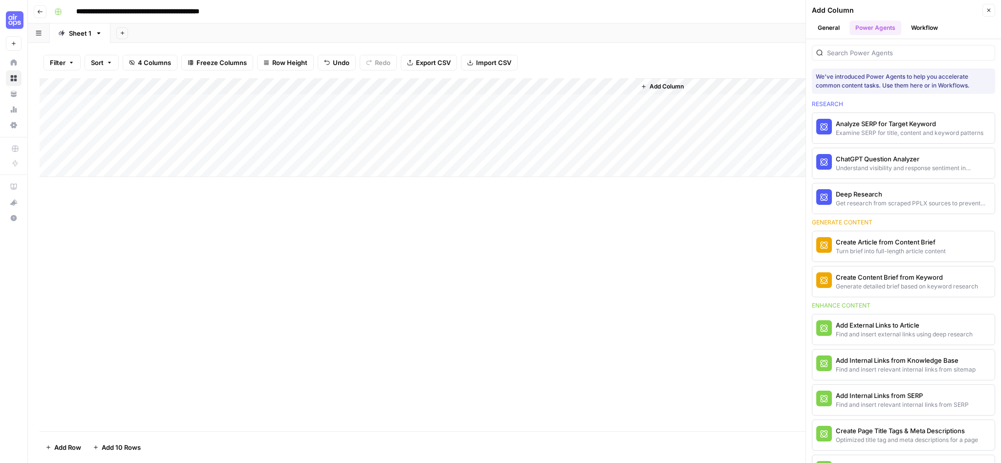
click at [827, 25] on button "General" at bounding box center [829, 28] width 34 height 15
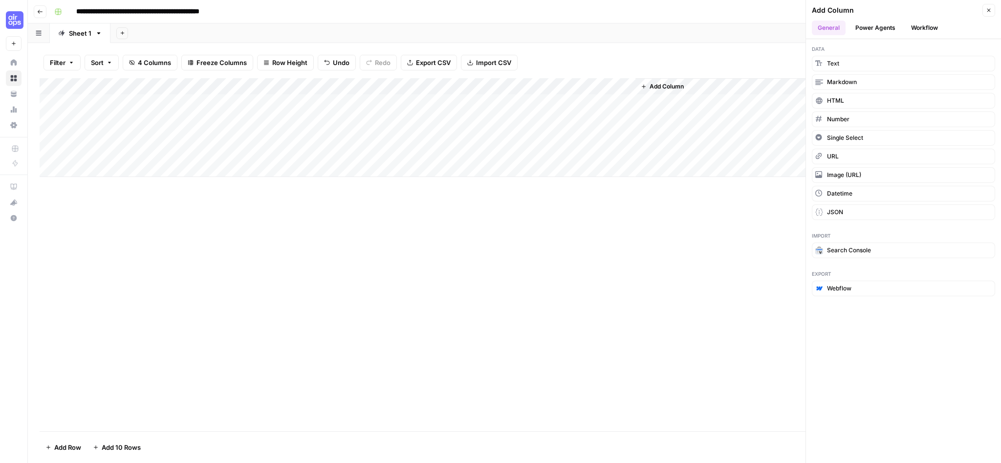
click at [556, 258] on div "Add Column" at bounding box center [515, 254] width 950 height 353
click at [347, 83] on div "Add Column" at bounding box center [515, 127] width 950 height 99
click at [842, 229] on div "Import Search Console" at bounding box center [903, 245] width 195 height 38
click at [632, 216] on div "Add Column" at bounding box center [515, 254] width 950 height 353
click at [913, 32] on button "Workflow" at bounding box center [924, 28] width 39 height 15
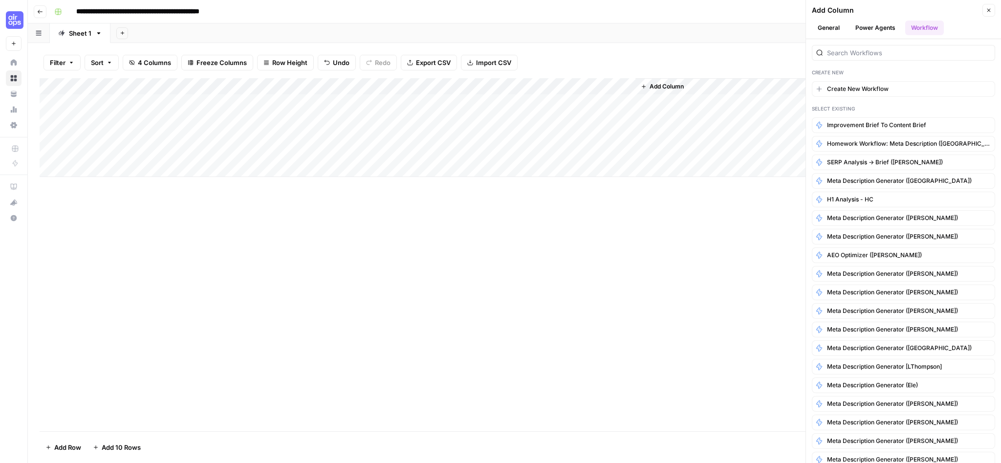
click at [588, 235] on div "Add Column" at bounding box center [515, 254] width 950 height 353
click at [314, 231] on div "Add Column" at bounding box center [515, 254] width 950 height 353
click at [112, 86] on div "Add Column" at bounding box center [515, 127] width 950 height 99
click at [596, 293] on div "Add Column" at bounding box center [515, 254] width 950 height 353
click at [527, 85] on div "Add Column" at bounding box center [515, 127] width 950 height 99
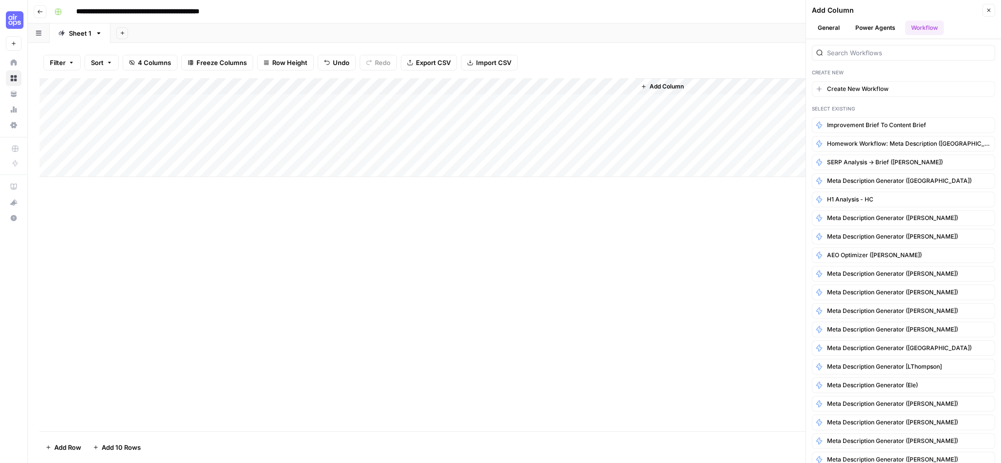
click at [587, 43] on div "Filter Sort 4 Columns Freeze Columns Row Height Undo Redo Export CSV Import CSV…" at bounding box center [514, 253] width 973 height 420
click at [990, 7] on button "Close" at bounding box center [988, 10] width 13 height 13
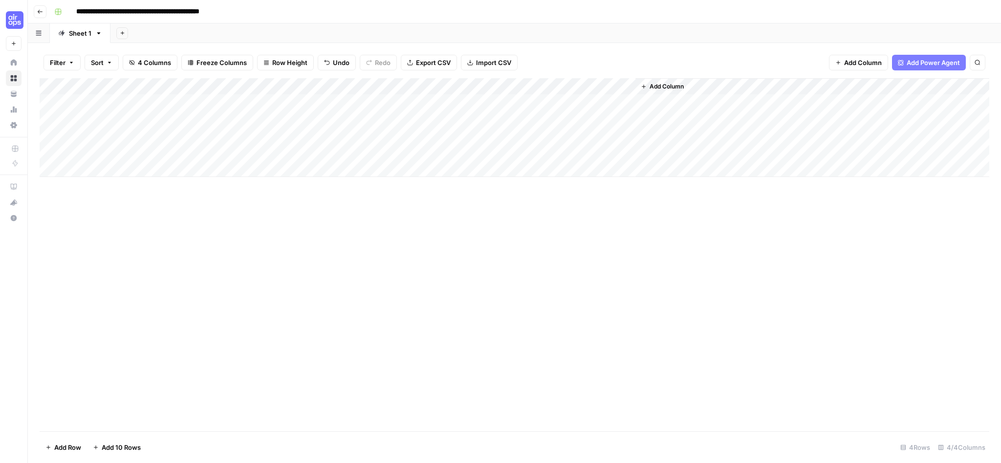
click at [45, 12] on button "Go back" at bounding box center [40, 11] width 13 height 13
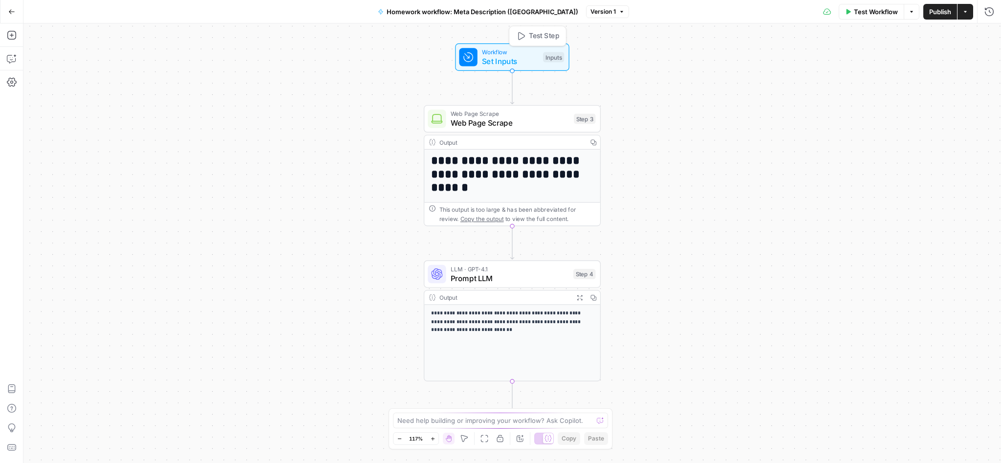
click at [515, 63] on span "Set Inputs" at bounding box center [510, 60] width 57 height 11
click at [851, 155] on kit "Brand kit (Optional)" at bounding box center [909, 157] width 156 height 10
click at [870, 221] on form "URL (Optional) edit field Delete group Keyword (Optional) edit field Delete gro…" at bounding box center [903, 255] width 195 height 416
click at [853, 14] on button "Test Workflow" at bounding box center [871, 12] width 65 height 16
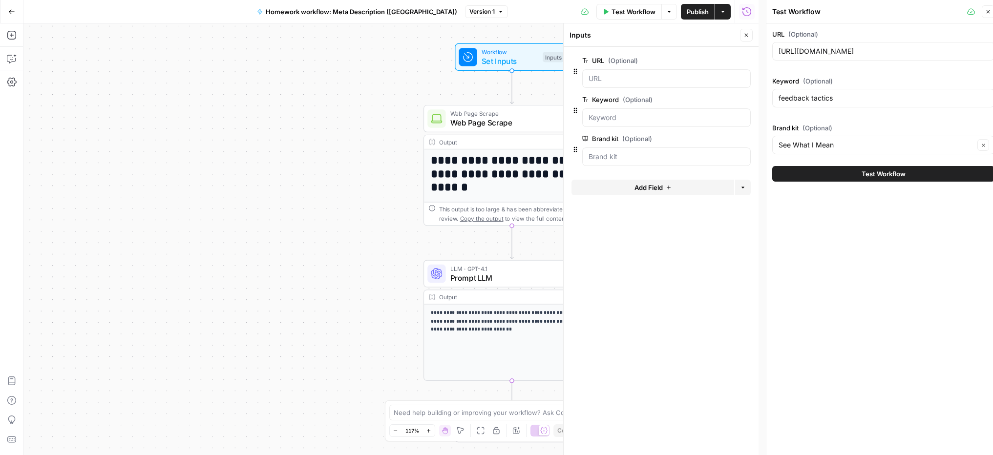
click at [988, 13] on icon "button" at bounding box center [989, 12] width 6 height 6
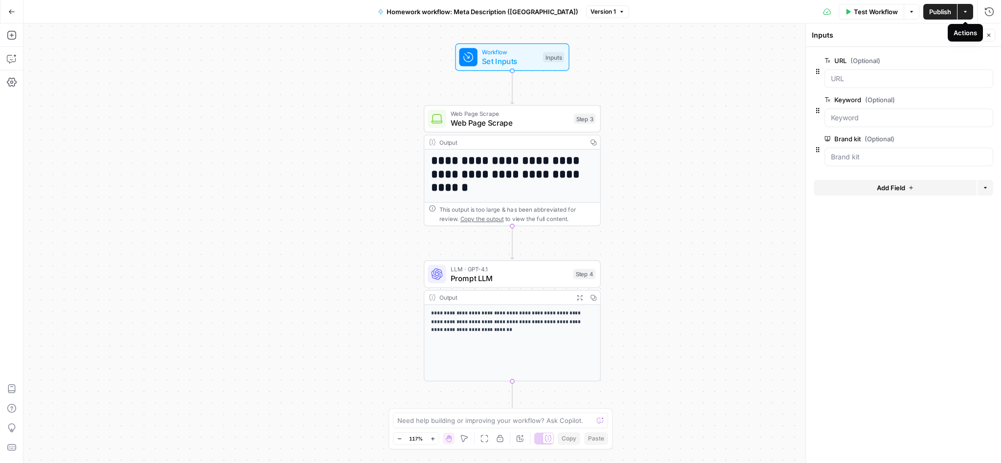
click at [959, 14] on button "Actions" at bounding box center [965, 12] width 16 height 16
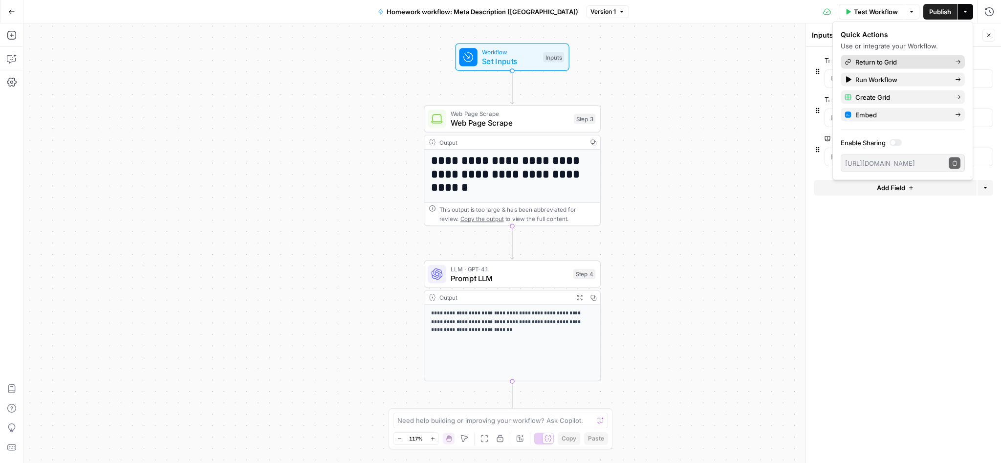
click at [914, 61] on span "Return to Grid" at bounding box center [901, 62] width 92 height 10
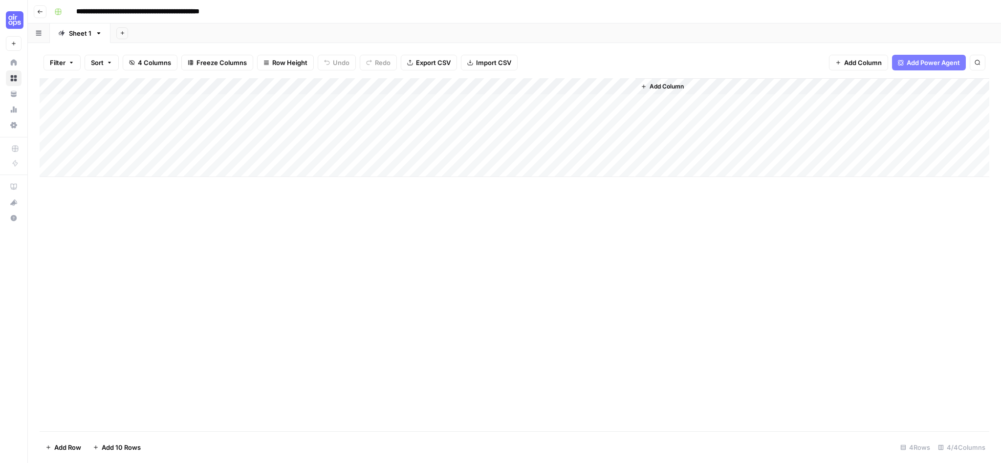
click at [654, 80] on button "Add Column" at bounding box center [662, 86] width 51 height 13
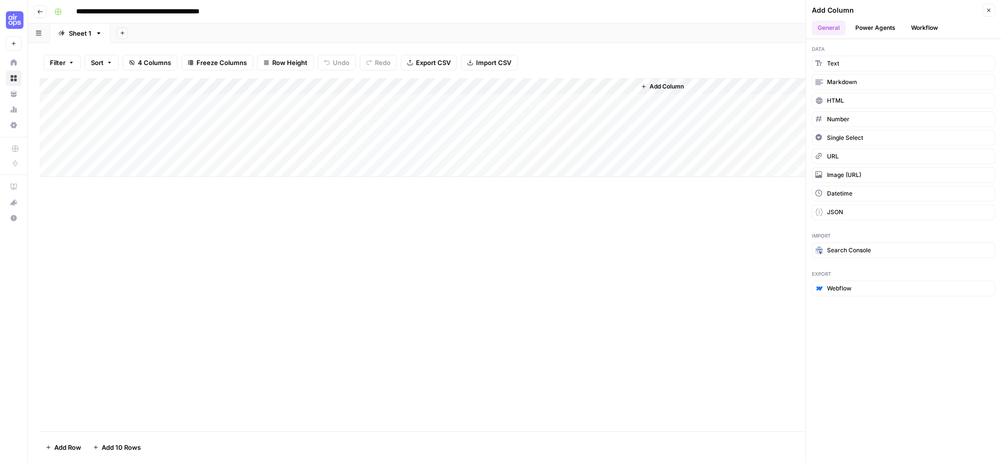
click at [301, 87] on div "Add Column" at bounding box center [515, 127] width 950 height 99
click at [189, 87] on div "Add Column" at bounding box center [515, 127] width 950 height 99
click at [275, 262] on div "Add Column" at bounding box center [515, 254] width 950 height 353
click at [470, 86] on div "Add Column" at bounding box center [515, 127] width 950 height 99
click at [482, 121] on div "Add Column" at bounding box center [515, 127] width 950 height 99
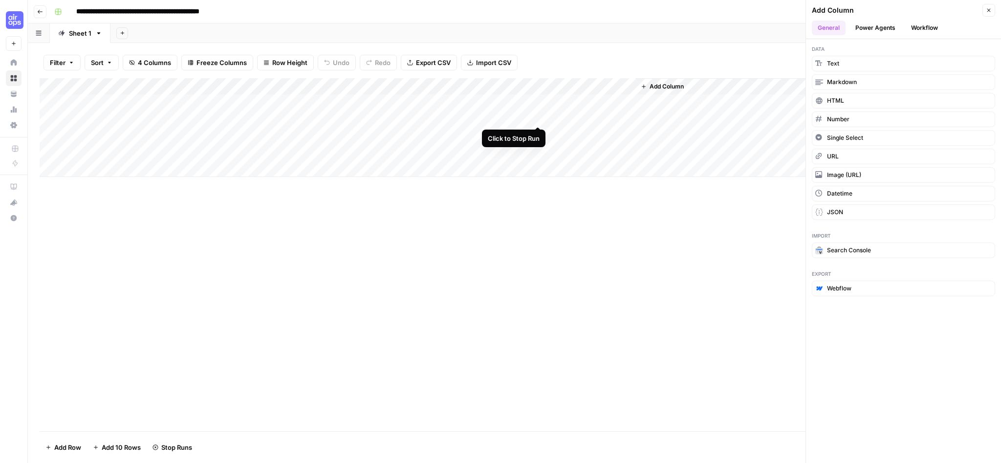
click at [540, 117] on div "Add Column" at bounding box center [515, 127] width 950 height 99
click at [991, 12] on icon "button" at bounding box center [989, 10] width 6 height 6
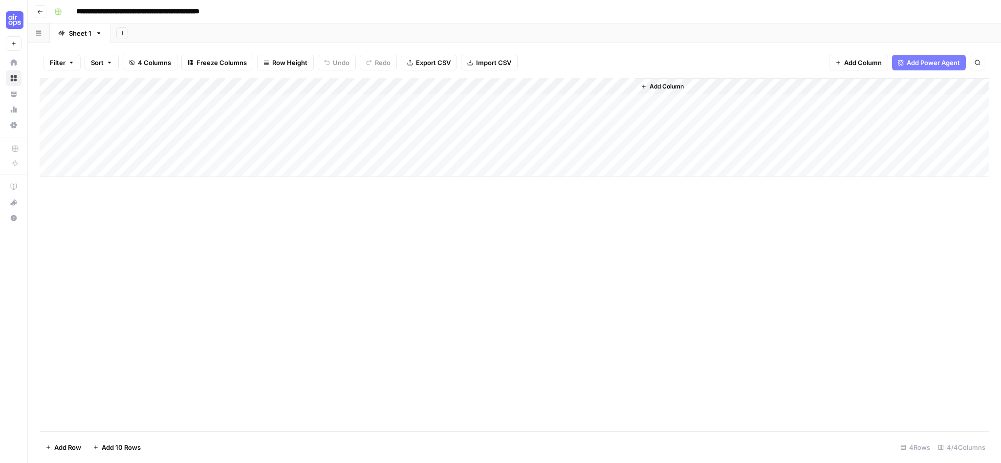
click at [433, 84] on div "Add Column" at bounding box center [515, 127] width 950 height 99
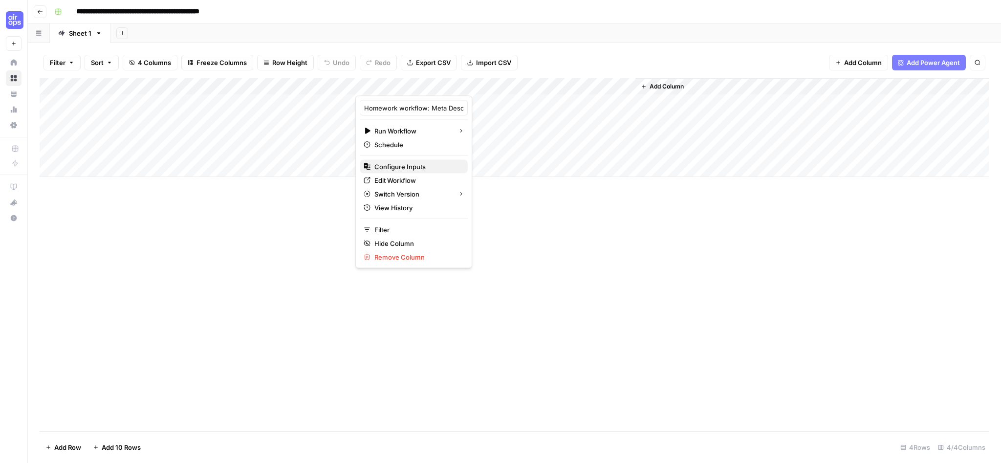
click at [408, 164] on span "Configure Inputs" at bounding box center [417, 167] width 86 height 10
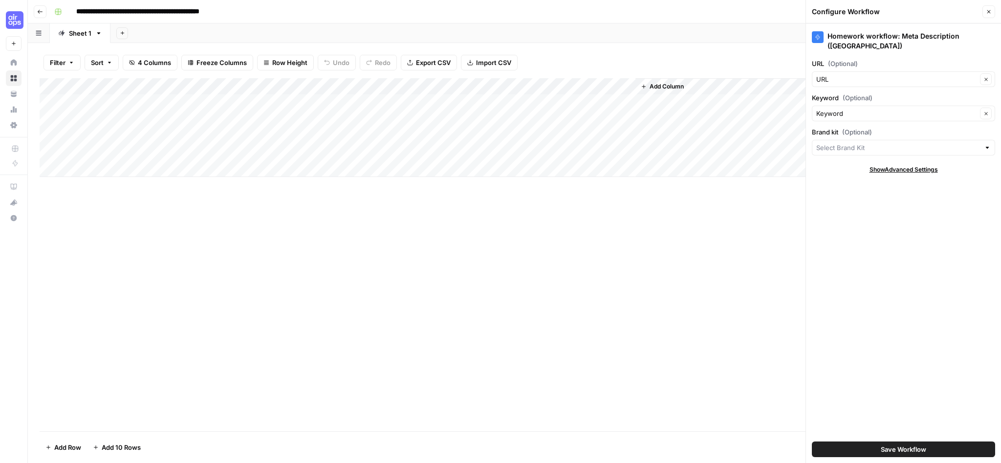
click at [989, 143] on div at bounding box center [987, 148] width 7 height 10
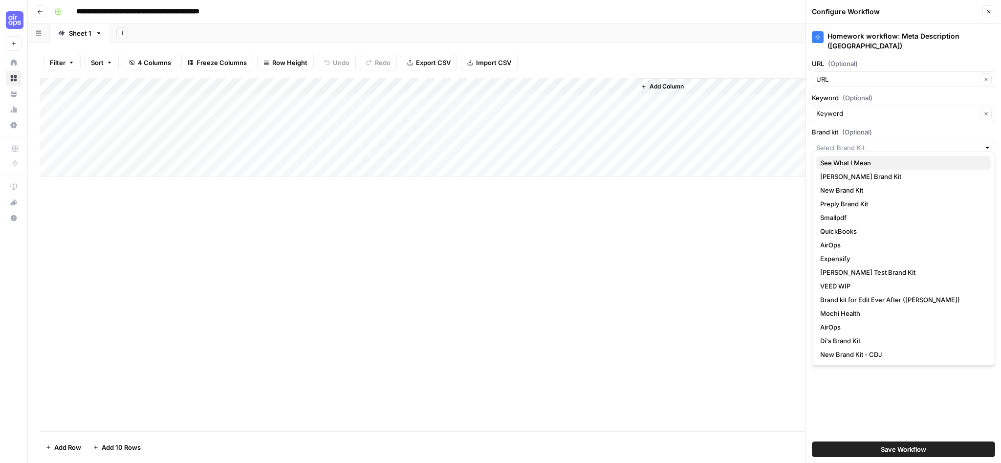
click at [943, 162] on span "See What I Mean" at bounding box center [901, 163] width 163 height 10
type input "See What I Mean"
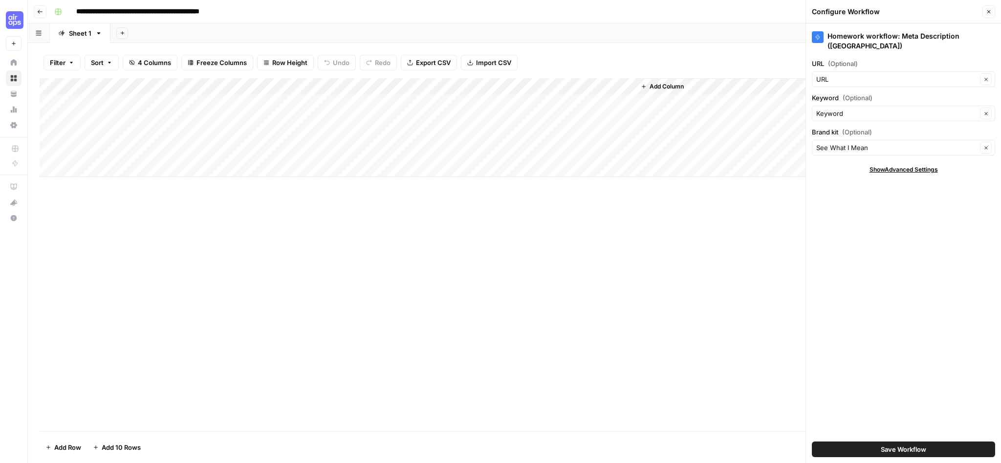
click at [869, 450] on button "Save Workflow" at bounding box center [903, 449] width 183 height 16
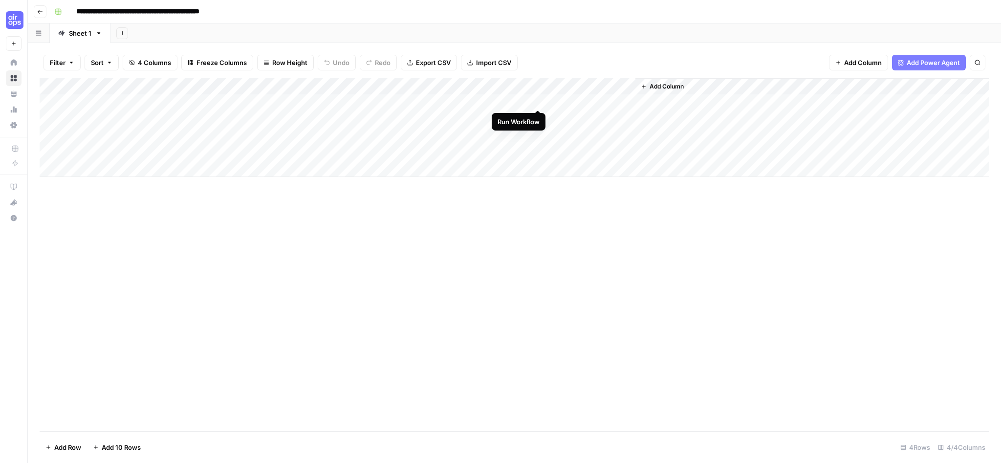
click at [536, 101] on div "Add Column" at bounding box center [515, 127] width 950 height 99
click at [539, 117] on div "Add Column" at bounding box center [515, 127] width 950 height 99
click at [452, 135] on div "Add Column" at bounding box center [515, 127] width 950 height 99
click at [452, 150] on div "Add Column" at bounding box center [515, 127] width 950 height 99
click at [13, 22] on img "Workspace: Cohort 5" at bounding box center [15, 20] width 18 height 18
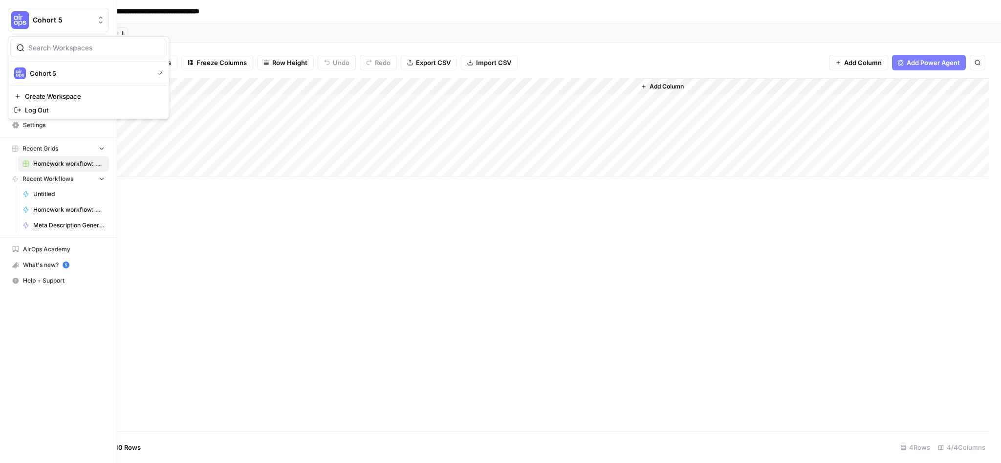
click at [27, 21] on img "Workspace: Cohort 5" at bounding box center [20, 20] width 18 height 18
click at [31, 58] on link "Home" at bounding box center [58, 63] width 101 height 16
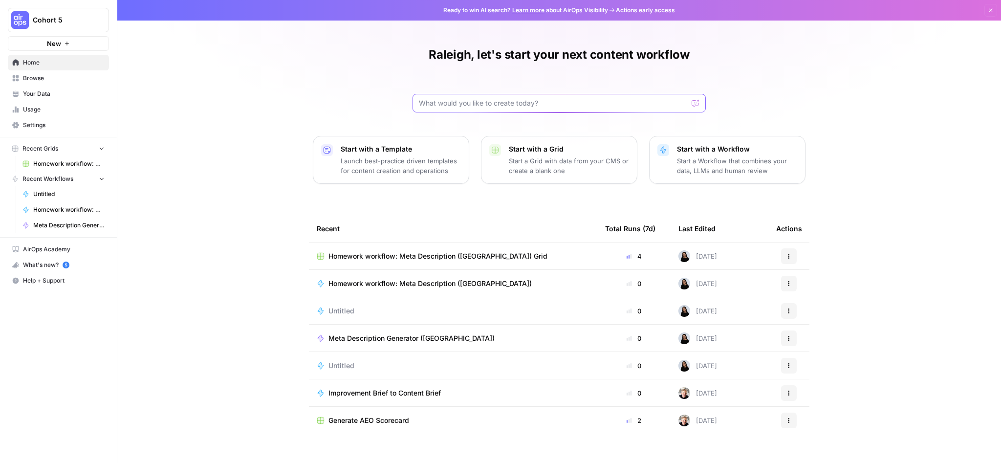
click at [482, 100] on input "text" at bounding box center [553, 103] width 269 height 10
type input "Refresh an existing article for SEO best practices according to a certain keywo…"
drag, startPoint x: 681, startPoint y: 105, endPoint x: 622, endPoint y: 105, distance: 59.1
click at [622, 105] on div "Refresh an existing article for SEO best practices according to a certain keywo…" at bounding box center [558, 103] width 293 height 19
drag, startPoint x: 622, startPoint y: 105, endPoint x: 689, endPoint y: 108, distance: 67.0
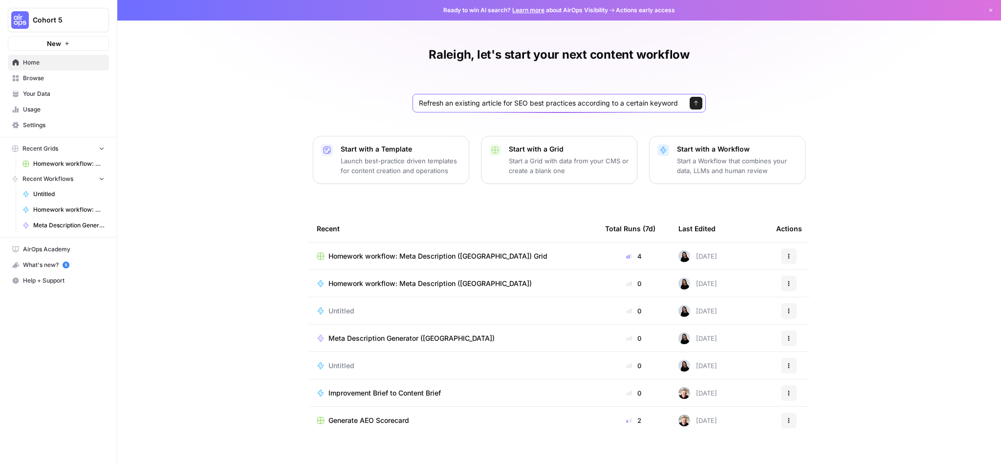
click at [680, 108] on input "Refresh an existing article for SEO best practices according to a certain keywo…" at bounding box center [549, 103] width 261 height 10
click at [689, 103] on div "Send" at bounding box center [692, 103] width 16 height 10
click at [697, 99] on button "Send" at bounding box center [696, 103] width 13 height 13
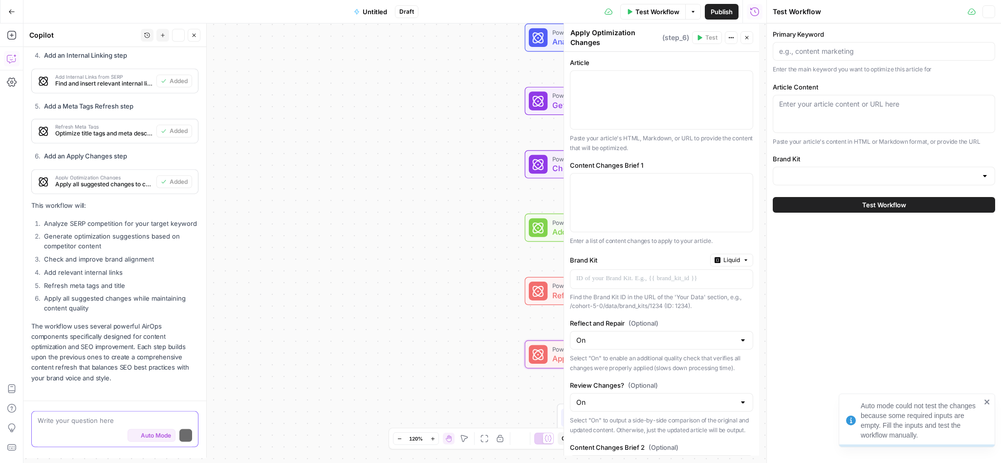
scroll to position [607, 0]
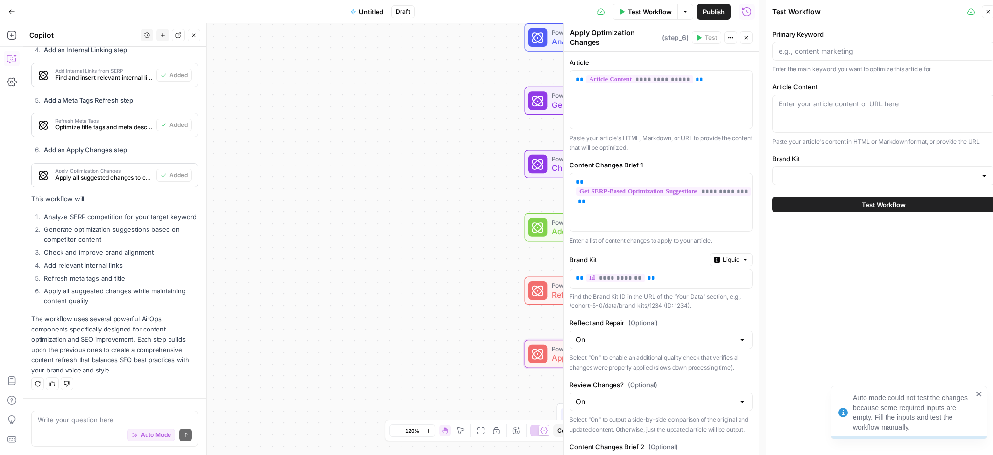
click at [443, 332] on div "Workflow Set Inputs Inputs Power Agent Analyze SERP Competition Step 1 Power Ag…" at bounding box center [390, 239] width 735 height 432
click at [988, 18] on button "Close" at bounding box center [988, 11] width 13 height 13
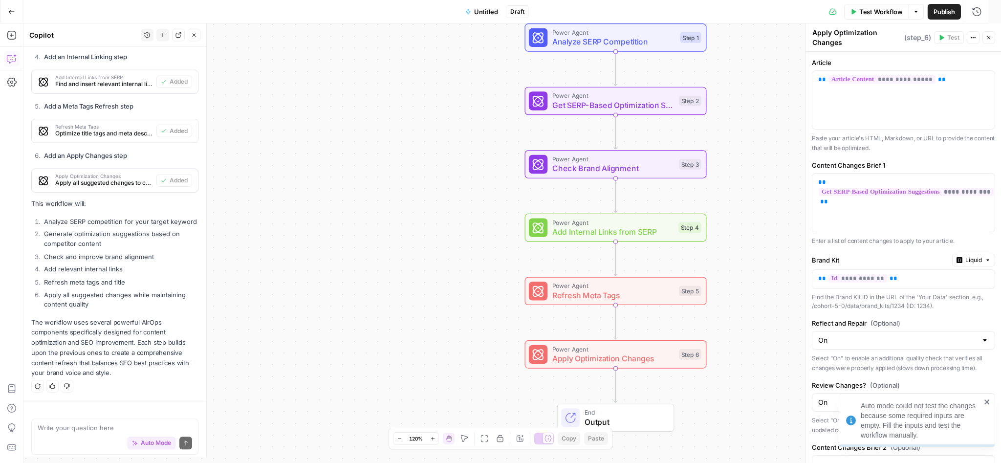
scroll to position [600, 0]
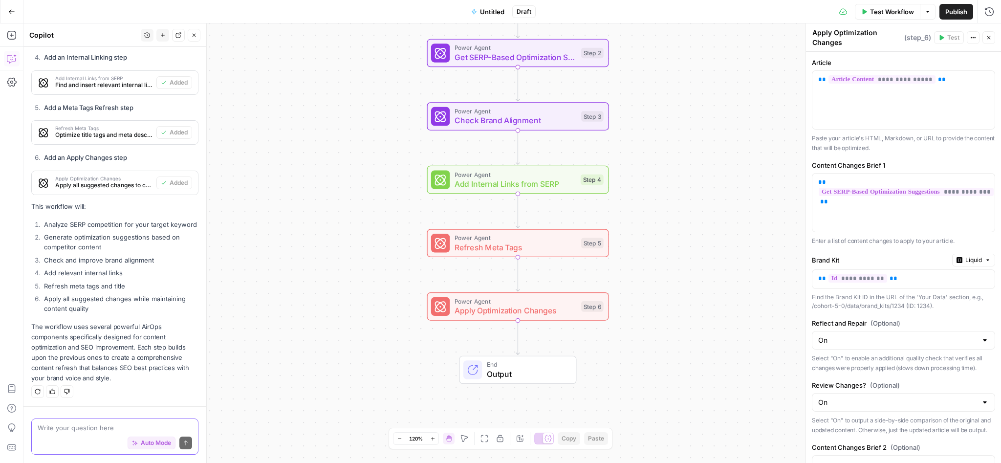
click at [96, 427] on textarea at bounding box center [115, 428] width 154 height 10
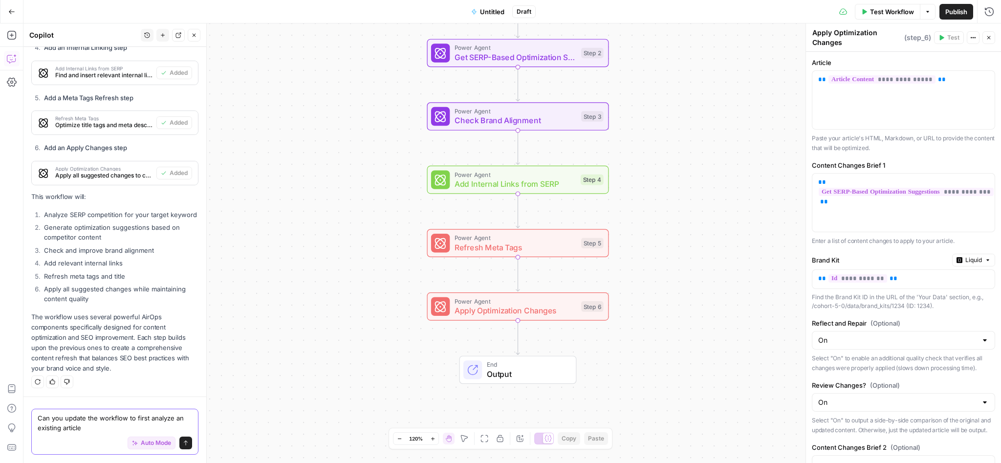
drag, startPoint x: 149, startPoint y: 420, endPoint x: 135, endPoint y: 420, distance: 13.7
click at [135, 420] on textarea "Can you update the workflow to first analyze an existing article" at bounding box center [115, 423] width 154 height 20
click at [136, 424] on textarea "Can you update the workflow to analyze an existing article" at bounding box center [115, 423] width 154 height 20
type textarea "Can you update the workflow to analyze an existing article"
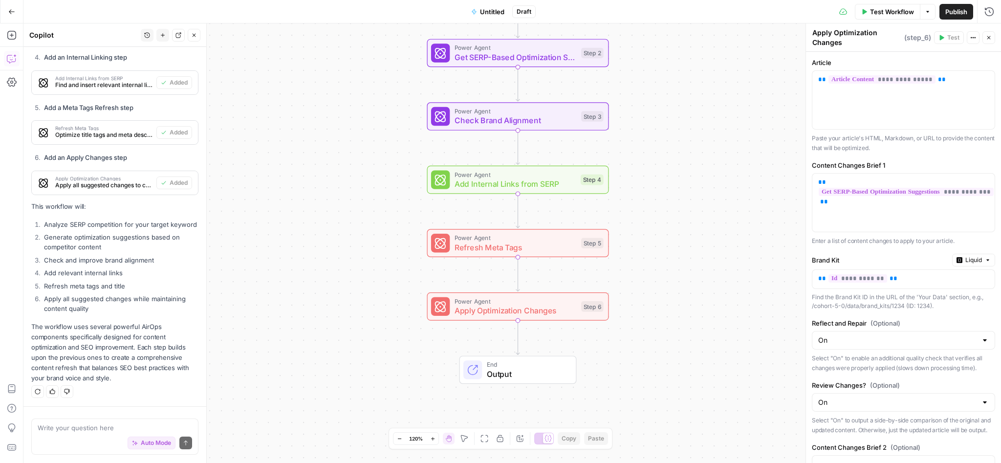
click at [76, 293] on ol "Analyze SERP competition for your target keyword Generate optimization suggesti…" at bounding box center [114, 266] width 167 height 94
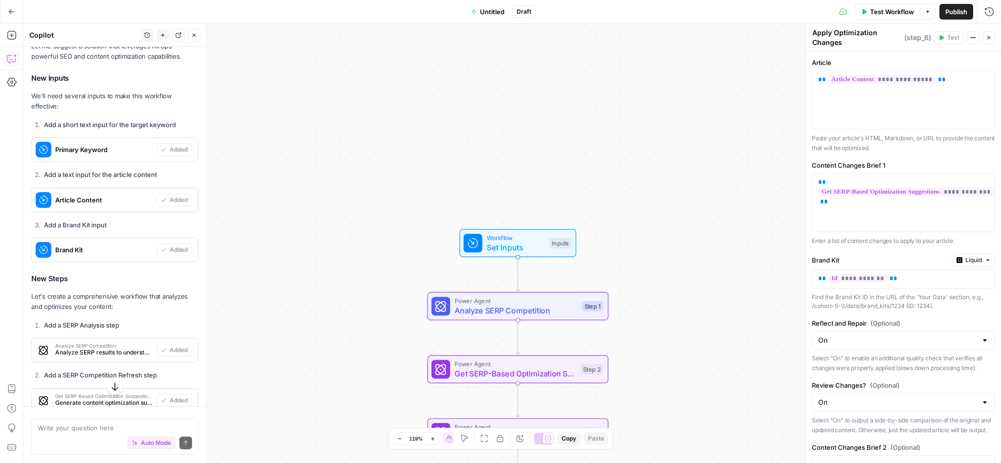
scroll to position [218, 0]
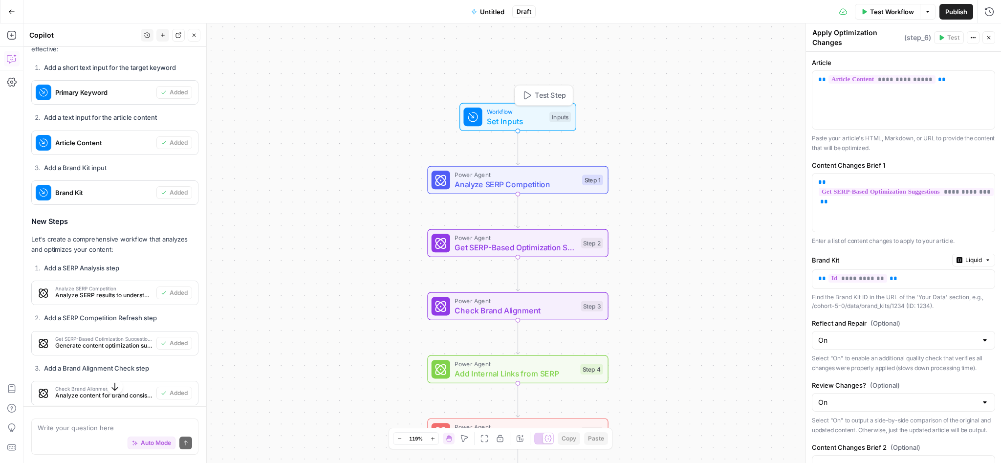
click at [507, 121] on span "Set Inputs" at bounding box center [516, 121] width 58 height 12
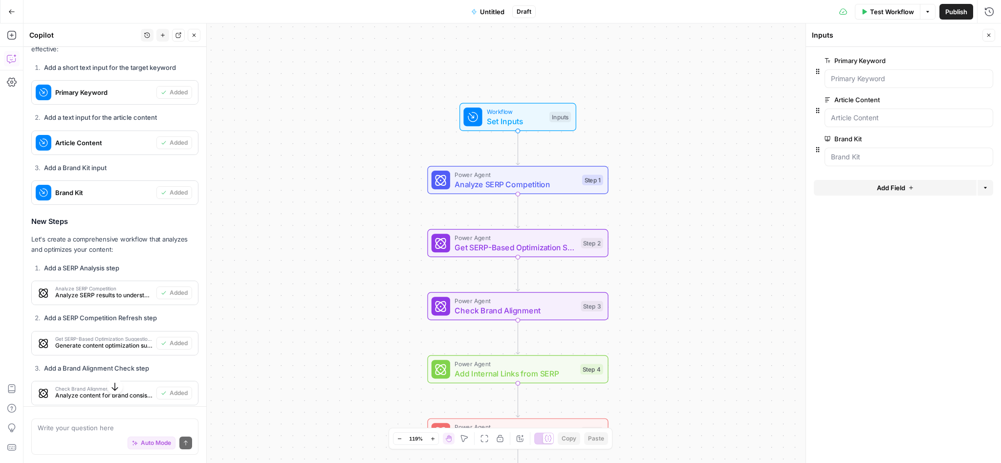
click at [870, 124] on div at bounding box center [908, 117] width 169 height 19
click at [969, 102] on button "edit field" at bounding box center [961, 100] width 38 height 12
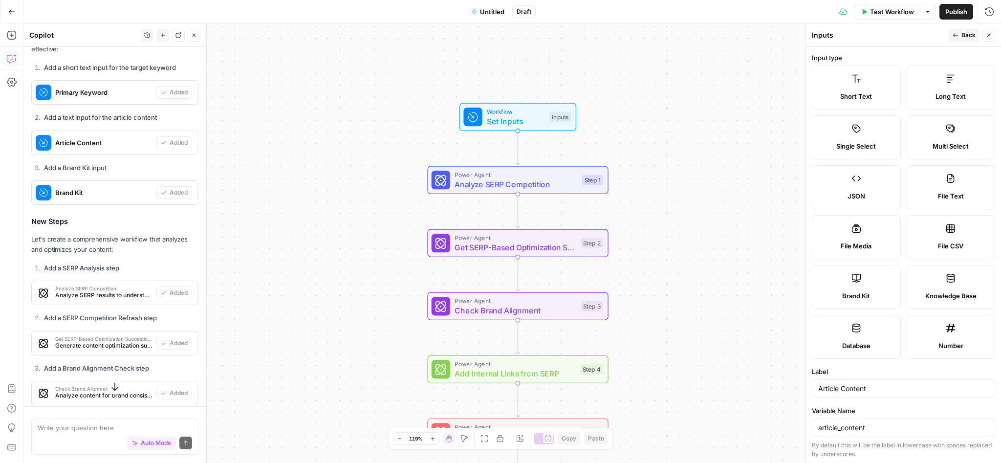
click at [866, 93] on span "Short Text" at bounding box center [856, 96] width 32 height 10
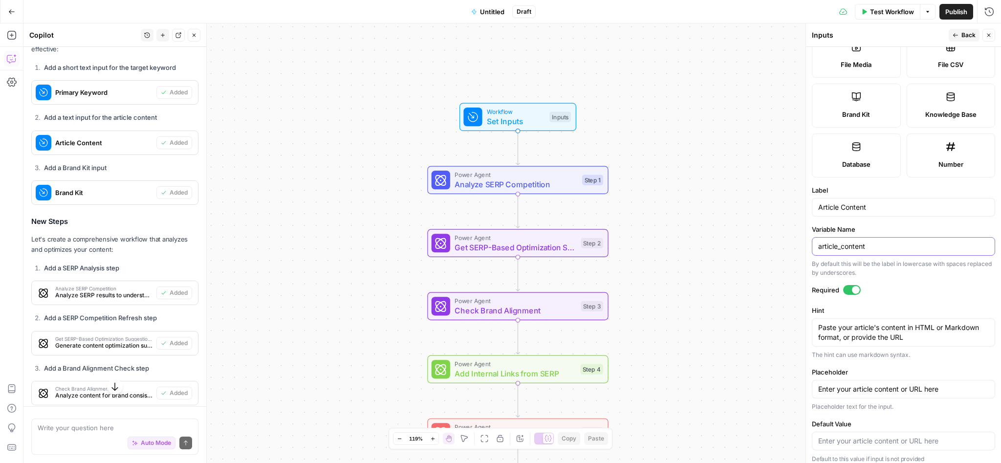
drag, startPoint x: 883, startPoint y: 242, endPoint x: 880, endPoint y: 228, distance: 15.1
click at [880, 241] on input "article_content" at bounding box center [903, 246] width 171 height 10
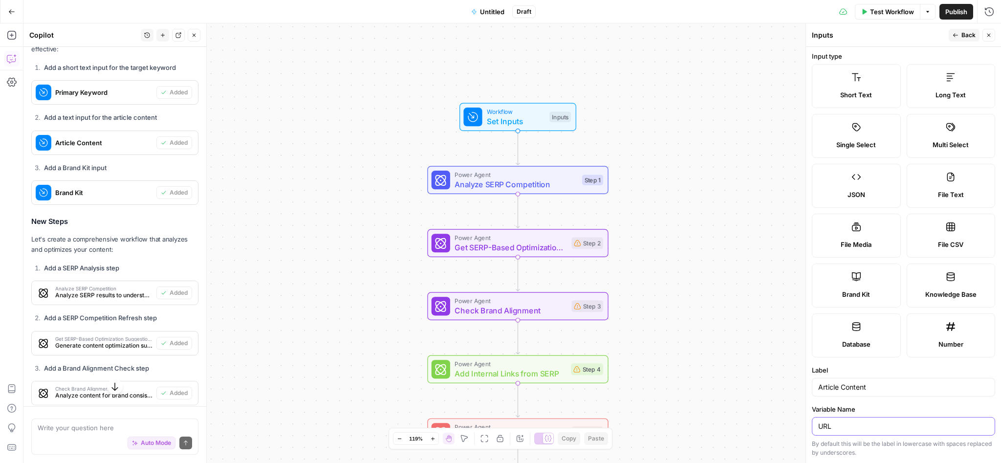
scroll to position [0, 0]
type input "URL"
click at [954, 32] on icon "button" at bounding box center [955, 35] width 6 height 6
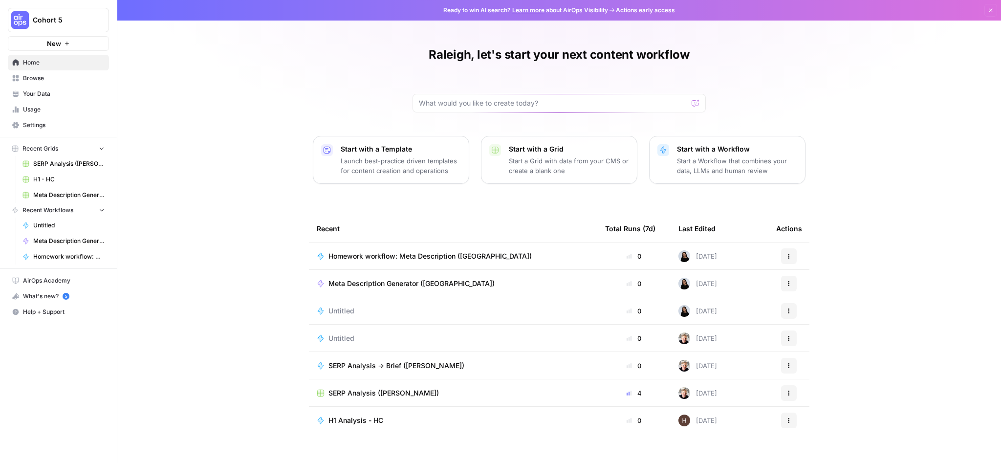
click at [59, 241] on span "Meta Description Generator ([GEOGRAPHIC_DATA])" at bounding box center [68, 241] width 71 height 9
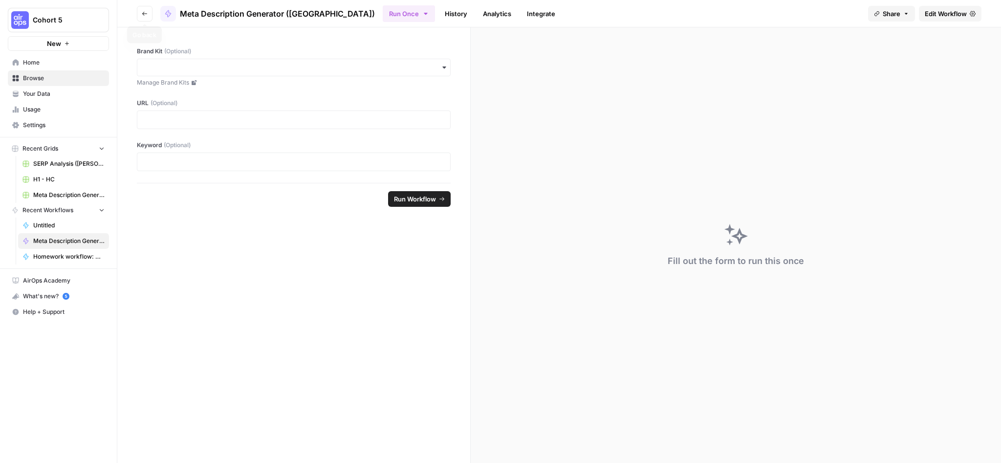
click at [148, 7] on button "Go back" at bounding box center [145, 14] width 16 height 16
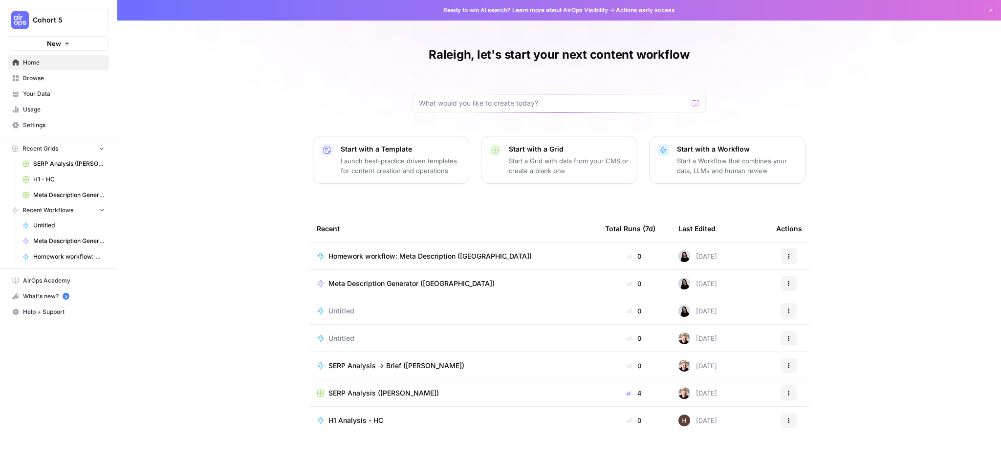
click at [83, 239] on span "Meta Description Generator ([GEOGRAPHIC_DATA])" at bounding box center [68, 241] width 71 height 9
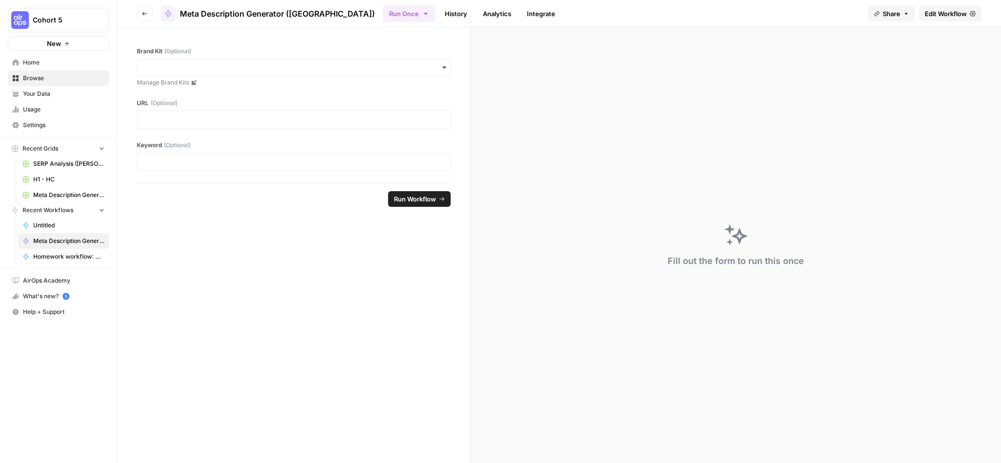
click at [439, 17] on link "History" at bounding box center [456, 14] width 34 height 16
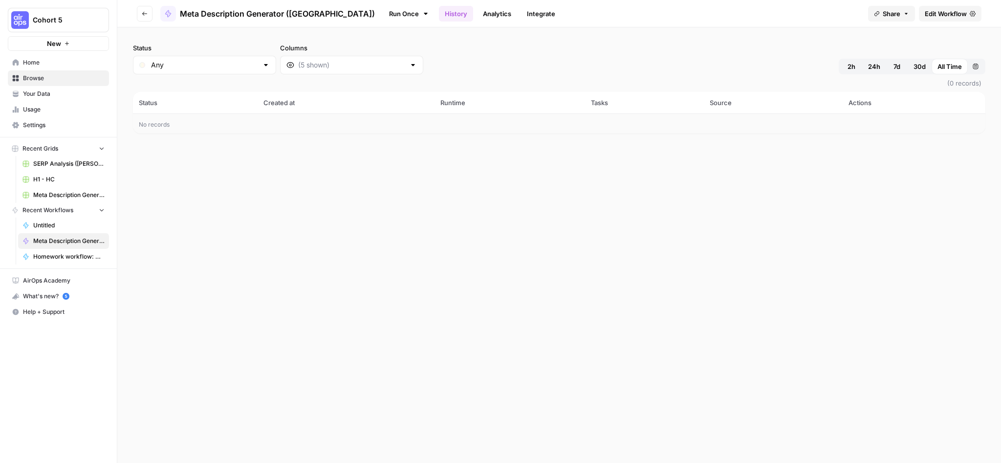
click at [477, 15] on link "Analytics" at bounding box center [497, 14] width 40 height 16
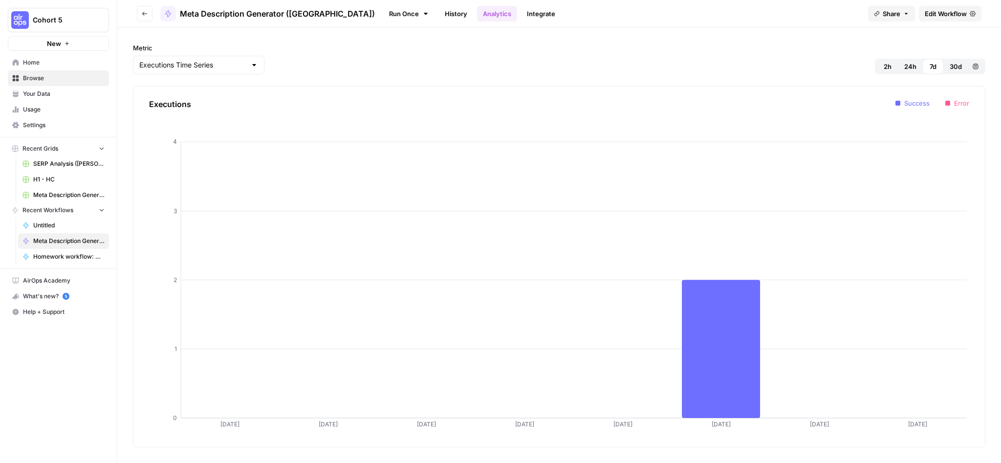
click at [955, 15] on span "Edit Workflow" at bounding box center [946, 14] width 42 height 10
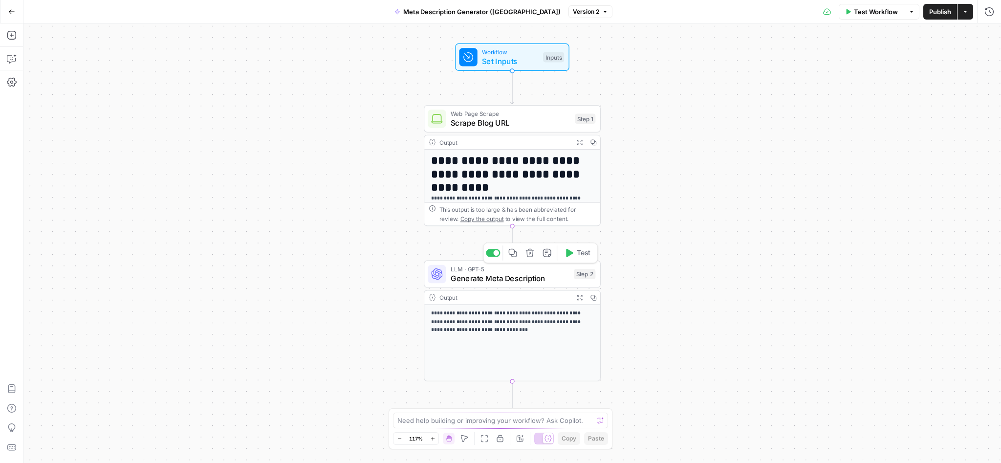
click at [476, 279] on span "Generate Meta Description" at bounding box center [510, 277] width 119 height 11
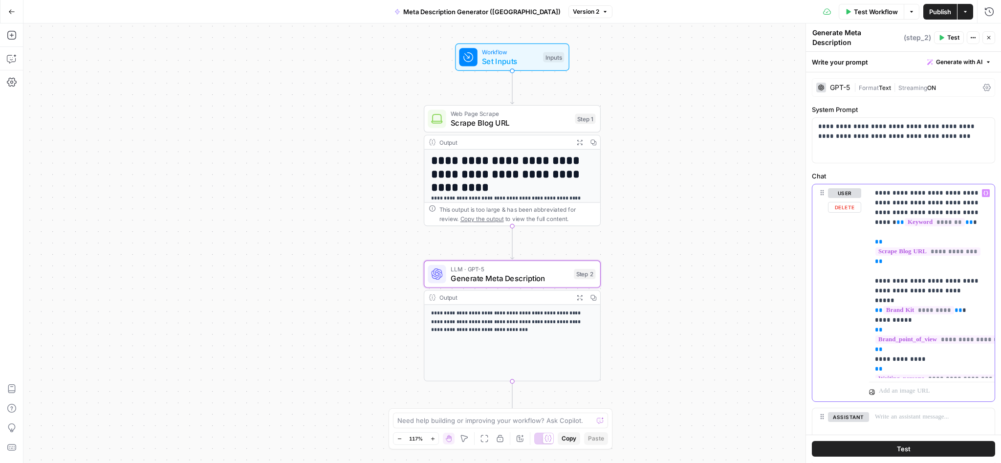
click at [898, 194] on p "**********" at bounding box center [928, 281] width 107 height 186
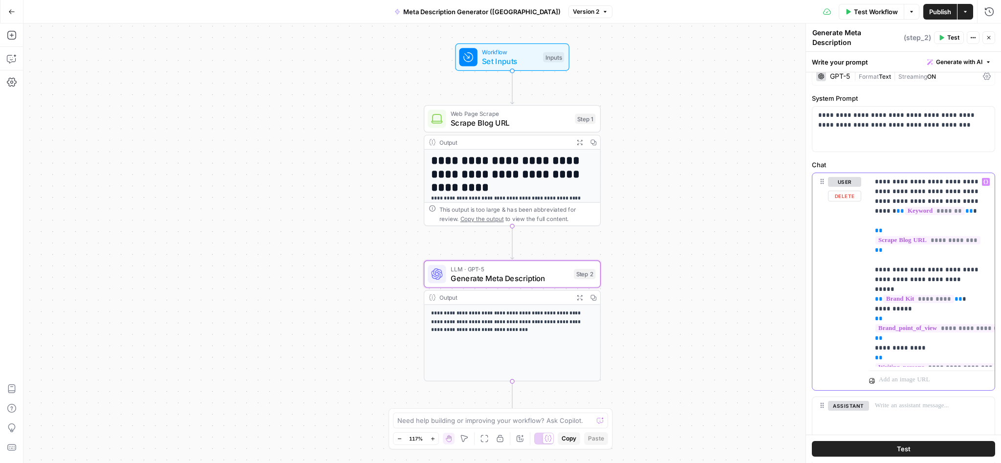
scroll to position [78, 0]
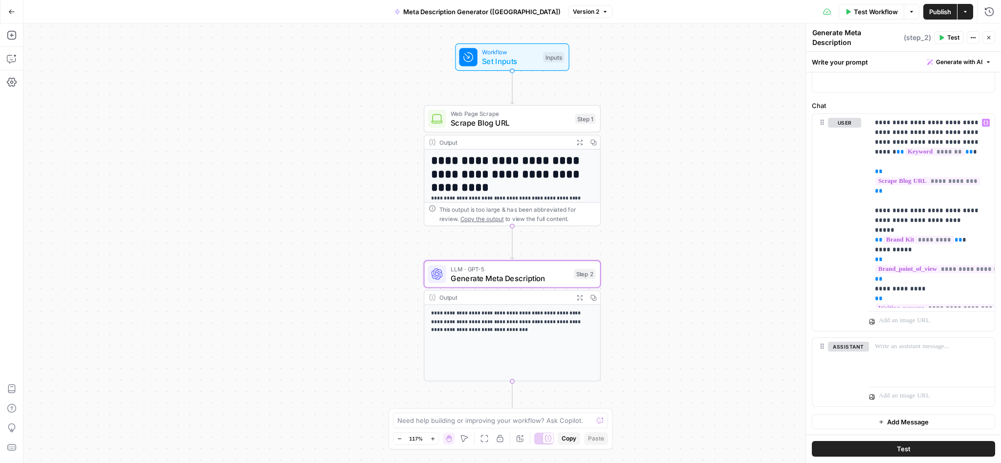
click at [510, 65] on span "Set Inputs" at bounding box center [510, 60] width 57 height 11
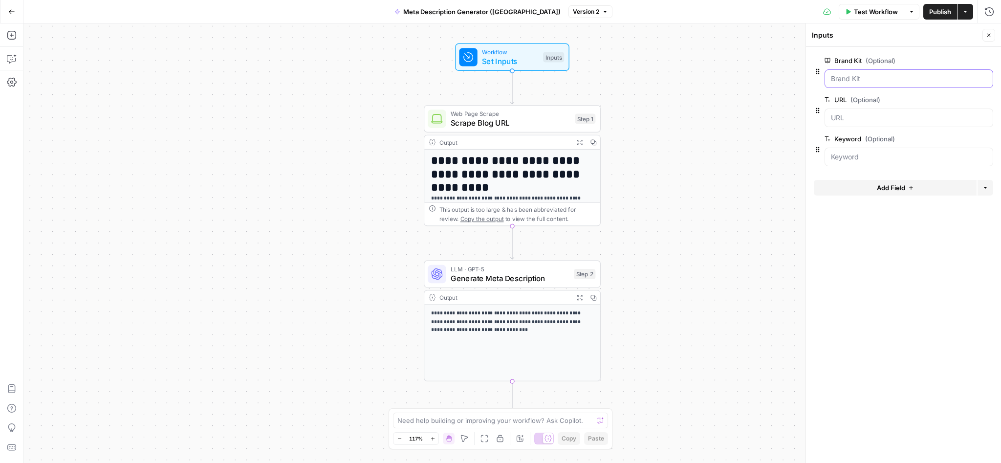
click at [861, 75] on Kit "Brand Kit (Optional)" at bounding box center [909, 79] width 156 height 10
click at [534, 126] on span "Scrape Blog URL" at bounding box center [511, 122] width 120 height 11
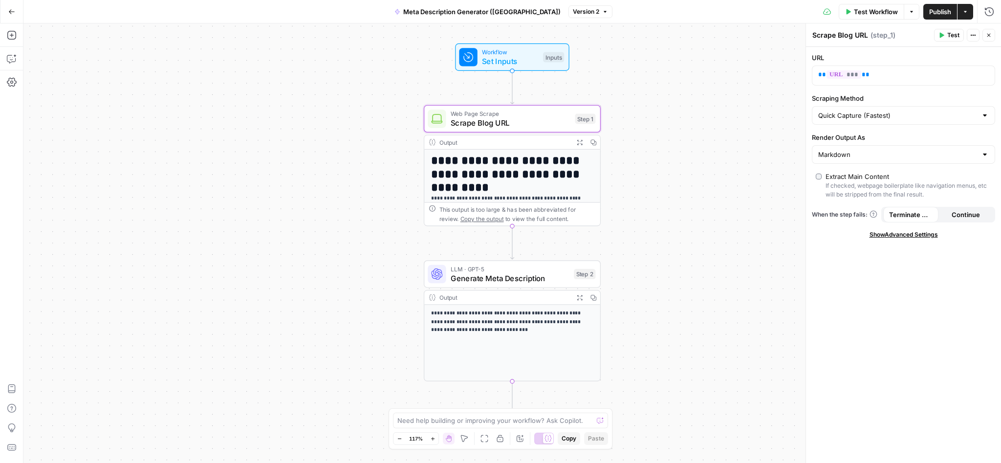
click at [533, 157] on h1 "**********" at bounding box center [508, 167] width 154 height 27
click at [544, 278] on span "Generate Meta Description" at bounding box center [510, 277] width 119 height 11
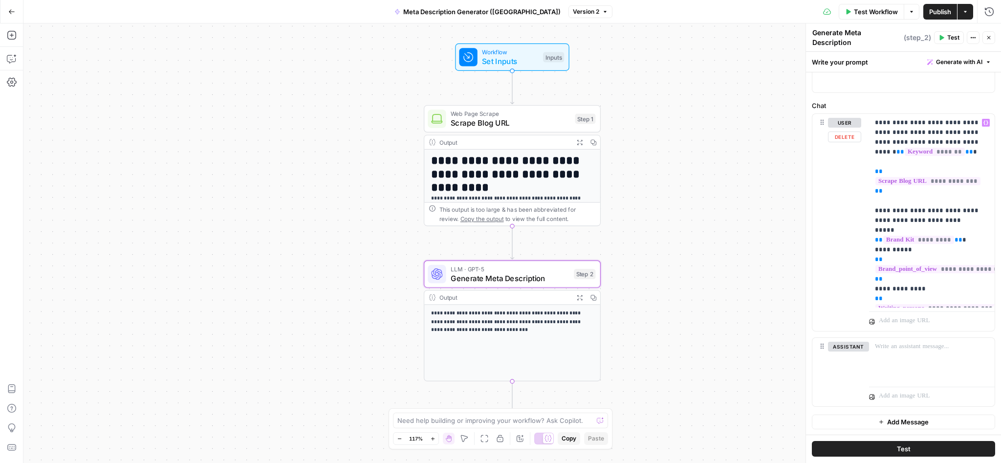
scroll to position [0, 0]
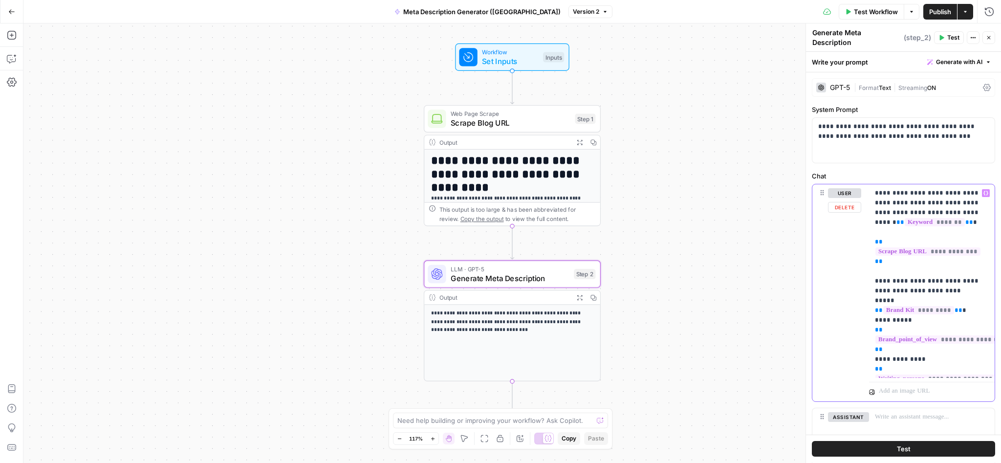
click at [928, 335] on span "**********" at bounding box center [961, 339] width 172 height 8
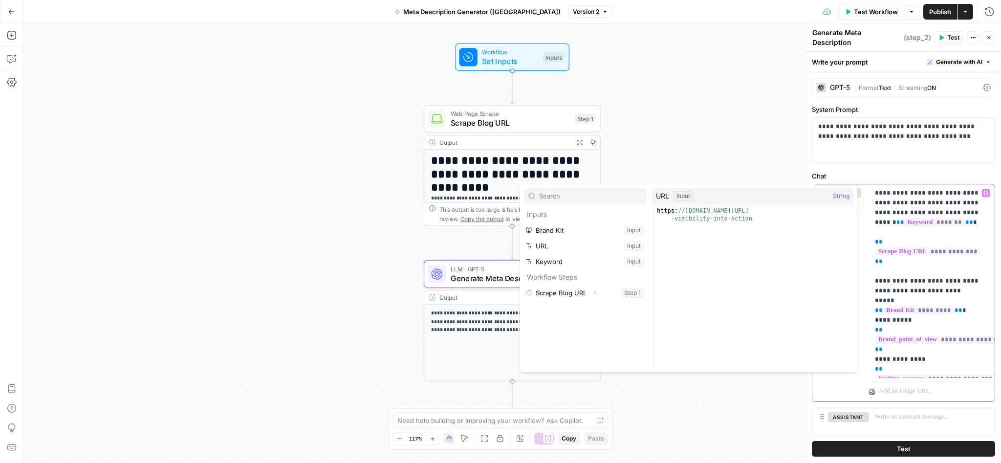
click at [935, 372] on p "**********" at bounding box center [928, 281] width 107 height 186
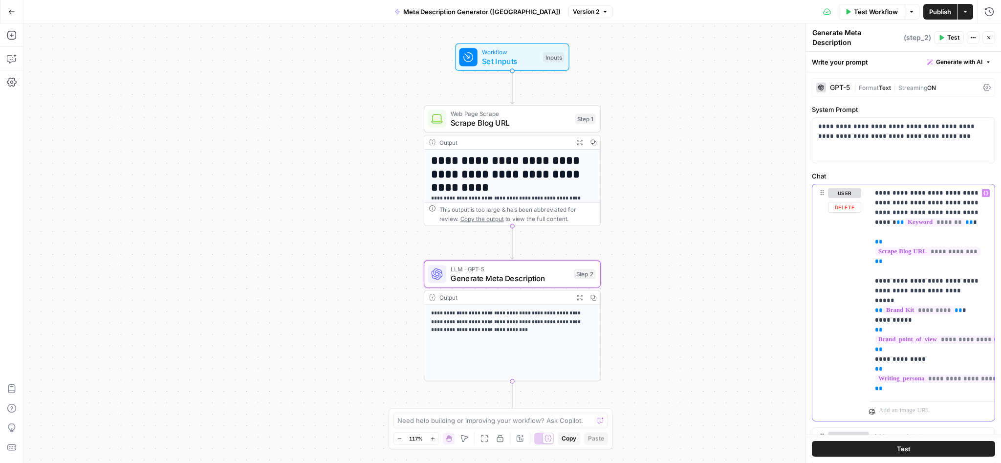
click at [983, 192] on icon "button" at bounding box center [985, 193] width 5 height 4
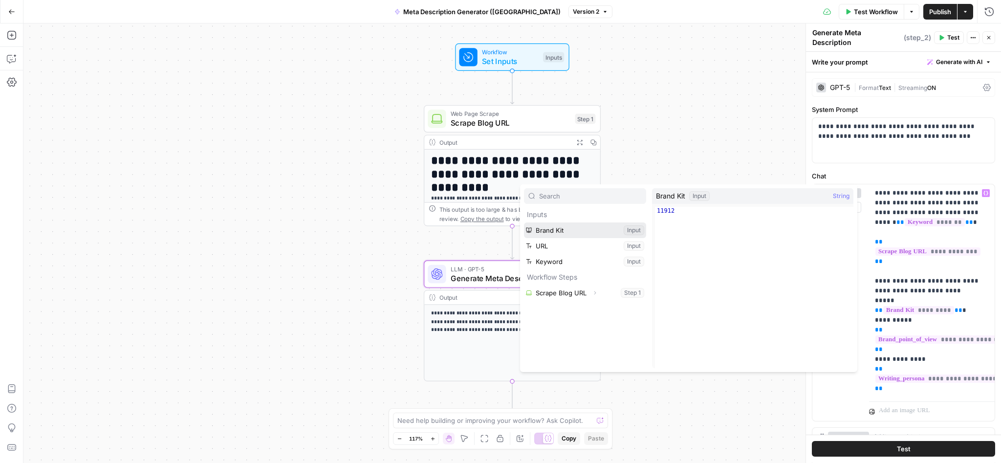
click at [623, 231] on button "Select variable Brand Kit" at bounding box center [585, 230] width 122 height 16
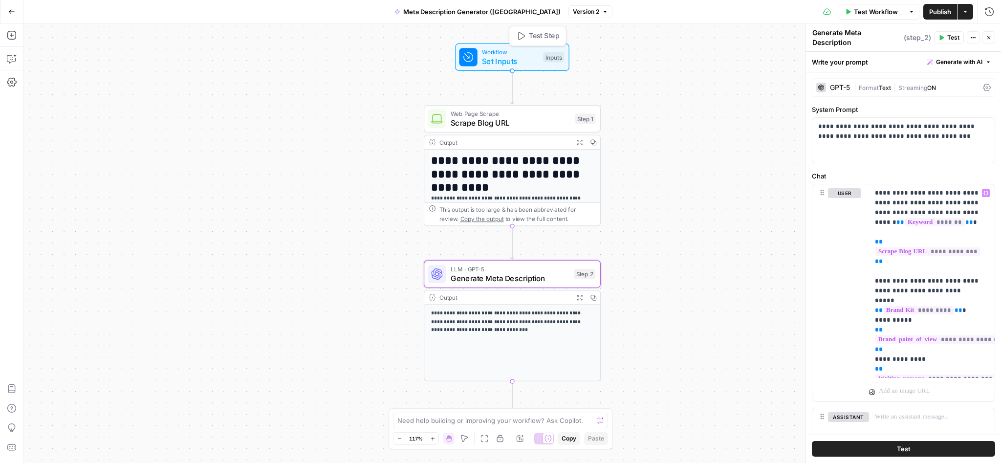
click at [524, 59] on span "Set Inputs" at bounding box center [510, 60] width 57 height 11
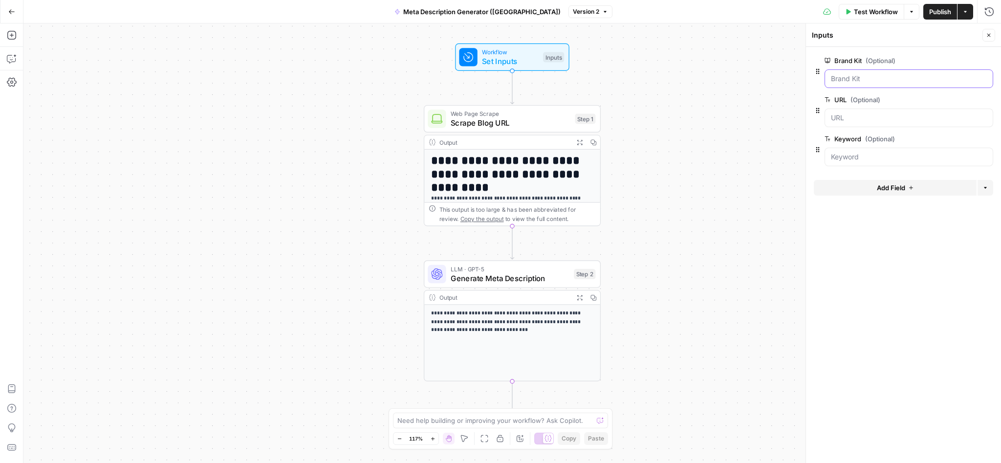
click at [843, 82] on Kit "Brand Kit (Optional)" at bounding box center [909, 79] width 156 height 10
click at [506, 279] on span "Generate Meta Description" at bounding box center [510, 277] width 119 height 11
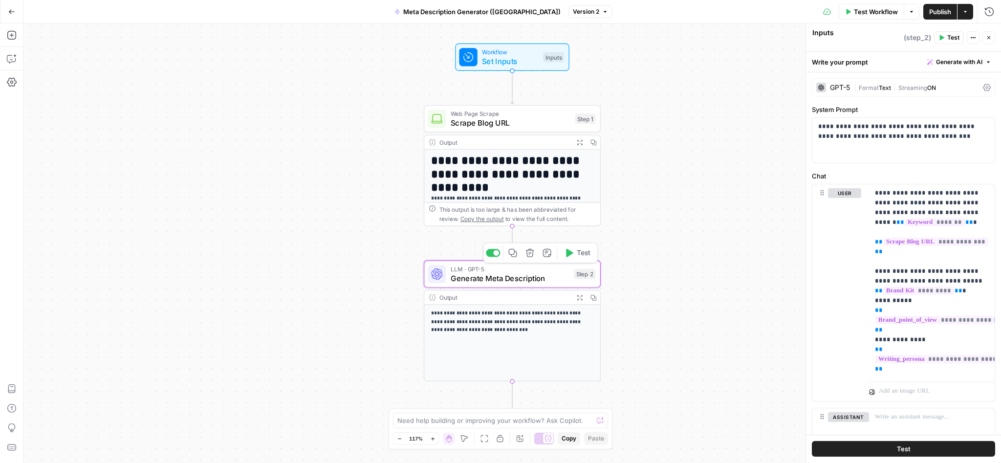
type textarea "Generate Meta Description"
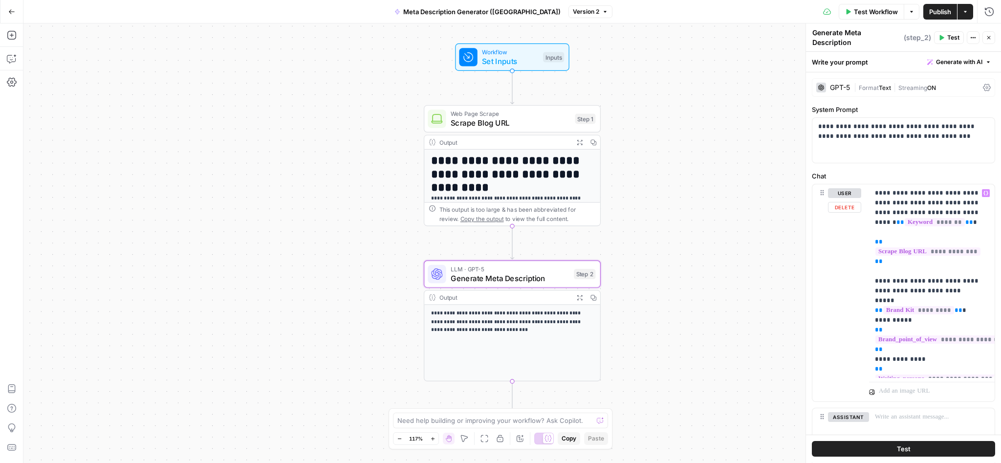
scroll to position [19, 0]
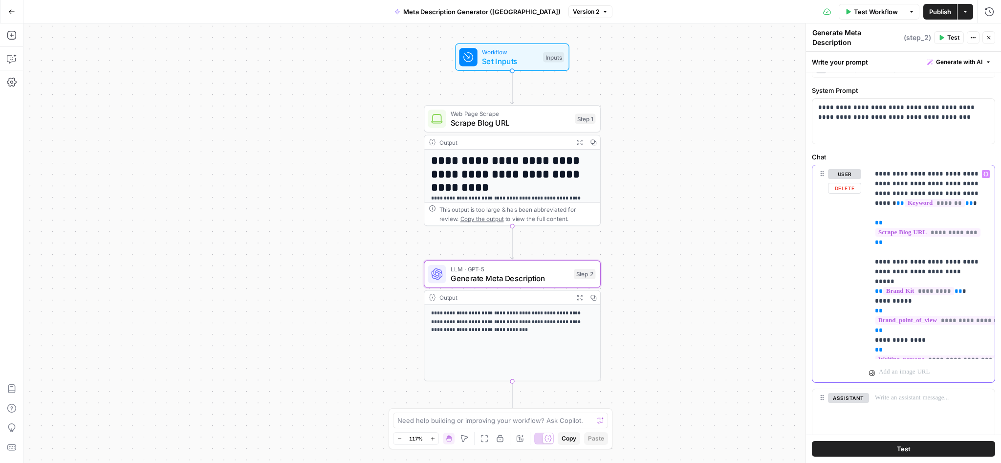
drag, startPoint x: 874, startPoint y: 254, endPoint x: 903, endPoint y: 353, distance: 103.8
click at [903, 353] on div "**********" at bounding box center [932, 262] width 126 height 194
click at [924, 283] on p "**********" at bounding box center [928, 262] width 107 height 186
drag, startPoint x: 892, startPoint y: 272, endPoint x: 864, endPoint y: 252, distance: 34.2
click at [869, 252] on div "**********" at bounding box center [932, 262] width 126 height 194
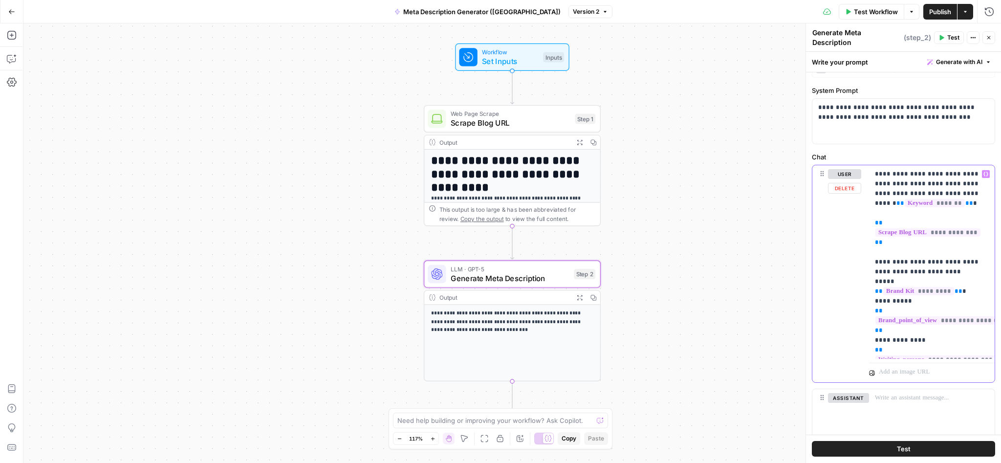
copy p "**********"
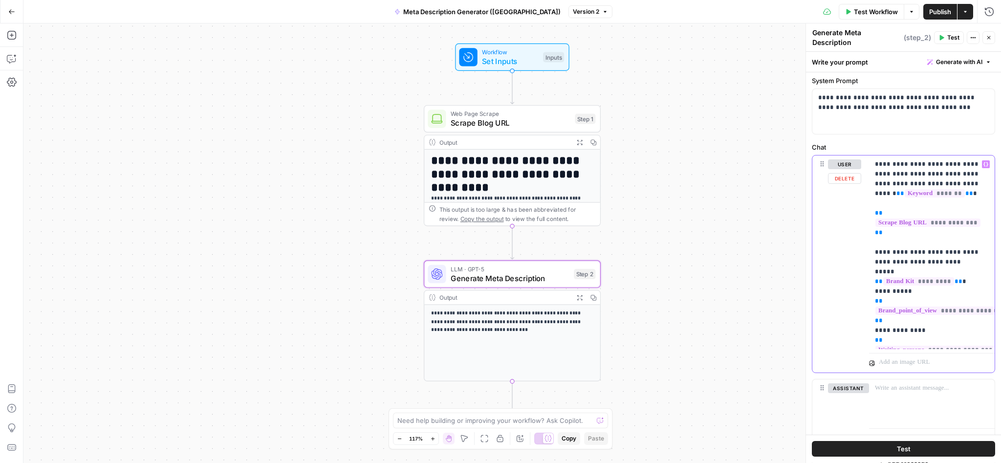
scroll to position [0, 0]
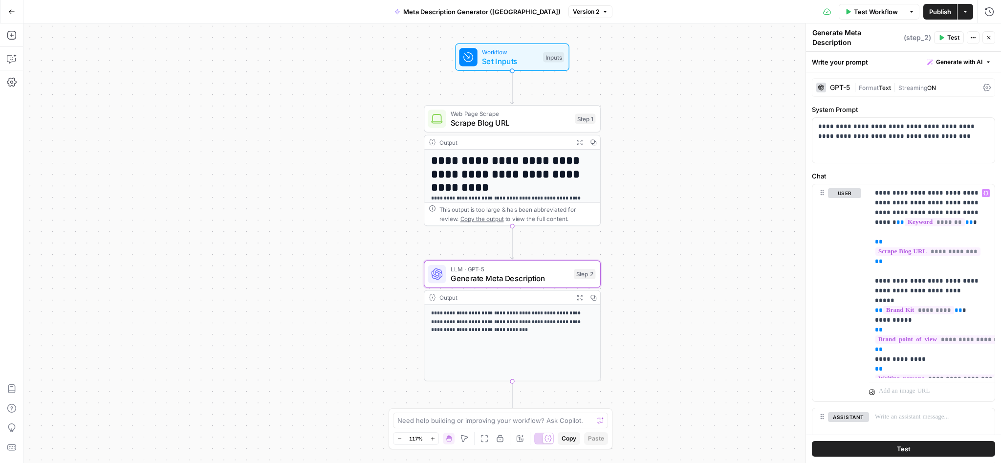
click at [911, 6] on button "Options" at bounding box center [912, 12] width 16 height 16
click at [735, 59] on div "**********" at bounding box center [511, 242] width 977 height 439
click at [12, 8] on icon "button" at bounding box center [11, 11] width 7 height 7
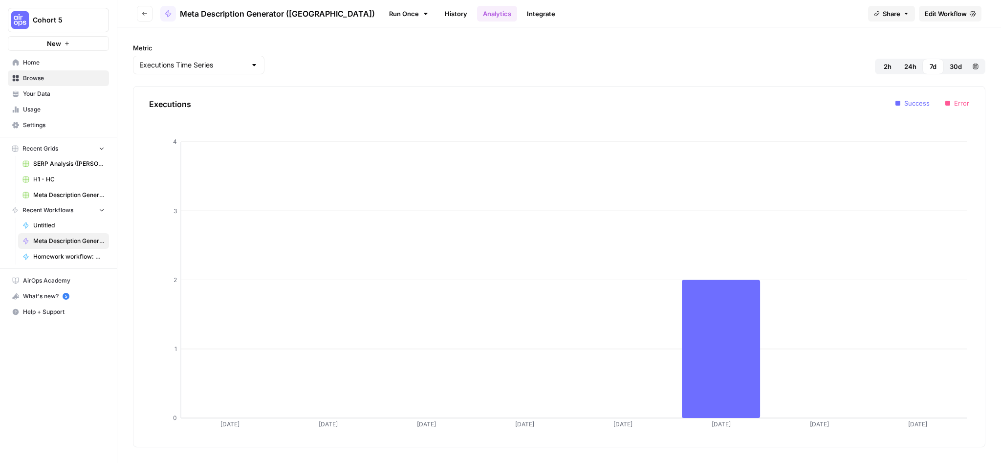
click at [383, 20] on link "Run Once" at bounding box center [409, 13] width 52 height 17
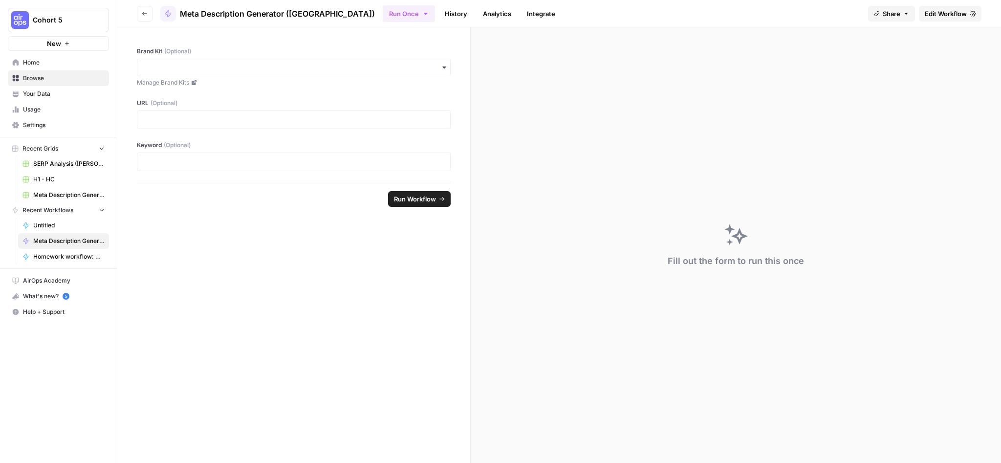
click at [130, 22] on header "Go back Meta Description Generator (Raleigh) Run Once History Analytics Integra…" at bounding box center [559, 13] width 884 height 27
click at [153, 7] on header "Go back Meta Description Generator (Raleigh) Run Once History Analytics Integra…" at bounding box center [559, 13] width 884 height 27
click at [147, 12] on icon "button" at bounding box center [145, 14] width 6 height 6
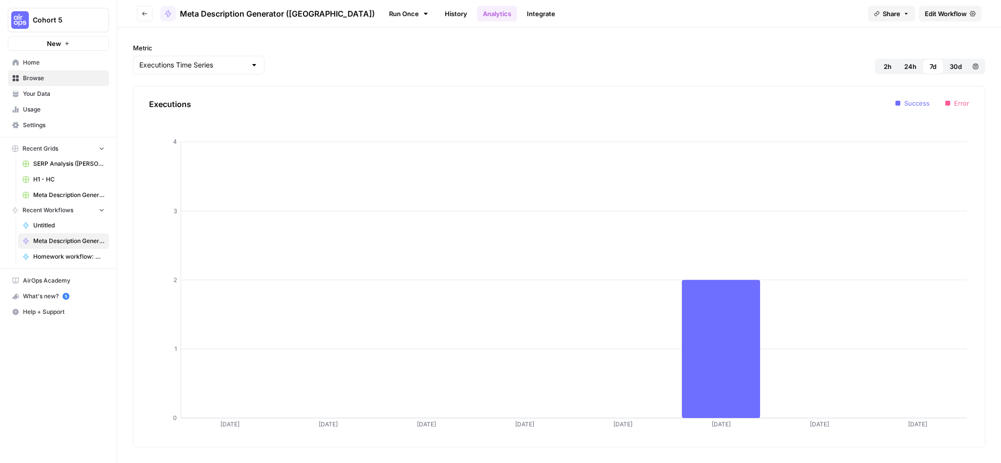
click at [145, 14] on icon "button" at bounding box center [145, 14] width 6 height 6
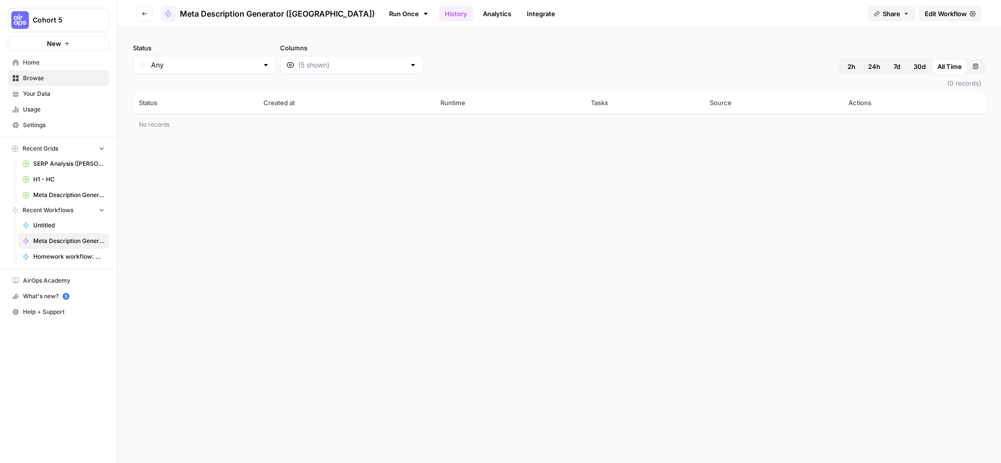
click at [383, 14] on link "Run Once" at bounding box center [409, 13] width 52 height 17
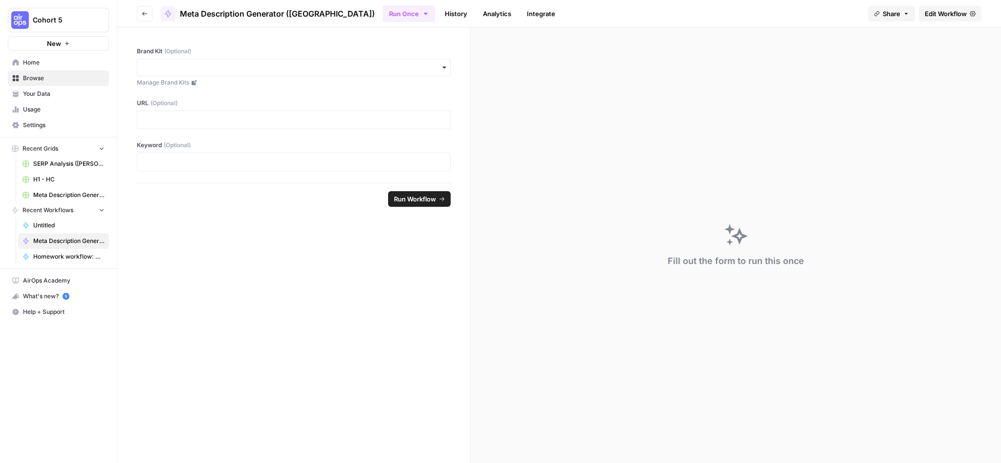
click at [147, 14] on icon "button" at bounding box center [145, 14] width 6 height 6
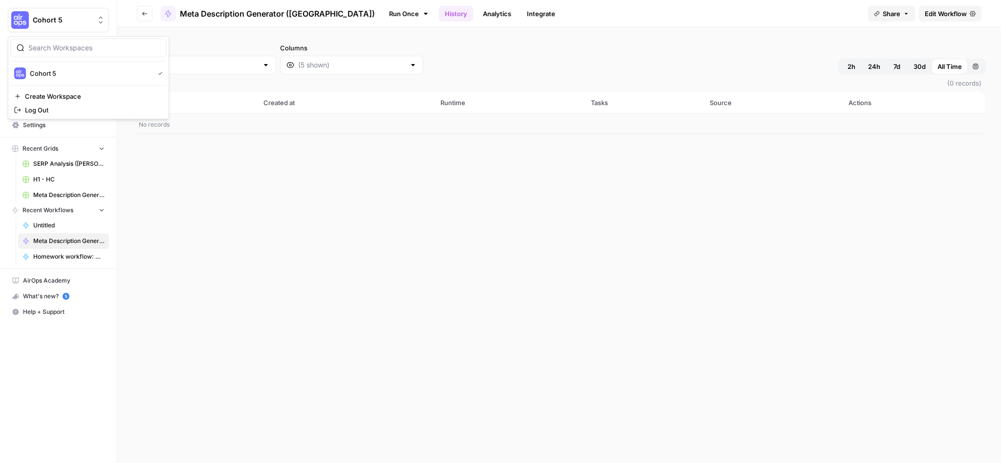
click at [60, 24] on span "Cohort 5" at bounding box center [62, 20] width 59 height 10
click at [64, 70] on span "Cohort 5" at bounding box center [90, 73] width 120 height 10
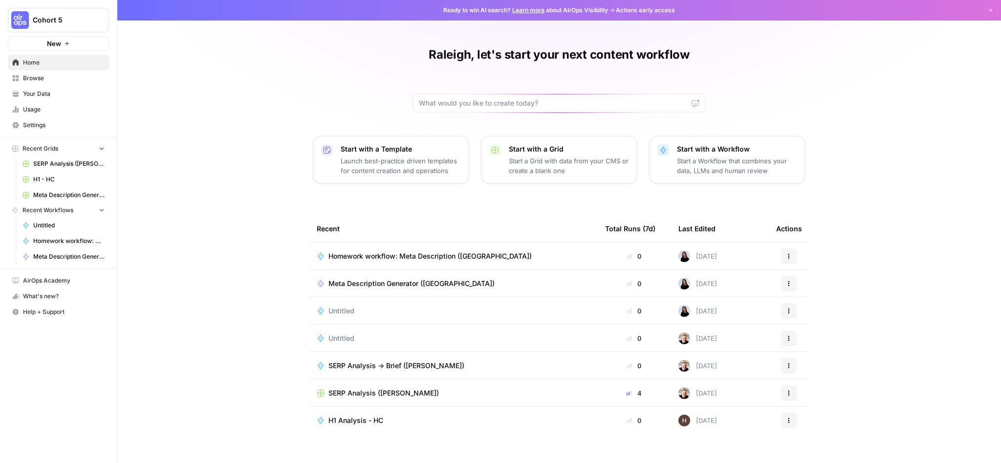
click at [55, 41] on span "New" at bounding box center [54, 44] width 14 height 10
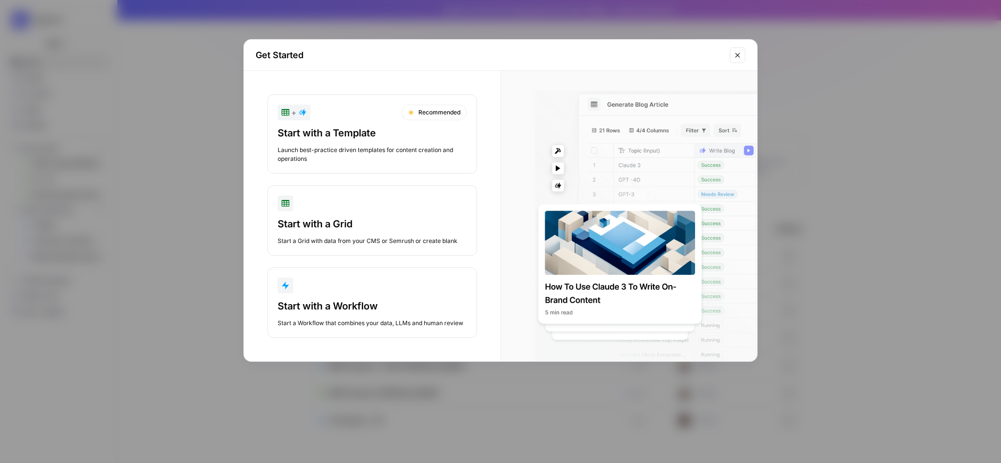
click at [95, 83] on div "Get Started + Recommended Start with a Template Launch best-practice driven tem…" at bounding box center [500, 231] width 1001 height 463
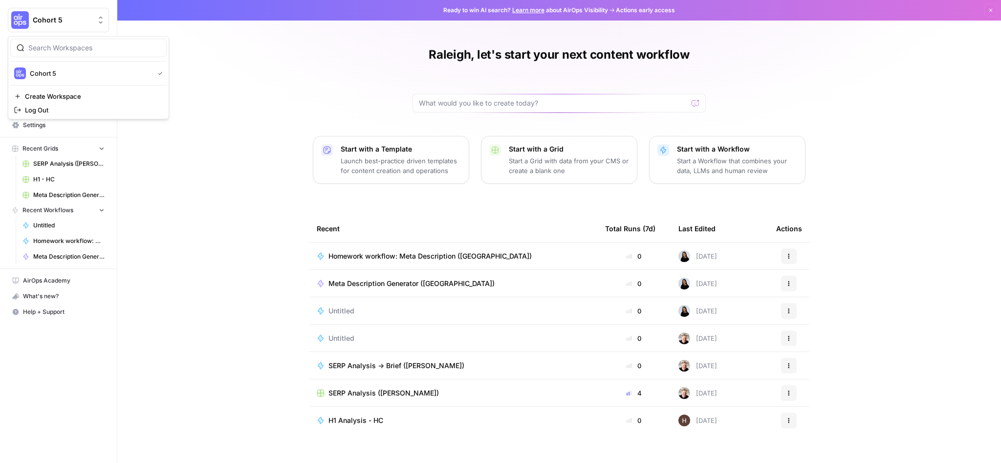
click at [74, 23] on span "Cohort 5" at bounding box center [62, 20] width 59 height 10
click at [68, 71] on span "Cohort 5" at bounding box center [90, 73] width 120 height 10
click at [42, 93] on span "Your Data" at bounding box center [64, 93] width 82 height 9
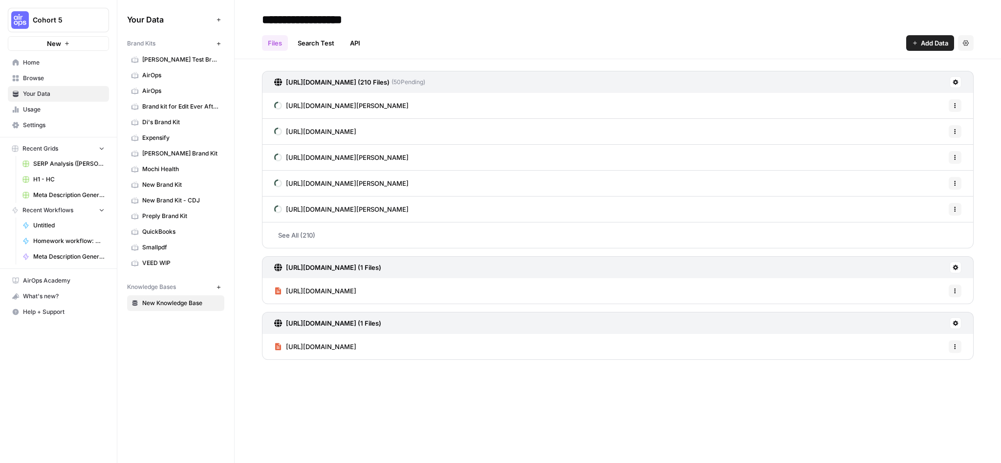
click at [218, 43] on icon "button" at bounding box center [217, 43] width 3 height 3
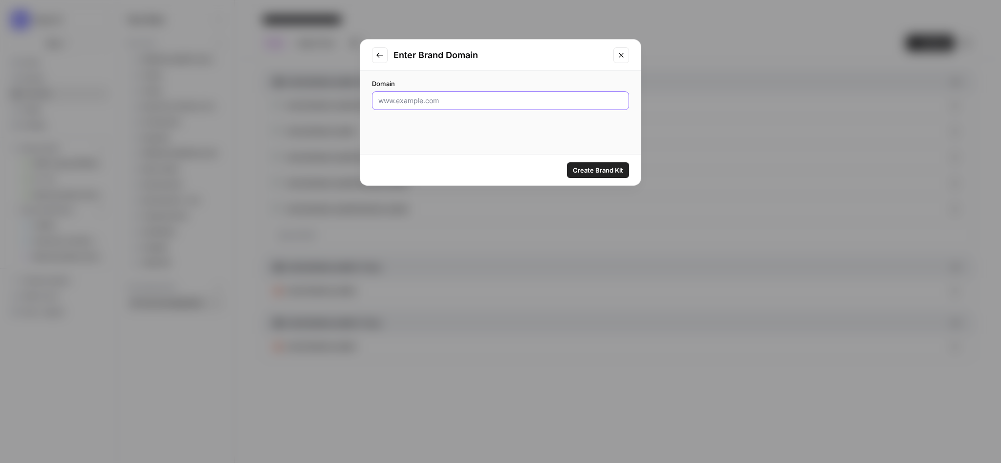
click at [418, 100] on input "Domain" at bounding box center [500, 101] width 244 height 10
paste input "https://www.seewhatimean.com/"
type input "https://www.seewhatimean.com/"
click at [601, 172] on span "Create Brand Kit" at bounding box center [598, 170] width 50 height 10
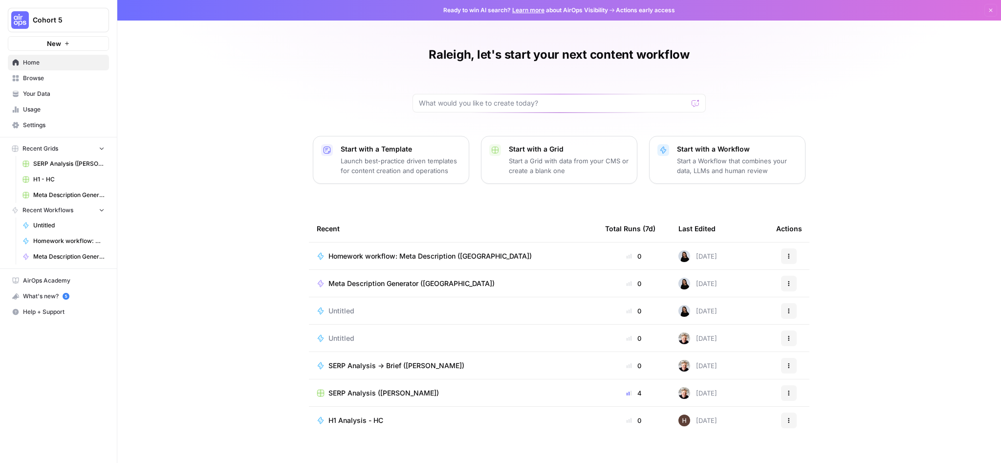
click at [54, 80] on span "Browse" at bounding box center [64, 78] width 82 height 9
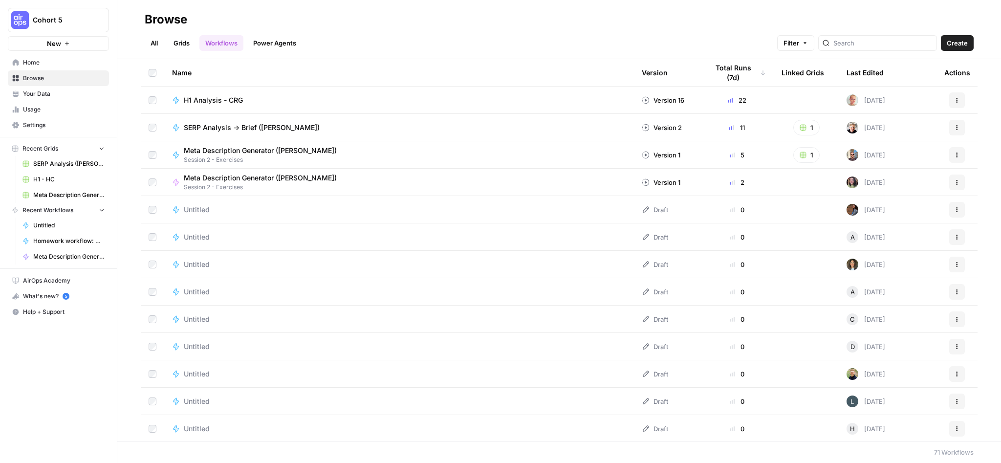
click at [962, 42] on span "Create" at bounding box center [957, 43] width 21 height 10
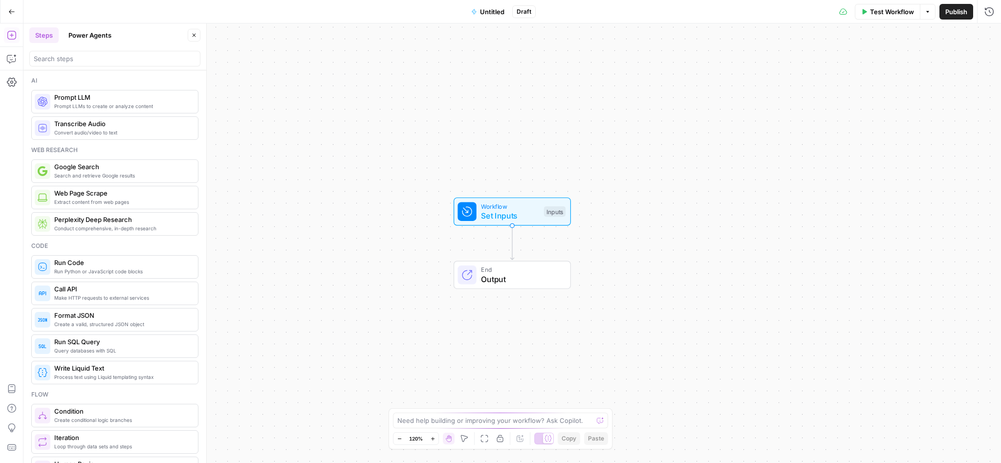
click at [11, 13] on icon "button" at bounding box center [11, 11] width 7 height 7
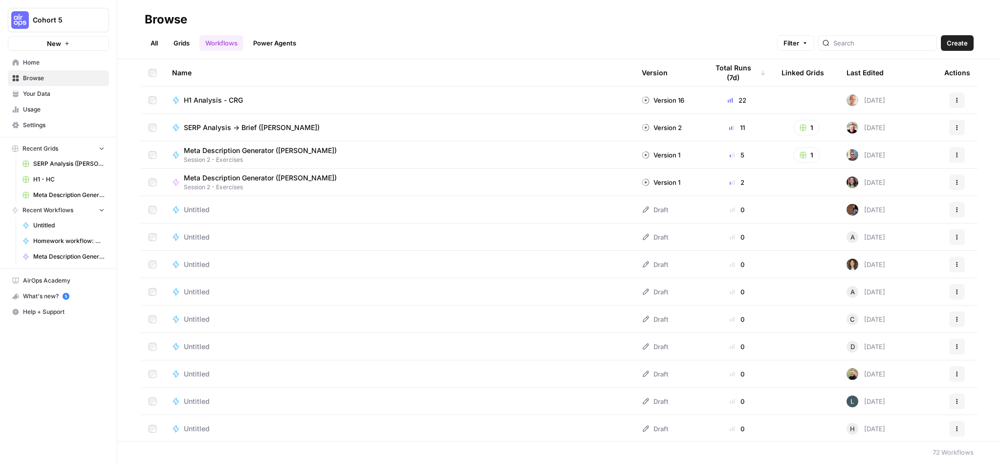
click at [98, 145] on icon "button" at bounding box center [101, 148] width 7 height 7
click at [99, 147] on icon "button" at bounding box center [101, 148] width 7 height 7
click at [52, 147] on span "Recent Grids" at bounding box center [40, 148] width 36 height 9
click at [186, 43] on link "Grids" at bounding box center [182, 43] width 28 height 16
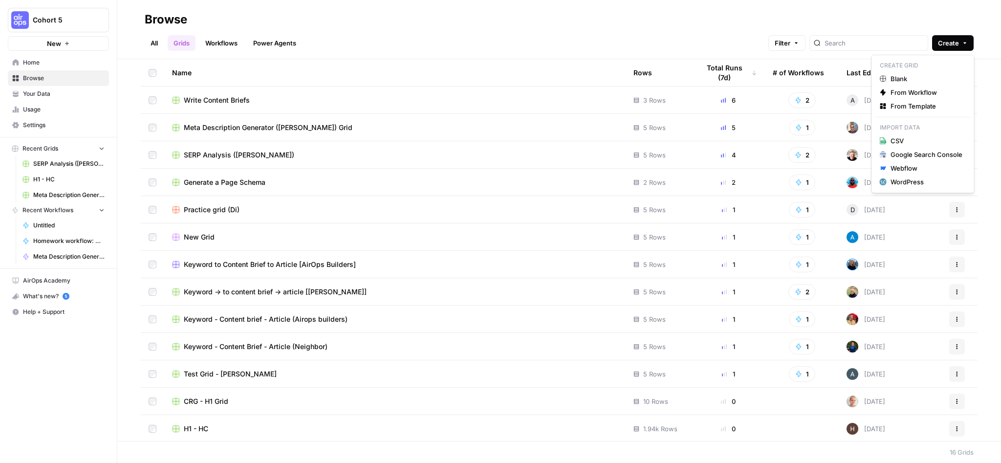
click at [947, 40] on span "Create" at bounding box center [948, 43] width 21 height 10
click at [904, 90] on span "From Workflow" at bounding box center [926, 92] width 72 height 10
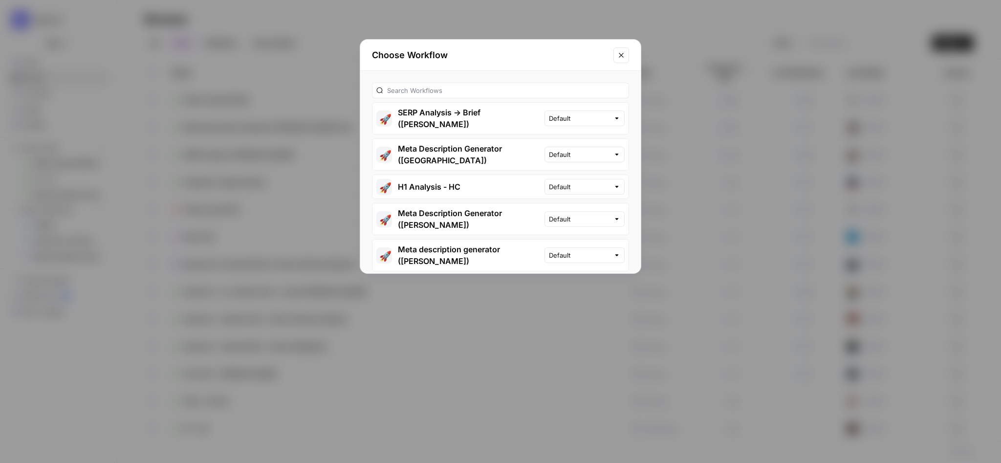
click at [434, 85] on div at bounding box center [500, 91] width 257 height 16
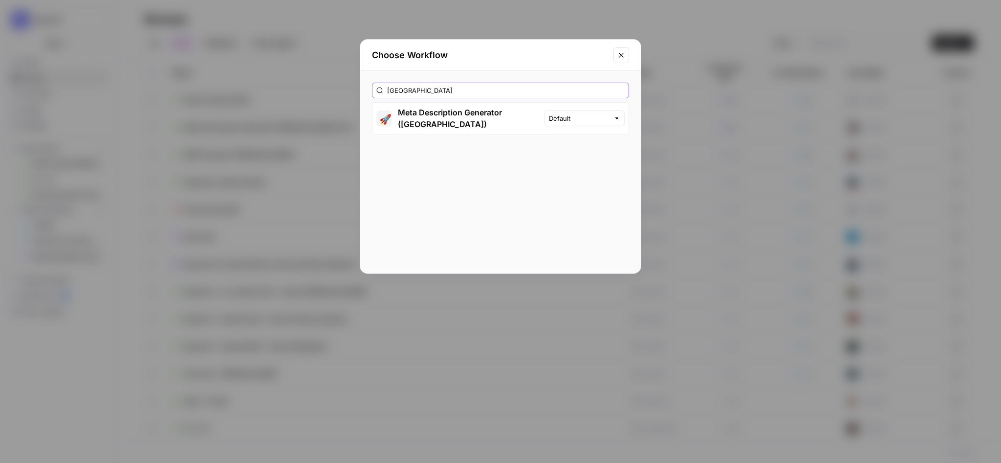
type input "[GEOGRAPHIC_DATA]"
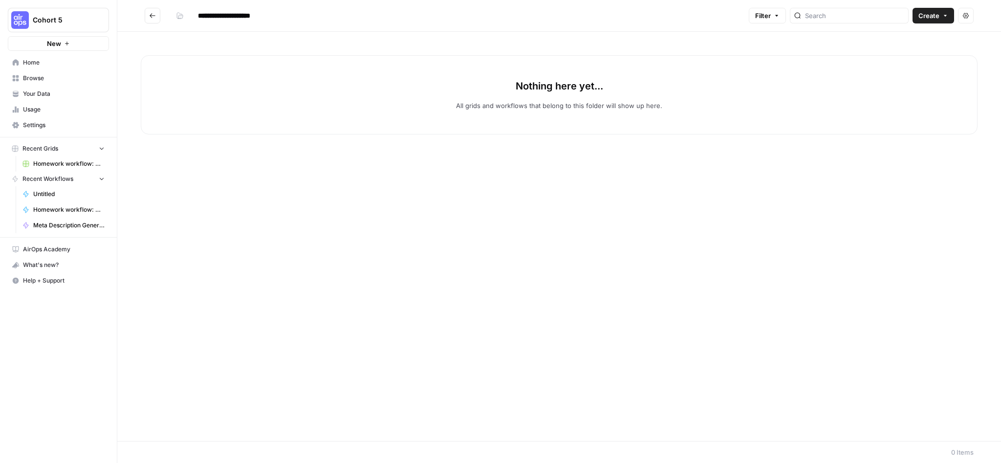
click at [64, 42] on button "New" at bounding box center [58, 43] width 101 height 15
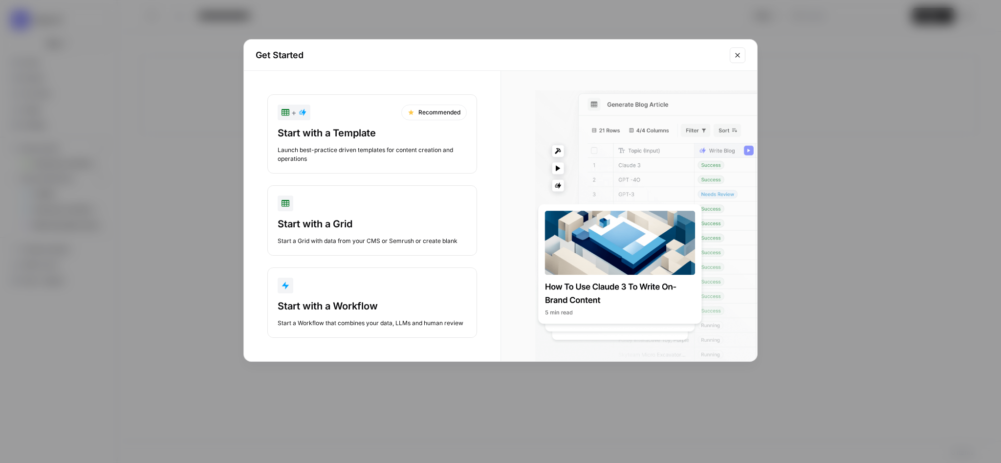
click at [903, 178] on div "Get Started + Recommended Start with a Template Launch best-practice driven tem…" at bounding box center [500, 231] width 1001 height 463
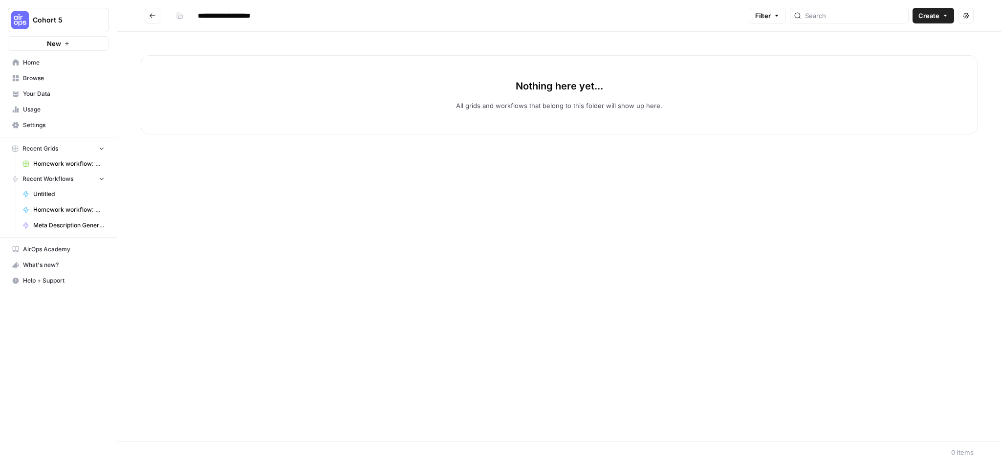
click at [931, 13] on span "Create" at bounding box center [928, 16] width 21 height 10
click at [892, 55] on span "Workflow" at bounding box center [914, 52] width 55 height 10
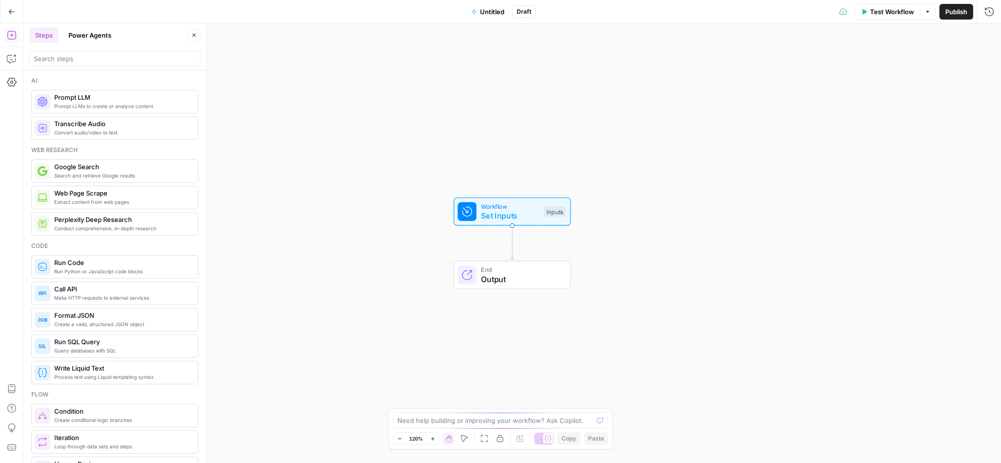
click at [124, 102] on span "Prompt LLM" at bounding box center [122, 97] width 136 height 10
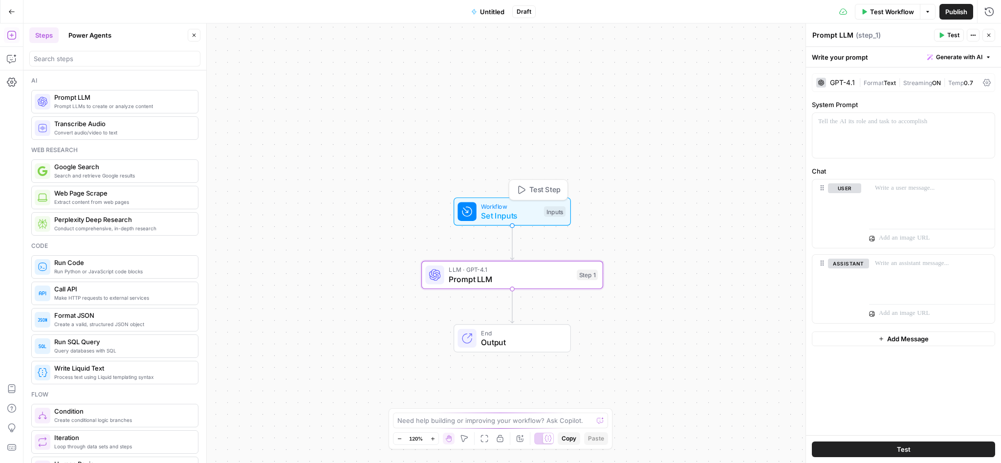
click at [504, 213] on span "Set Inputs" at bounding box center [510, 216] width 58 height 12
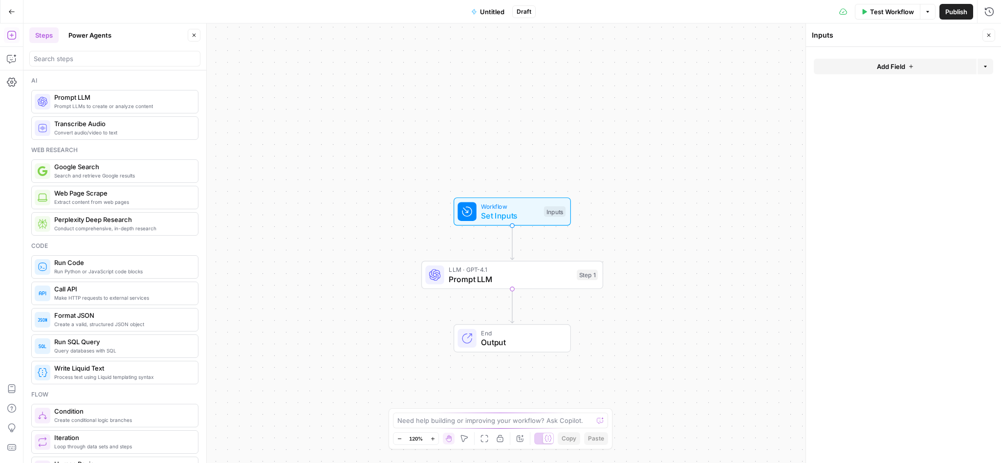
click at [870, 68] on button "Add Field" at bounding box center [895, 67] width 163 height 16
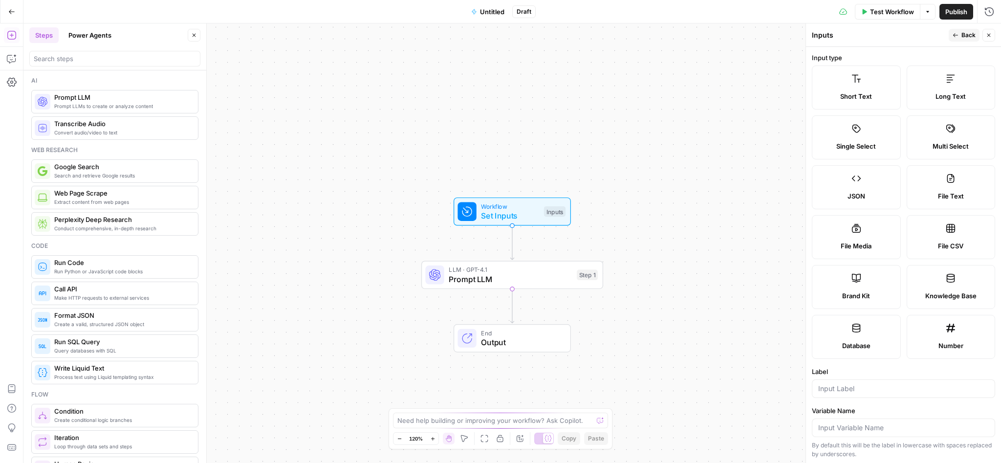
click at [851, 284] on label "Brand Kit" at bounding box center [856, 287] width 89 height 44
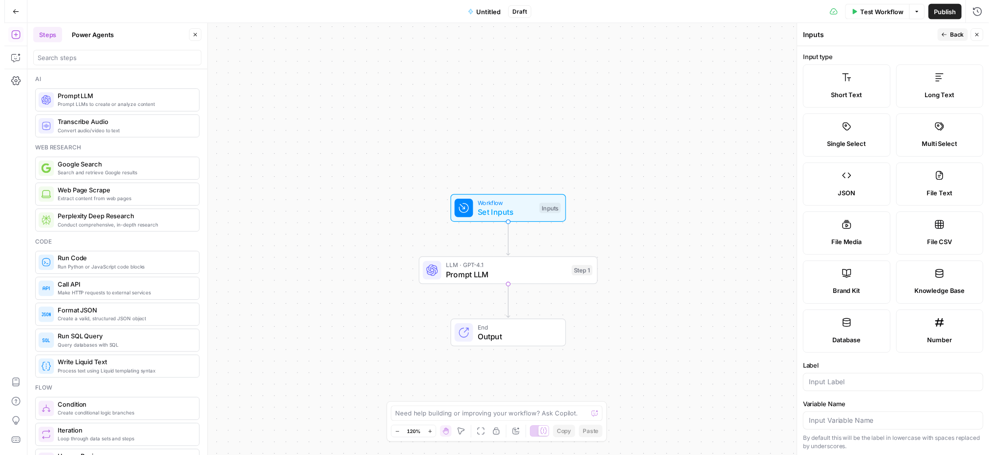
scroll to position [74, 0]
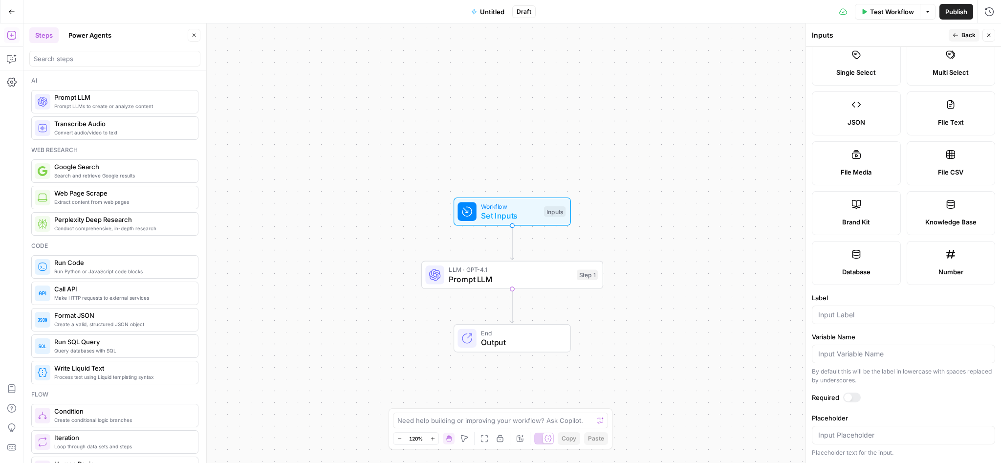
click at [847, 320] on div at bounding box center [903, 314] width 183 height 19
type input "Brand Kit"
click at [957, 34] on icon "button" at bounding box center [955, 35] width 6 height 6
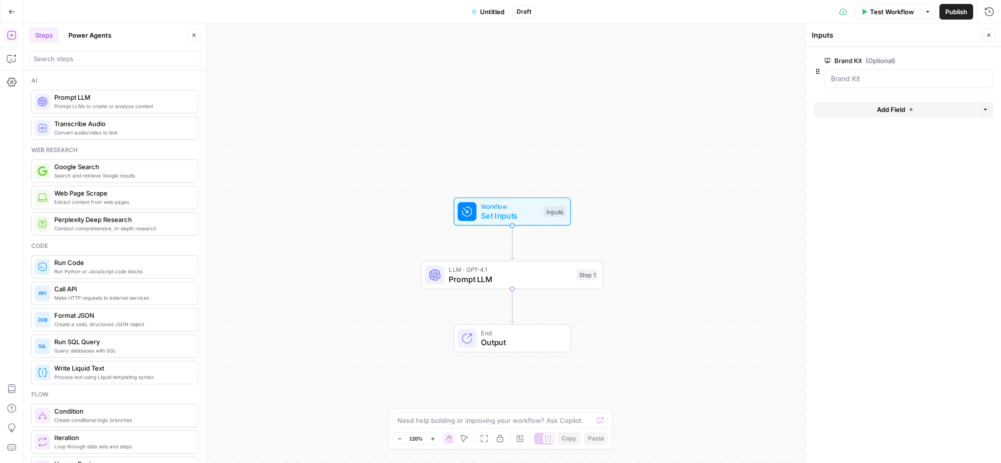
click at [890, 12] on span "Test Workflow" at bounding box center [892, 12] width 44 height 10
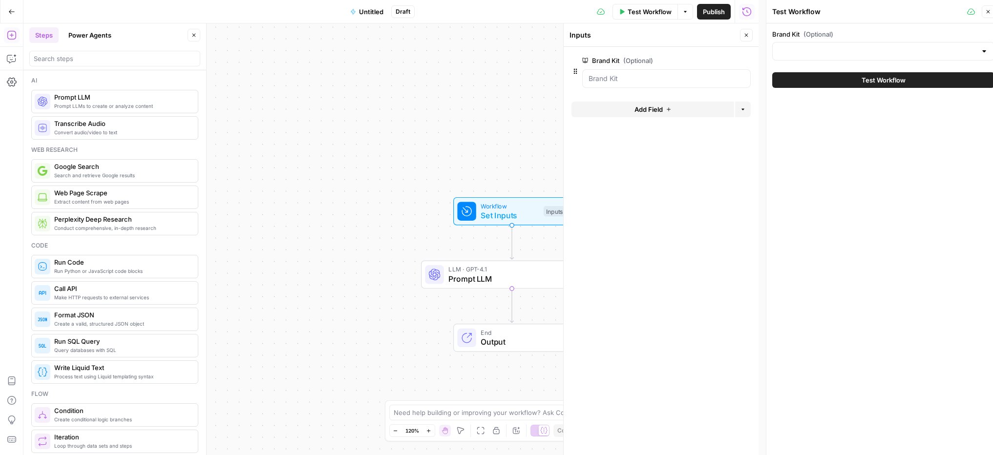
click at [869, 46] on div at bounding box center [884, 51] width 222 height 19
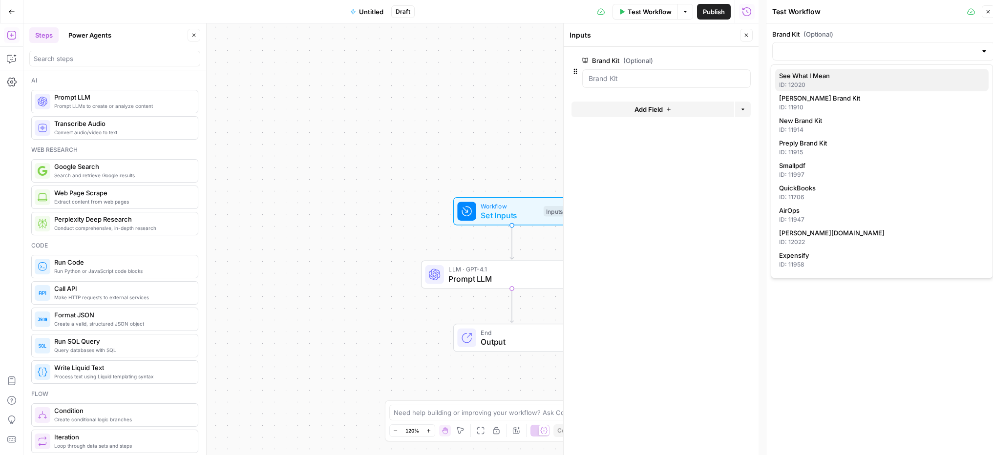
click at [863, 72] on span "See What I Mean" at bounding box center [880, 76] width 202 height 10
type input "See What I Mean"
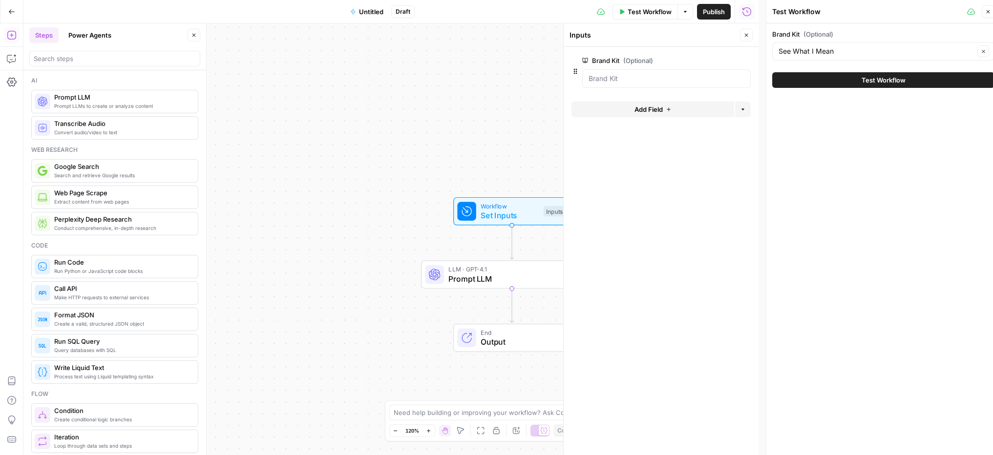
click at [990, 11] on icon "button" at bounding box center [988, 11] width 3 height 3
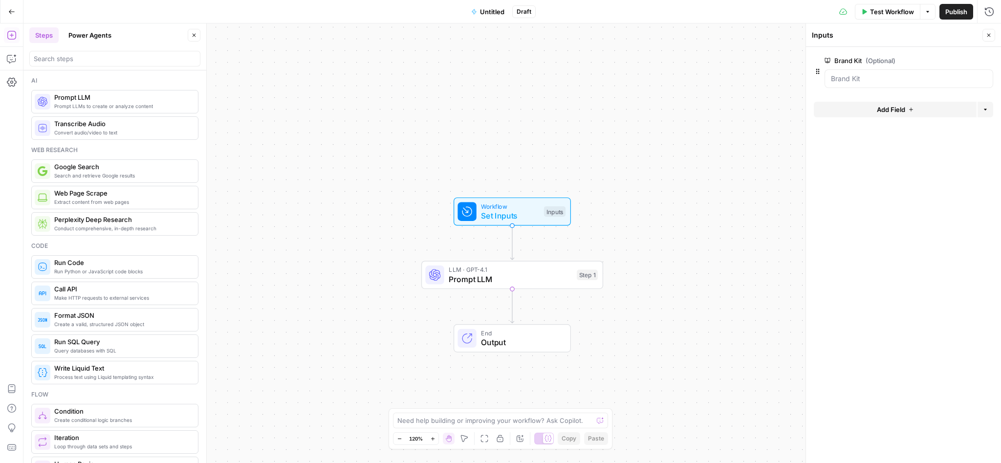
click at [547, 276] on span "Prompt LLM" at bounding box center [510, 279] width 123 height 12
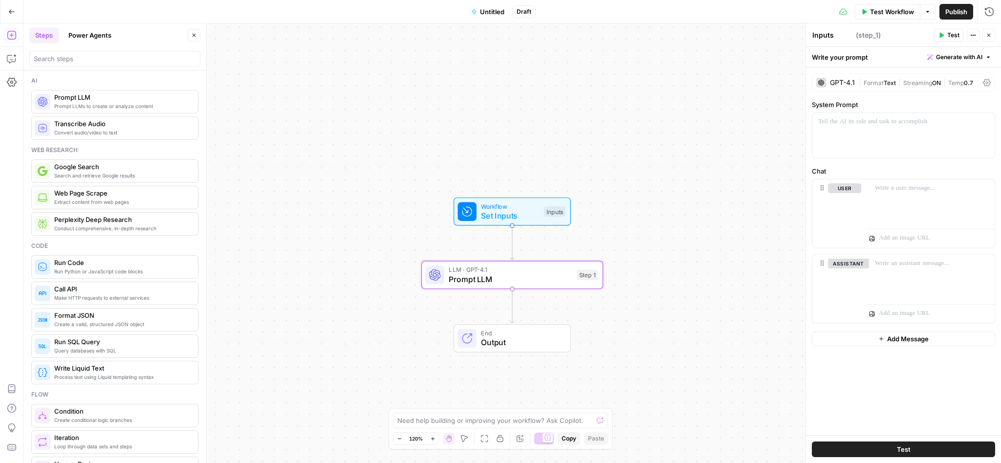
type textarea "Prompt LLM"
click at [919, 194] on div at bounding box center [932, 201] width 126 height 45
click at [893, 447] on button "Test" at bounding box center [903, 449] width 183 height 16
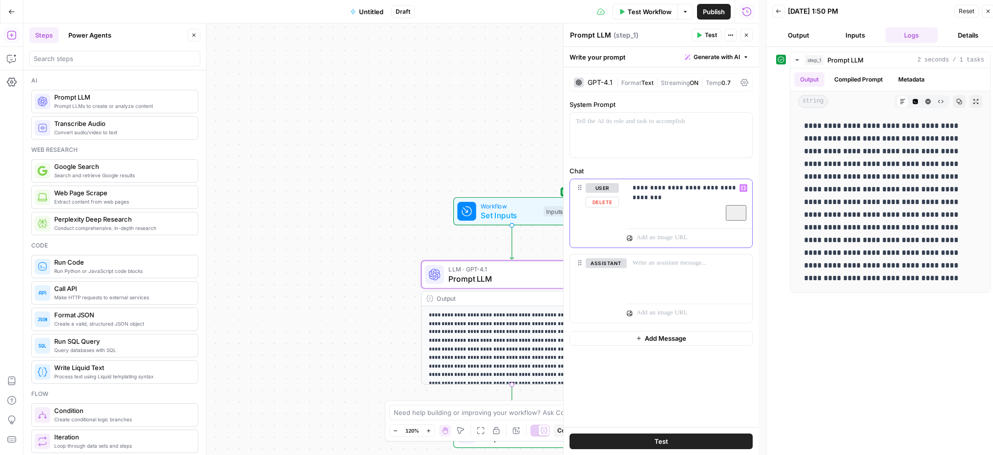
click at [654, 191] on p "**********" at bounding box center [690, 188] width 114 height 10
click at [684, 197] on p "**********" at bounding box center [690, 193] width 114 height 20
click at [724, 198] on p "**********" at bounding box center [690, 193] width 114 height 20
click at [716, 440] on button "Test" at bounding box center [661, 442] width 183 height 16
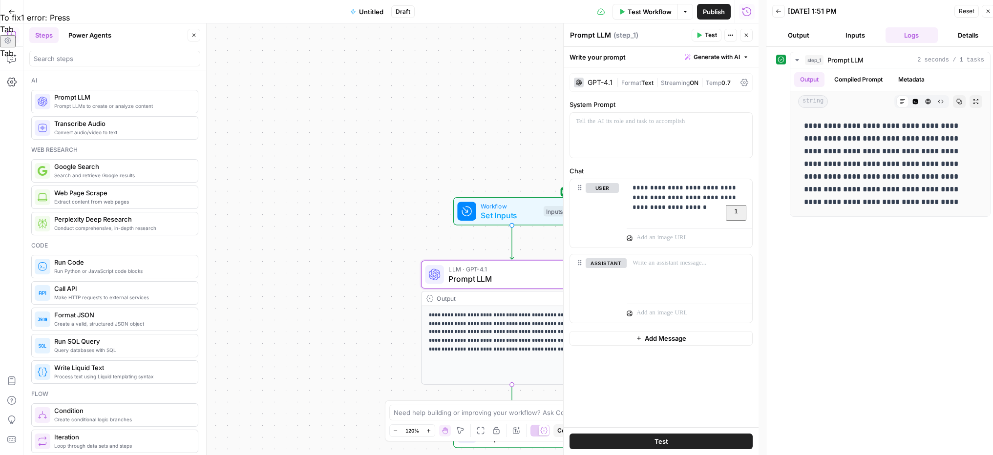
click at [796, 254] on div "**********" at bounding box center [884, 255] width 215 height 406
click at [590, 82] on div "GPT-4.1" at bounding box center [600, 82] width 25 height 7
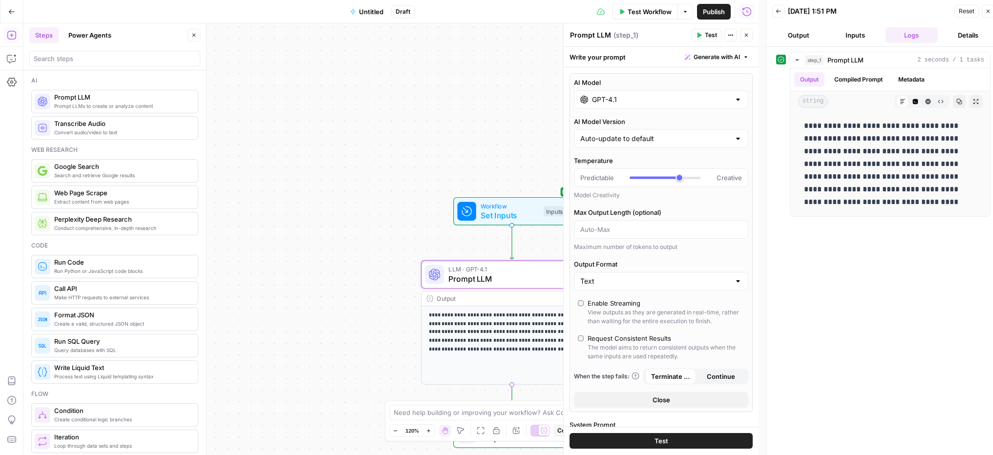
click at [615, 101] on input "GPT-4.1" at bounding box center [661, 100] width 138 height 10
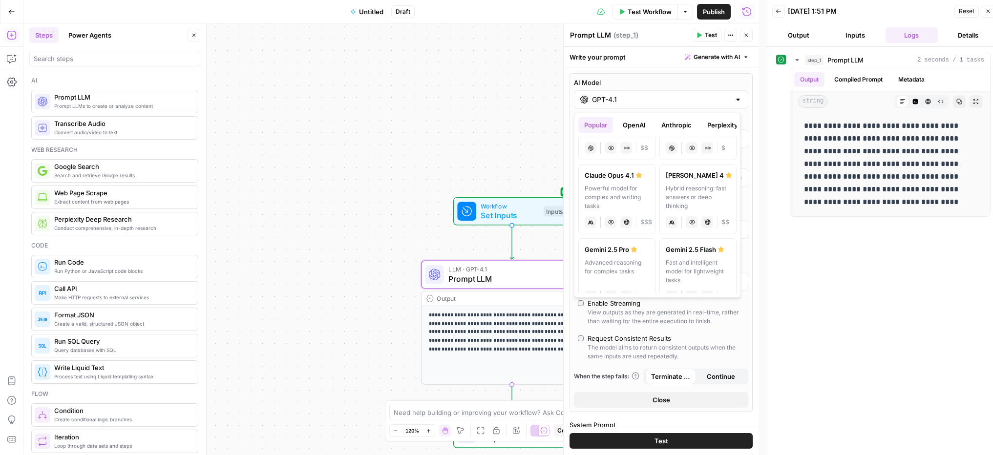
scroll to position [133, 0]
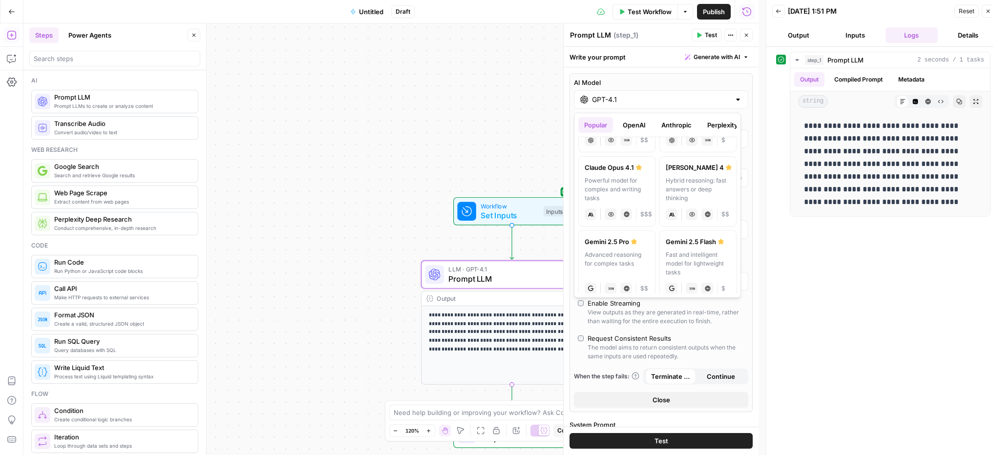
click at [679, 184] on div "Hybrid reasoning: fast answers or deep thinking" at bounding box center [698, 189] width 65 height 26
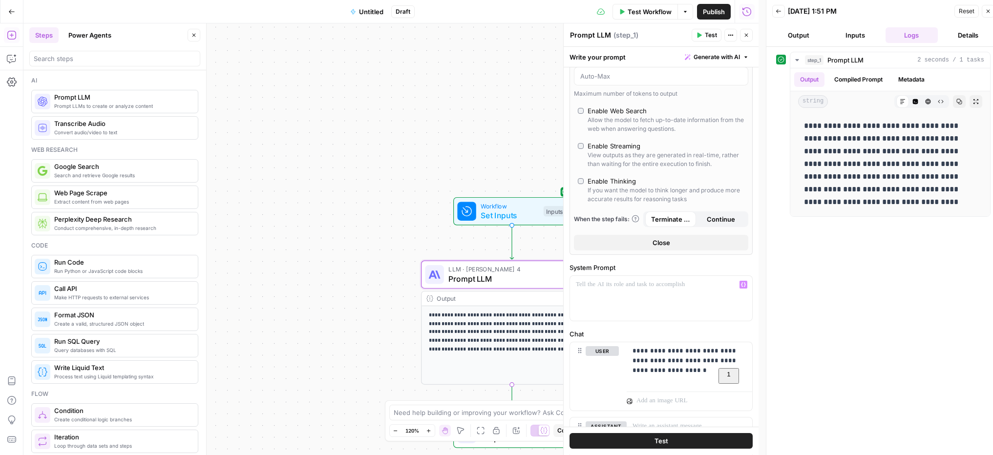
scroll to position [0, 0]
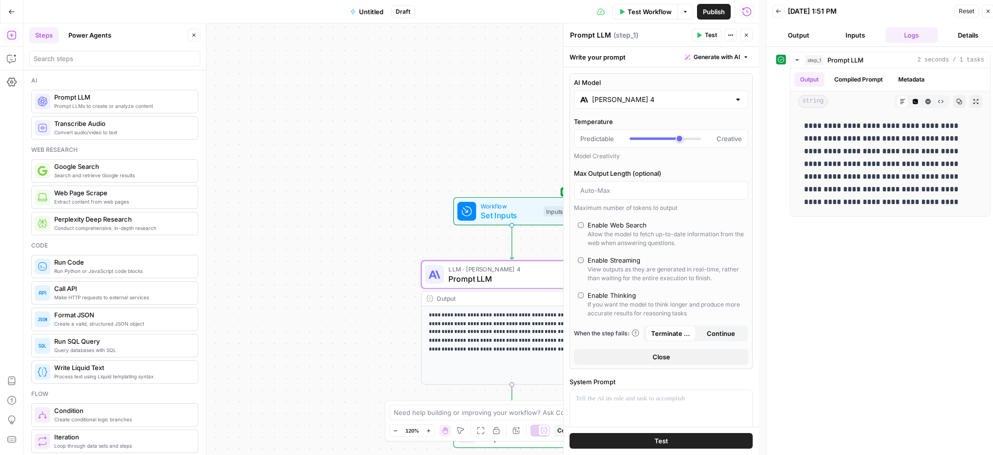
click at [691, 441] on button "Test" at bounding box center [661, 442] width 183 height 16
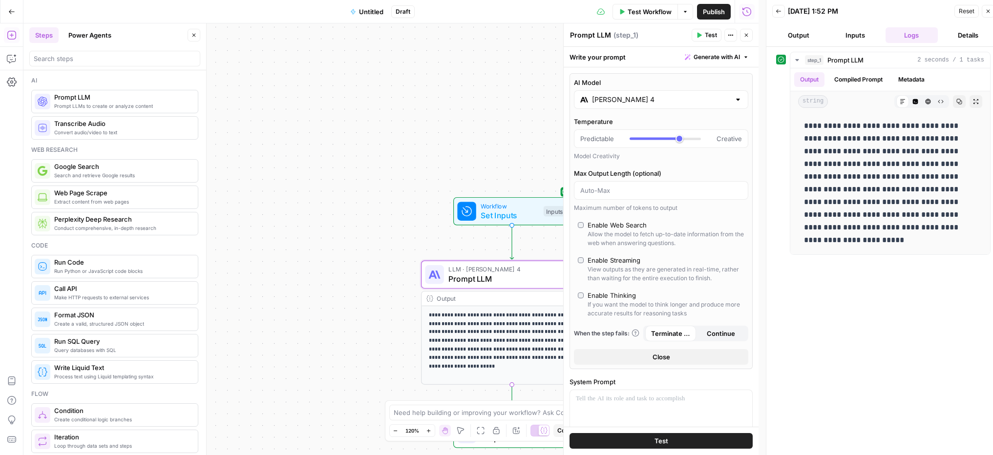
click at [623, 103] on input "[PERSON_NAME] 4" at bounding box center [661, 100] width 138 height 10
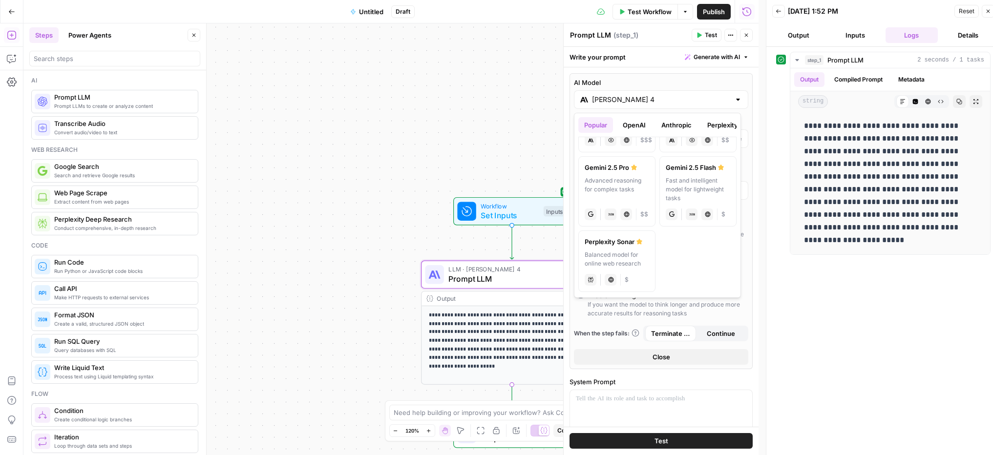
scroll to position [210, 0]
click at [639, 188] on div "Advanced reasoning for complex tasks" at bounding box center [617, 187] width 65 height 26
type input "Gemini 2.5 Pro"
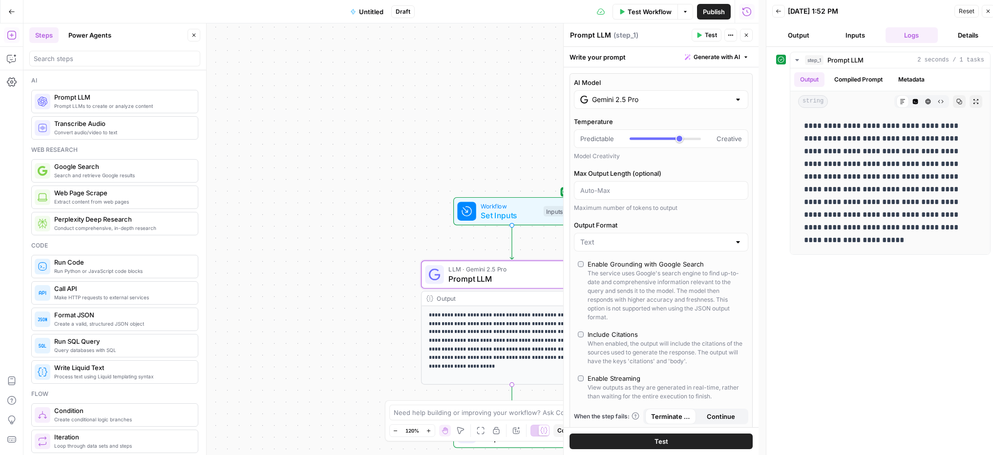
scroll to position [105, 0]
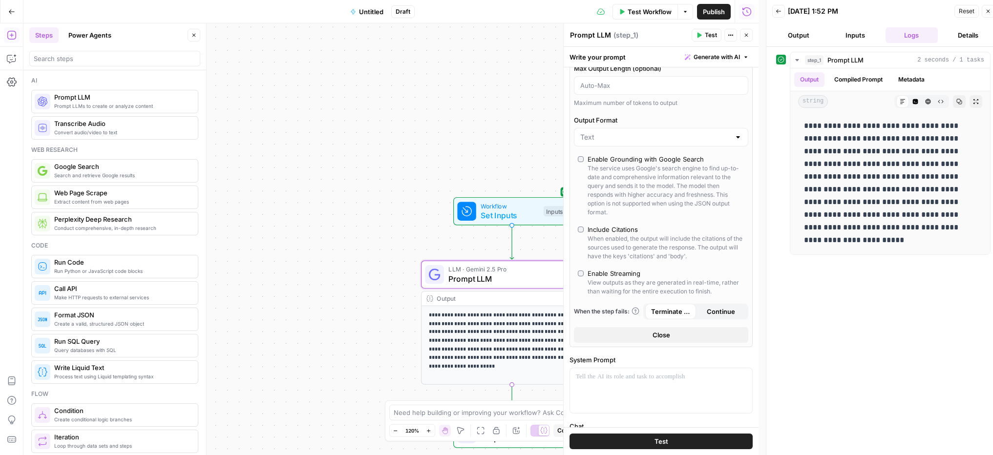
click at [636, 437] on button "Test" at bounding box center [661, 442] width 183 height 16
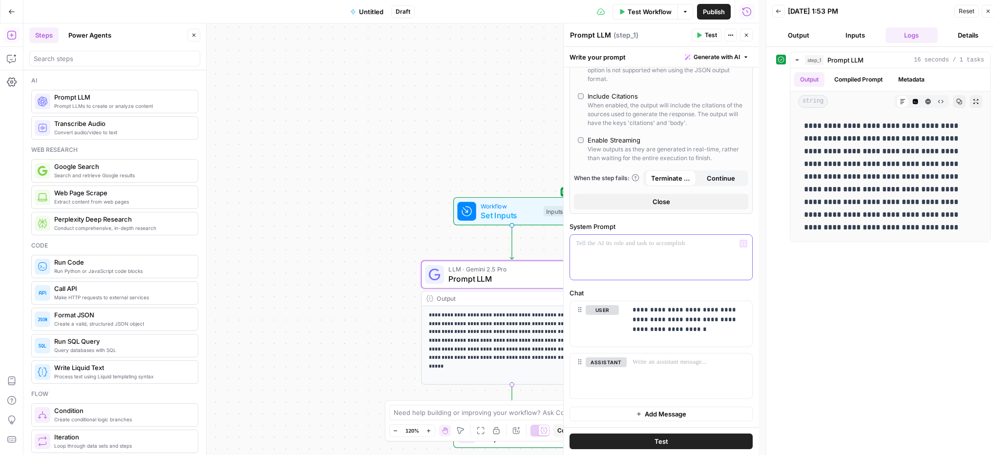
click at [646, 246] on p at bounding box center [661, 244] width 171 height 10
click at [372, 14] on span "Untitled" at bounding box center [371, 12] width 24 height 10
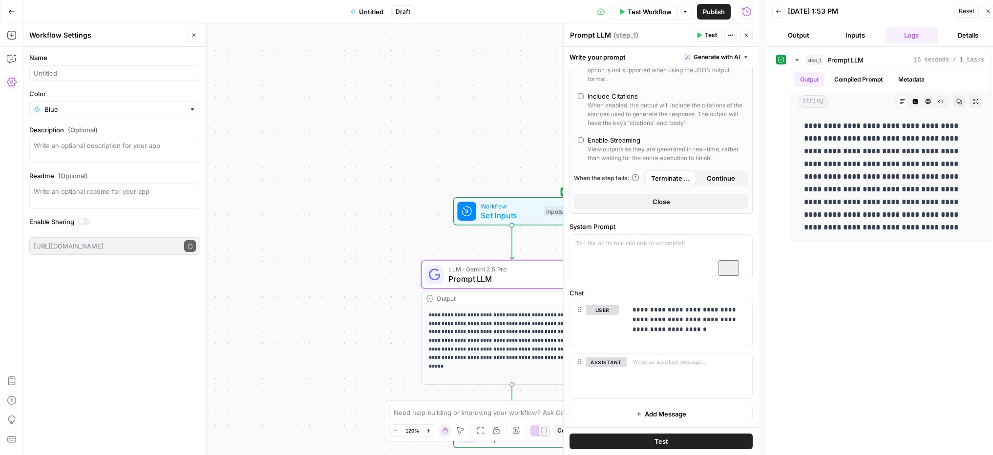
click at [117, 80] on div at bounding box center [114, 73] width 171 height 16
type input "LLM test - [GEOGRAPHIC_DATA]"
